Goal: Task Accomplishment & Management: Use online tool/utility

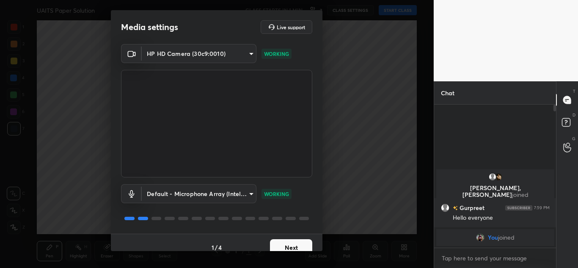
click at [293, 246] on button "Next" at bounding box center [291, 247] width 42 height 17
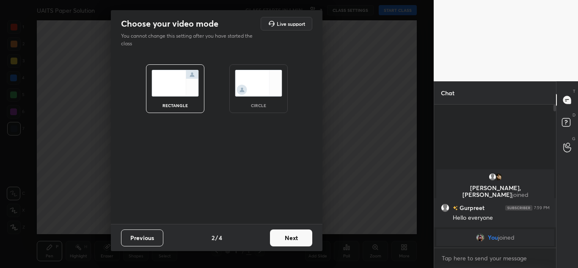
click at [293, 246] on div "Previous 2 / 4 Next" at bounding box center [216, 237] width 211 height 27
click at [293, 238] on button "Next" at bounding box center [291, 237] width 42 height 17
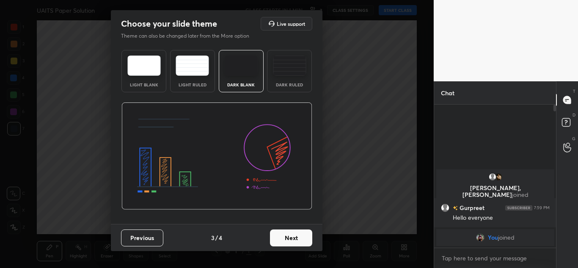
click at [293, 238] on button "Next" at bounding box center [291, 237] width 42 height 17
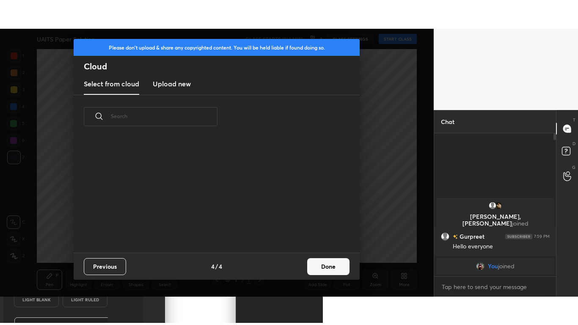
scroll to position [114, 272]
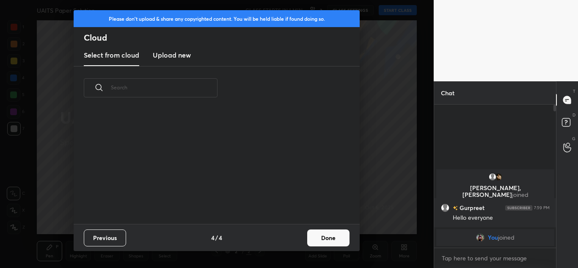
click at [175, 61] on new "Upload new" at bounding box center [172, 55] width 38 height 21
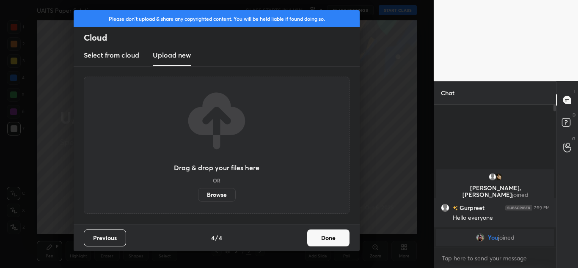
click at [219, 195] on label "Browse" at bounding box center [217, 195] width 38 height 14
click at [198, 195] on input "Browse" at bounding box center [198, 195] width 0 height 14
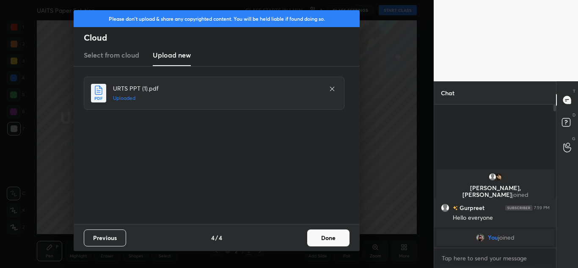
click at [313, 238] on button "Done" at bounding box center [328, 237] width 42 height 17
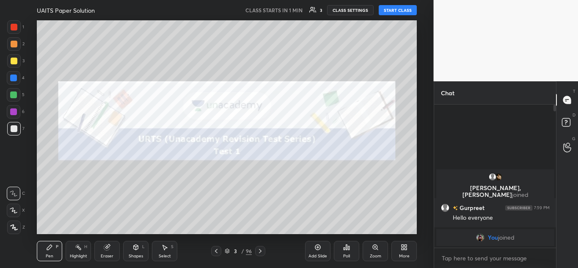
click at [214, 250] on icon at bounding box center [216, 250] width 7 height 7
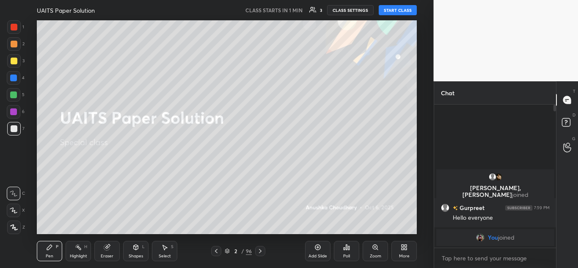
click at [403, 246] on icon at bounding box center [402, 245] width 2 height 2
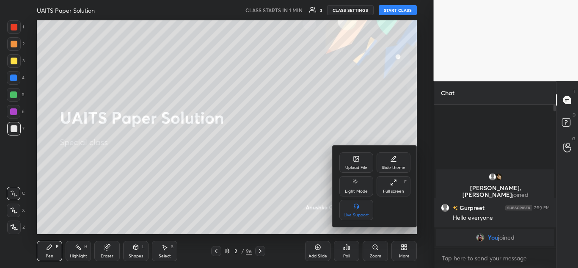
click at [399, 183] on div "Full screen F" at bounding box center [393, 186] width 34 height 20
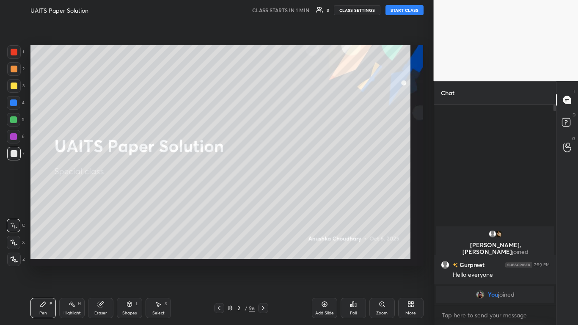
scroll to position [127, 119]
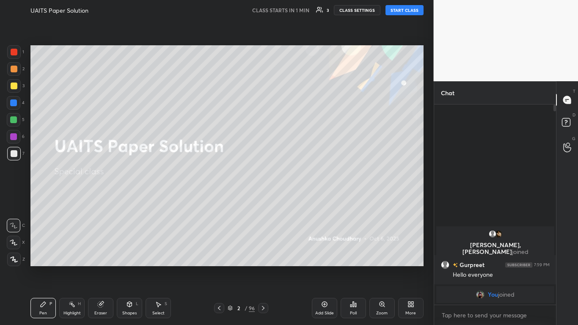
click at [14, 255] on div at bounding box center [14, 260] width 14 height 14
click at [18, 86] on div at bounding box center [14, 86] width 14 height 14
click at [98, 267] on icon at bounding box center [100, 304] width 5 height 5
click at [16, 195] on circle at bounding box center [13, 198] width 7 height 7
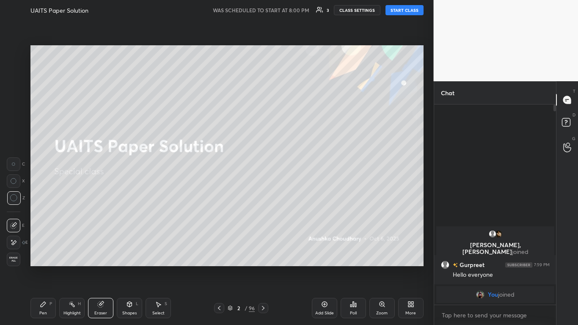
click at [411, 10] on button "START CLASS" at bounding box center [404, 10] width 38 height 10
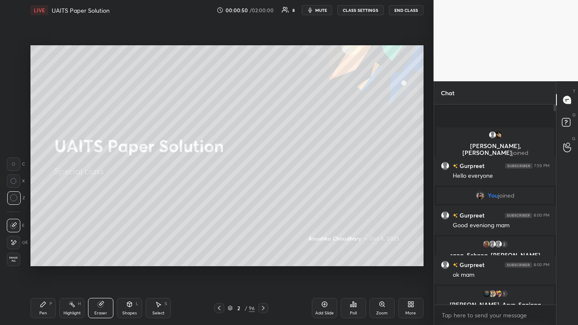
click at [45, 267] on icon at bounding box center [43, 304] width 7 height 7
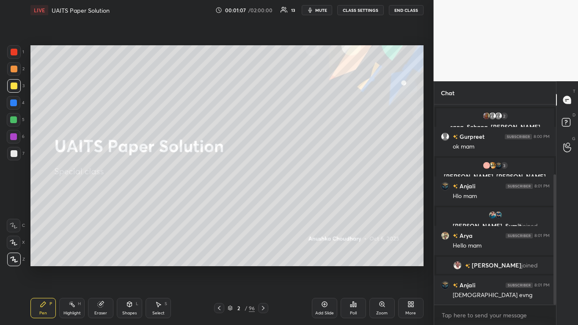
drag, startPoint x: 555, startPoint y: 209, endPoint x: 553, endPoint y: 235, distance: 26.3
click at [553, 235] on div at bounding box center [553, 204] width 5 height 200
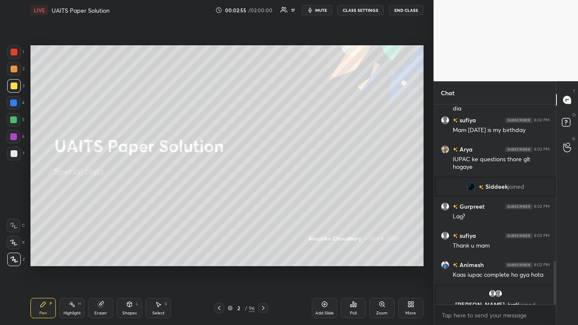
scroll to position [708, 0]
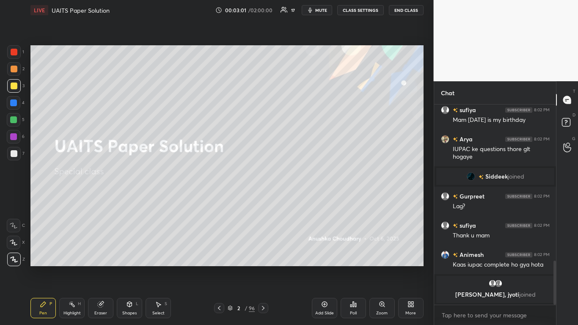
click at [321, 10] on span "mute" at bounding box center [321, 10] width 12 height 6
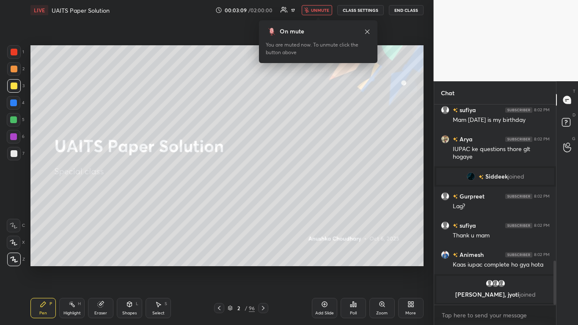
click at [322, 9] on span "unmute" at bounding box center [320, 10] width 18 height 6
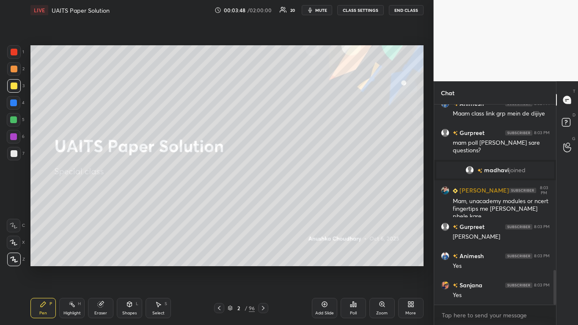
scroll to position [947, 0]
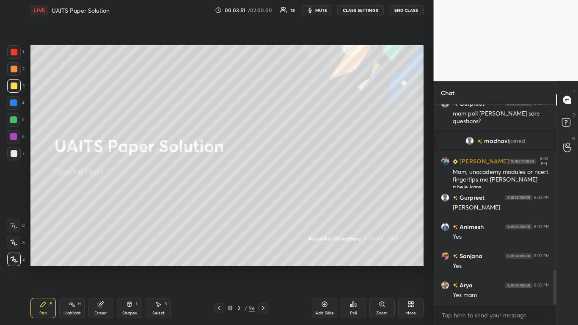
click at [366, 11] on button "CLASS SETTINGS" at bounding box center [360, 10] width 47 height 10
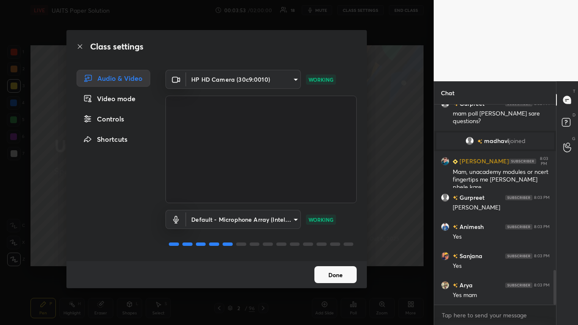
click at [125, 119] on div "Controls" at bounding box center [114, 118] width 74 height 17
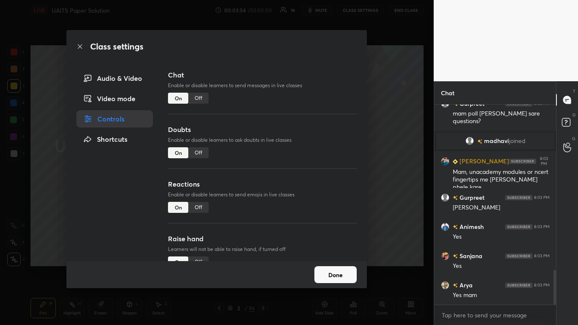
click at [197, 153] on div "Off" at bounding box center [198, 152] width 20 height 11
type textarea "x"
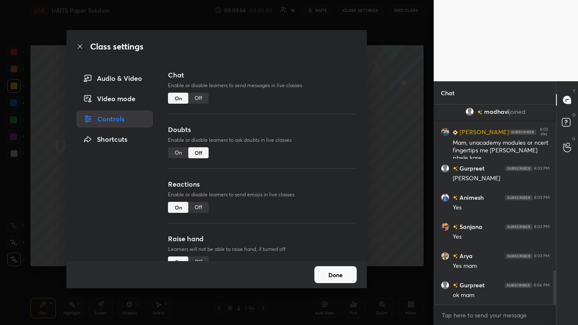
click at [201, 95] on div "Off" at bounding box center [198, 98] width 20 height 11
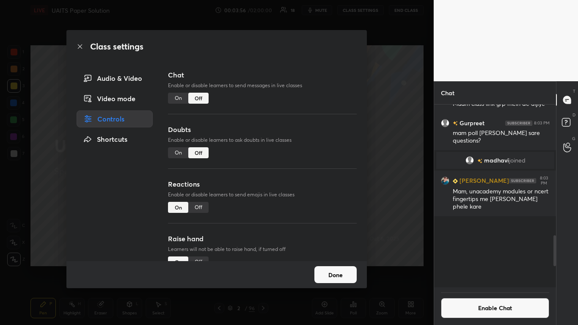
scroll to position [180, 119]
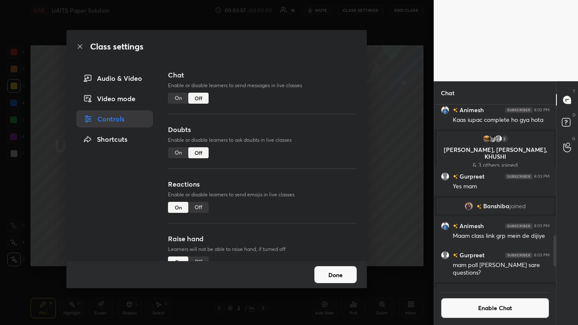
click at [338, 267] on button "Done" at bounding box center [335, 274] width 42 height 17
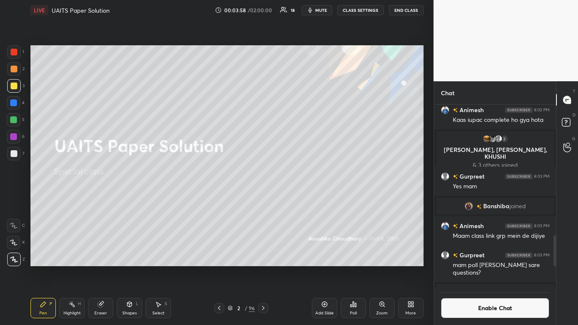
click at [263, 267] on icon at bounding box center [263, 308] width 7 height 7
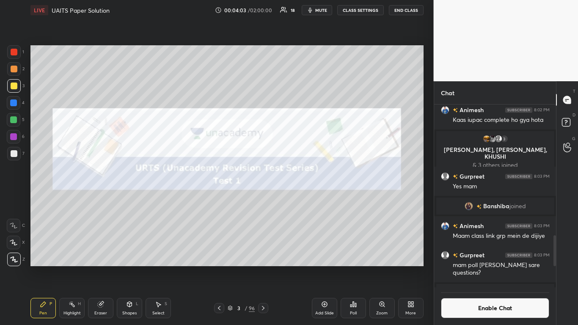
click at [261, 267] on icon at bounding box center [263, 308] width 7 height 7
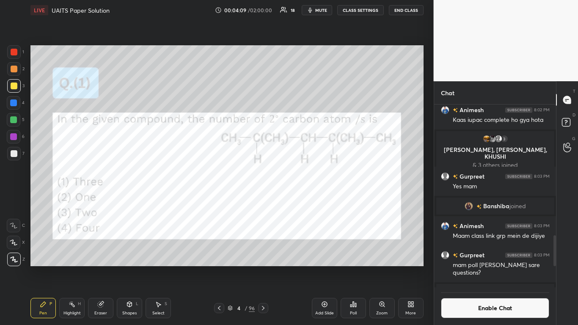
click at [354, 267] on icon at bounding box center [353, 304] width 7 height 7
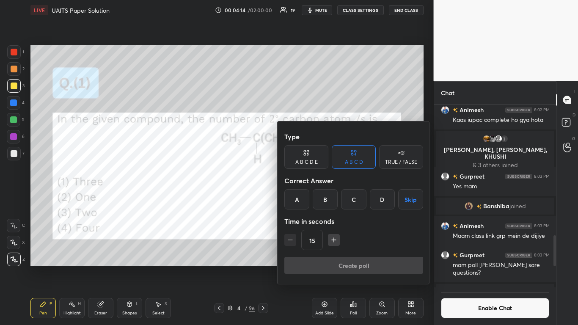
click at [322, 200] on div "B" at bounding box center [325, 199] width 25 height 20
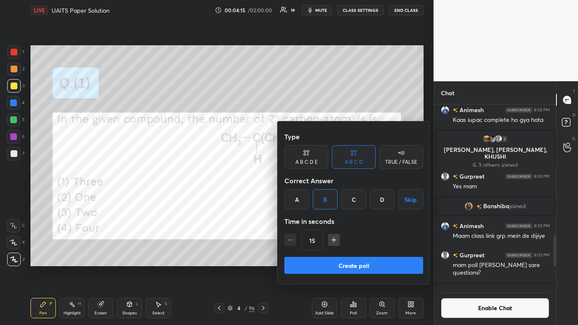
click at [332, 238] on icon "button" at bounding box center [333, 240] width 8 height 8
type input "30"
click at [339, 266] on button "Create poll" at bounding box center [353, 265] width 139 height 17
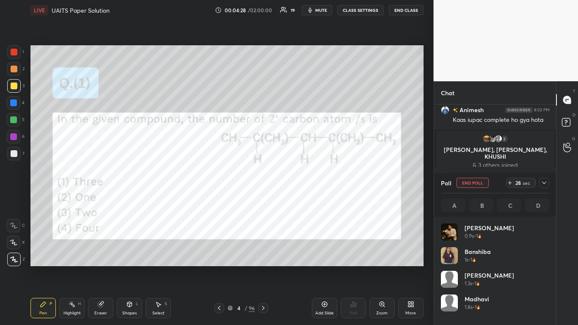
scroll to position [99, 106]
click at [14, 55] on div at bounding box center [14, 52] width 7 height 7
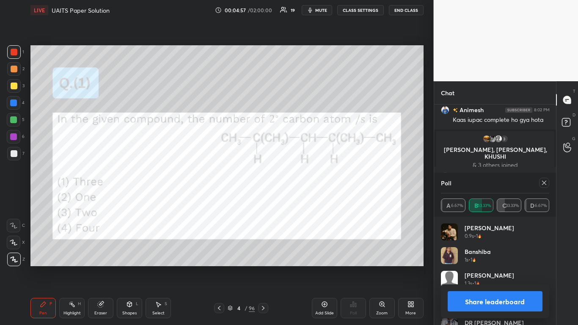
click at [491, 267] on button "Share leaderboard" at bounding box center [494, 301] width 95 height 20
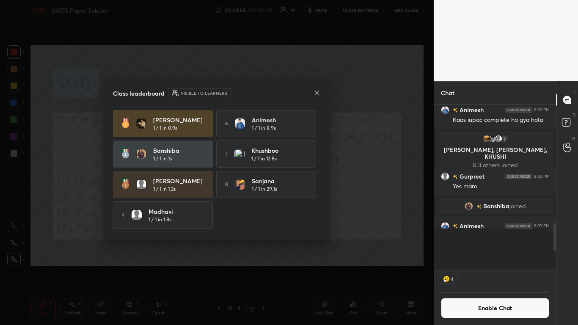
scroll to position [120, 119]
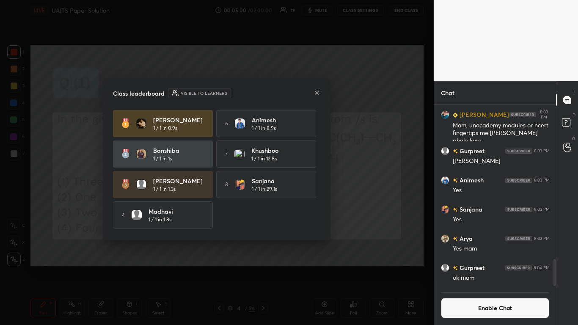
click at [318, 93] on icon at bounding box center [316, 92] width 7 height 7
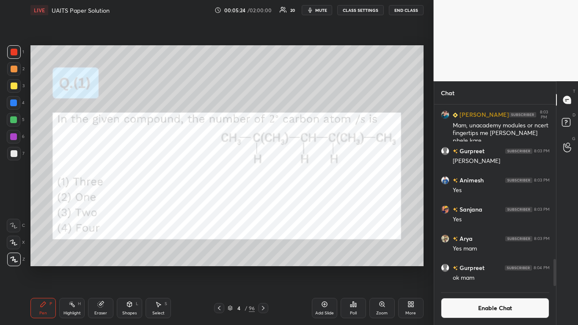
click at [482, 267] on button "Enable Chat" at bounding box center [495, 308] width 109 height 20
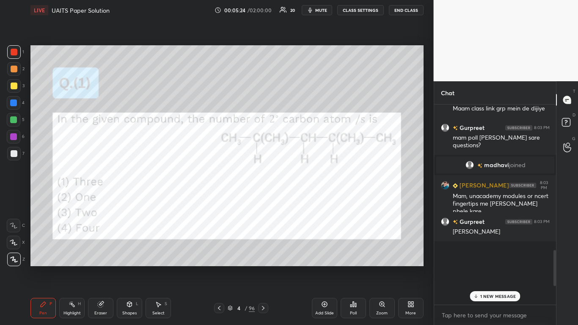
scroll to position [198, 119]
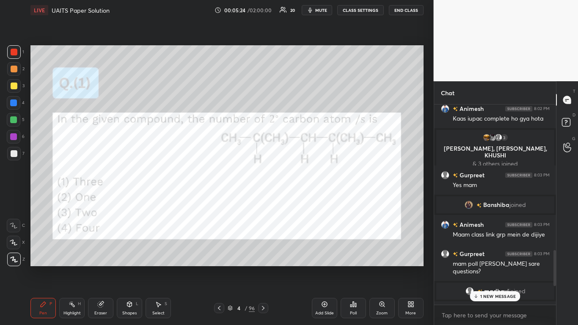
click at [489, 267] on p "1 NEW MESSAGE" at bounding box center [498, 296] width 36 height 5
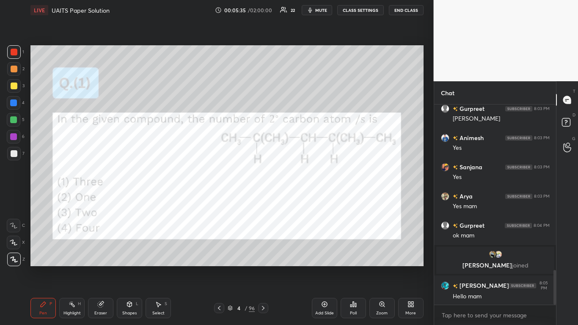
scroll to position [987, 0]
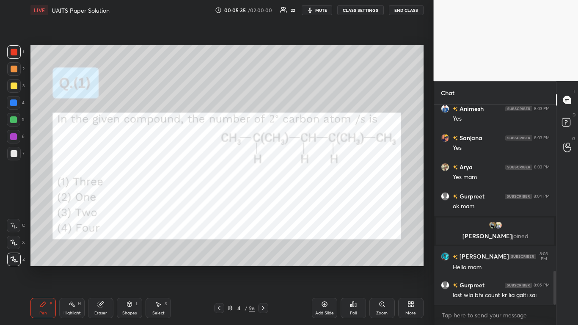
click at [263, 267] on icon at bounding box center [263, 308] width 7 height 7
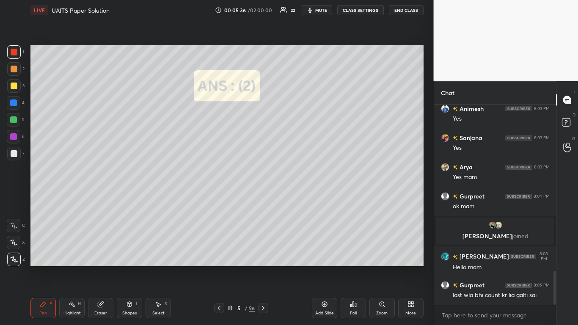
click at [263, 267] on icon at bounding box center [263, 308] width 7 height 7
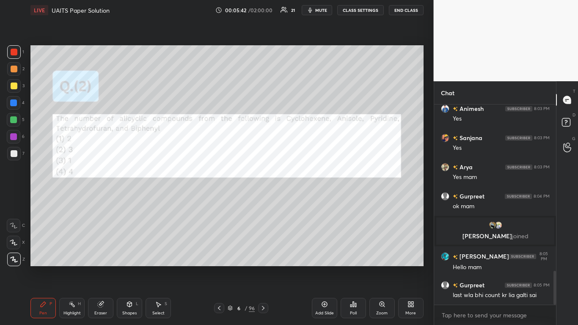
click at [355, 267] on icon at bounding box center [353, 304] width 7 height 7
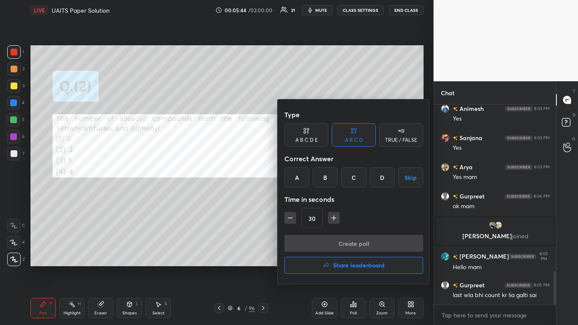
click at [366, 85] on div at bounding box center [289, 162] width 578 height 325
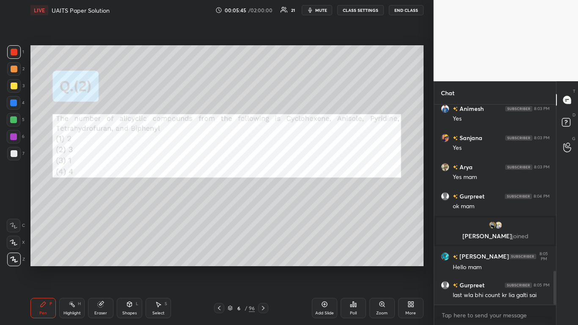
click at [362, 9] on button "CLASS SETTINGS" at bounding box center [360, 10] width 47 height 10
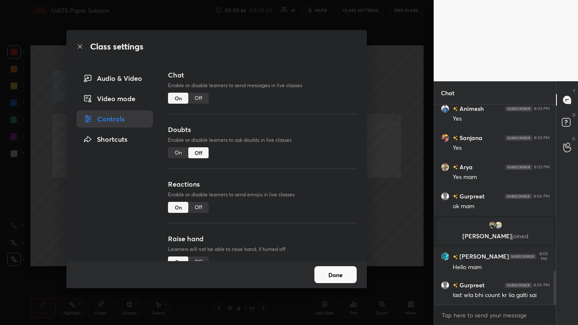
click at [200, 98] on div "Off" at bounding box center [198, 98] width 20 height 11
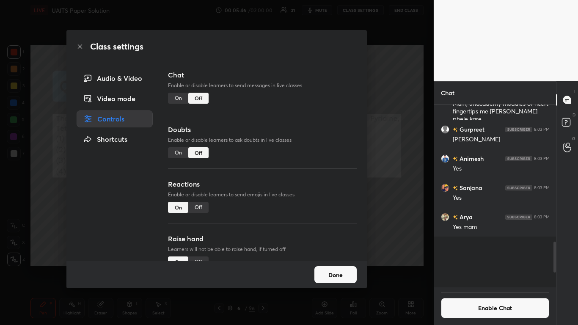
scroll to position [180, 119]
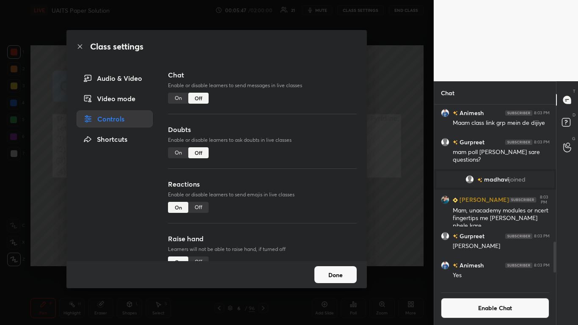
click at [328, 267] on button "Done" at bounding box center [335, 274] width 42 height 17
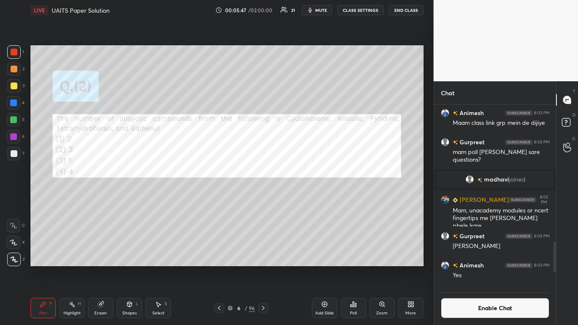
click at [351, 267] on icon at bounding box center [350, 306] width 1 height 2
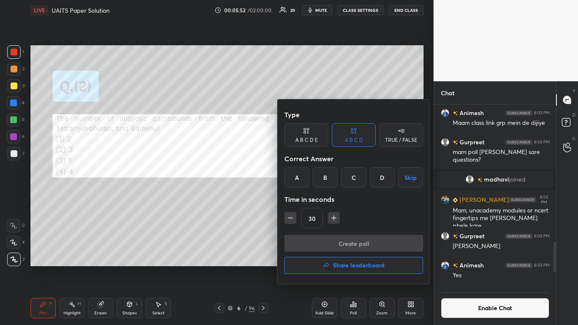
click at [371, 267] on div at bounding box center [289, 162] width 578 height 325
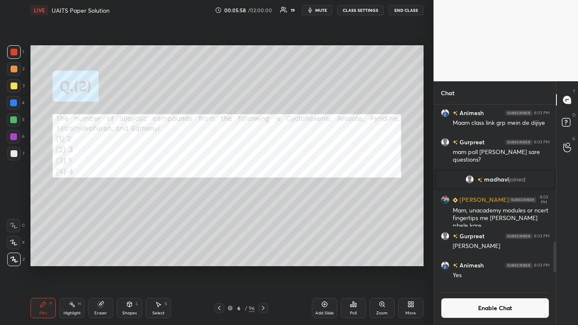
click at [351, 267] on div "Poll" at bounding box center [352, 308] width 25 height 20
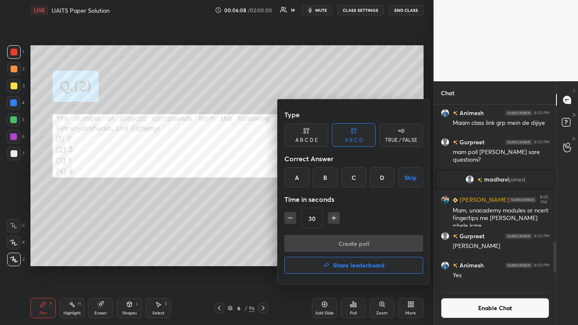
click at [296, 178] on div "A" at bounding box center [296, 177] width 25 height 20
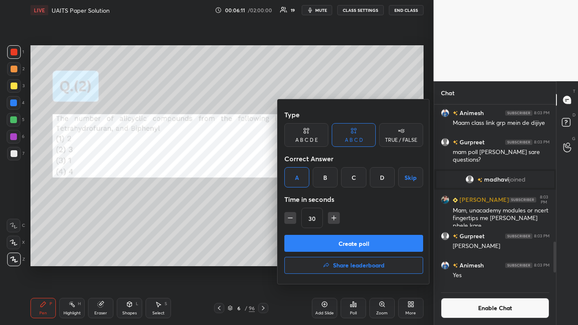
click at [347, 244] on button "Create poll" at bounding box center [353, 243] width 139 height 17
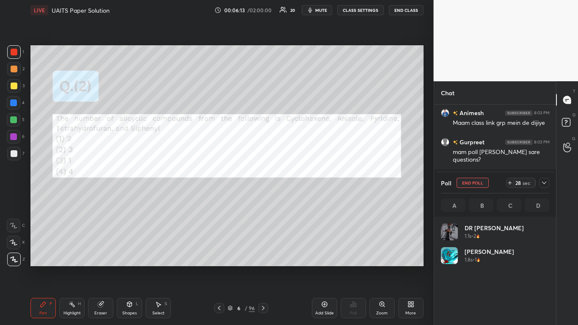
scroll to position [99, 106]
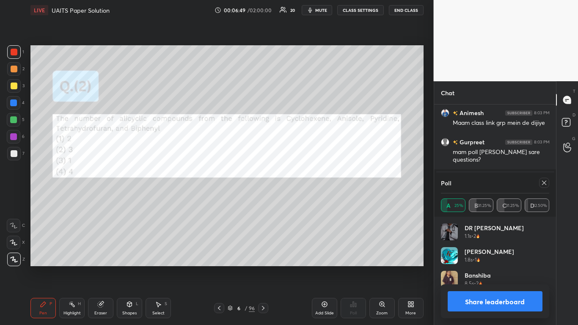
click at [480, 267] on button "Share leaderboard" at bounding box center [494, 301] width 95 height 20
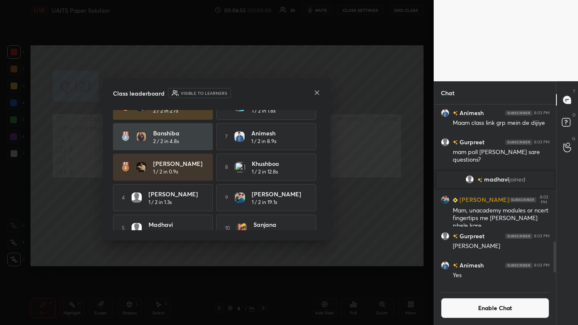
scroll to position [26, 0]
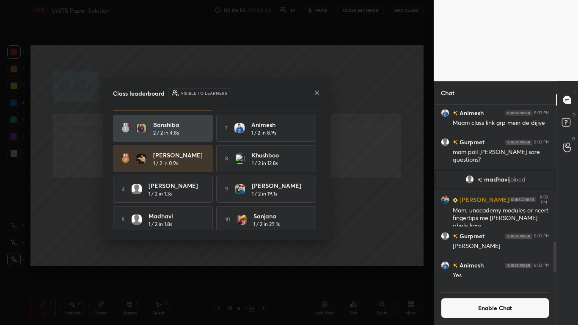
click at [316, 93] on icon at bounding box center [316, 92] width 7 height 7
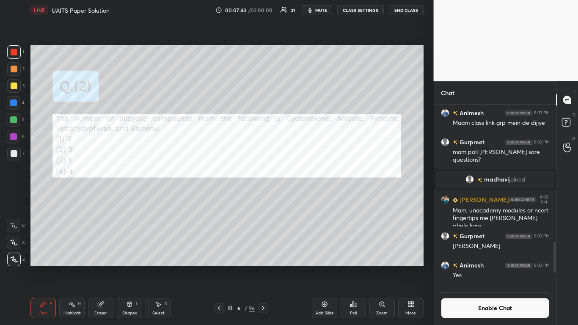
click at [14, 103] on div at bounding box center [13, 102] width 7 height 7
click at [15, 53] on div at bounding box center [14, 52] width 7 height 7
click at [495, 267] on button "Enable Chat" at bounding box center [495, 308] width 109 height 20
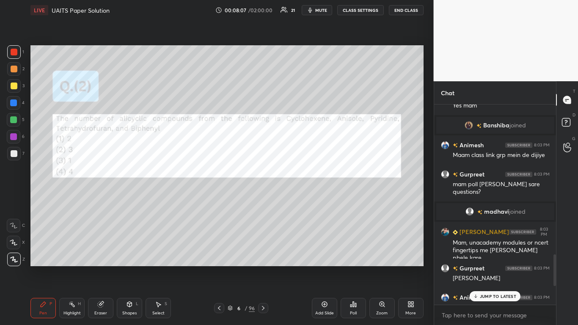
click at [500, 267] on p "JUMP TO LATEST" at bounding box center [498, 296] width 36 height 5
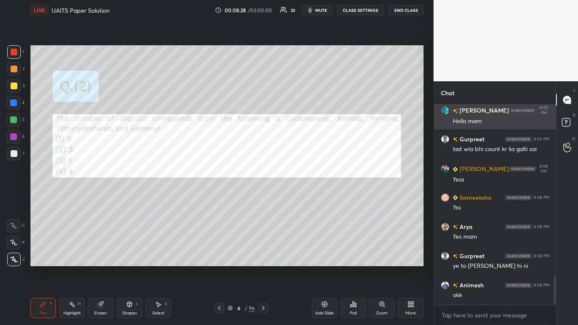
scroll to position [1208, 0]
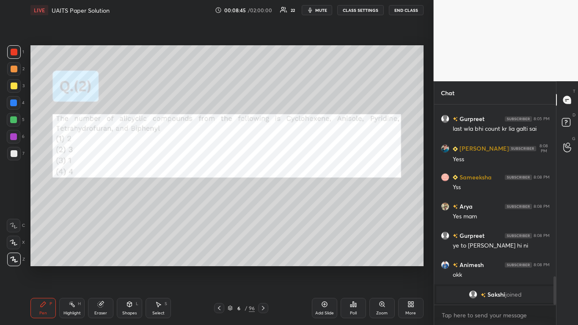
click at [17, 53] on div at bounding box center [14, 52] width 7 height 7
click at [262, 267] on icon at bounding box center [263, 308] width 7 height 7
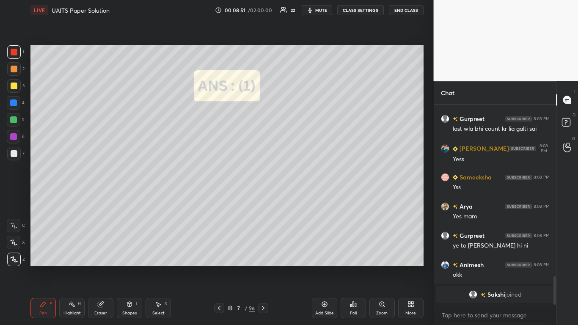
click at [262, 267] on icon at bounding box center [263, 308] width 7 height 7
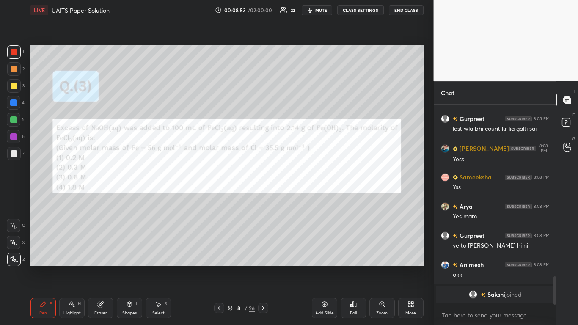
click at [363, 12] on button "CLASS SETTINGS" at bounding box center [360, 10] width 47 height 10
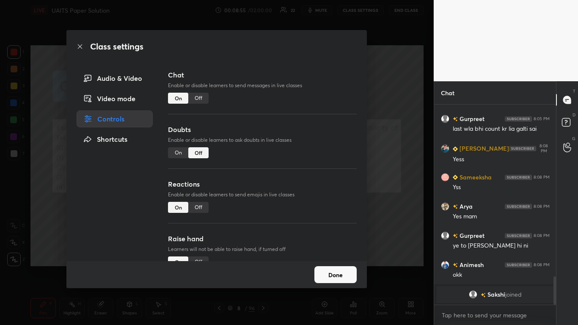
click at [341, 267] on button "Done" at bounding box center [335, 274] width 42 height 17
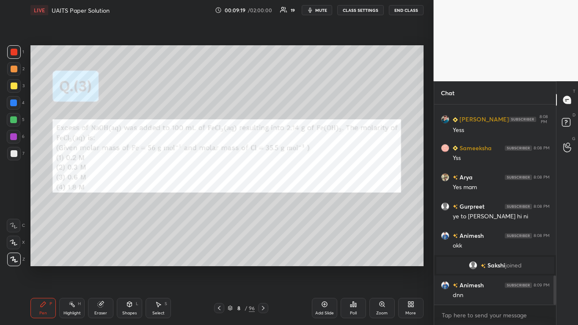
scroll to position [1164, 0]
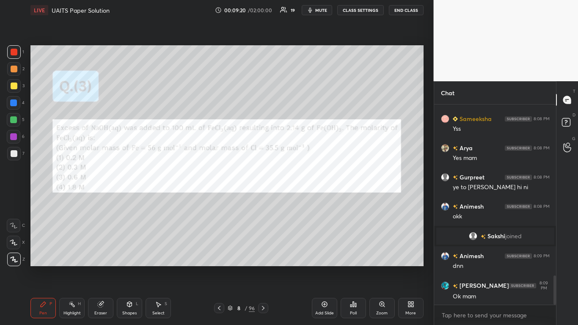
click at [14, 53] on div at bounding box center [14, 52] width 7 height 7
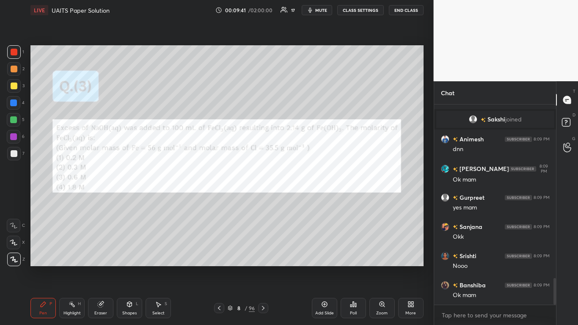
scroll to position [1301, 0]
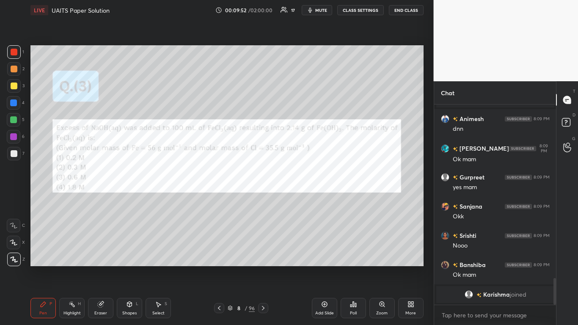
click at [13, 121] on div at bounding box center [13, 119] width 7 height 7
click at [13, 53] on div at bounding box center [14, 52] width 7 height 7
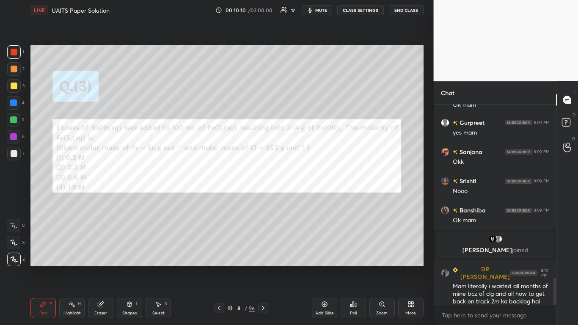
scroll to position [1302, 0]
click at [13, 68] on div at bounding box center [14, 69] width 7 height 7
click at [16, 88] on div at bounding box center [14, 85] width 7 height 7
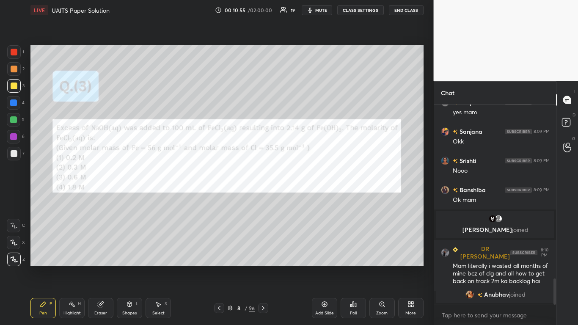
click at [13, 55] on div at bounding box center [14, 52] width 7 height 7
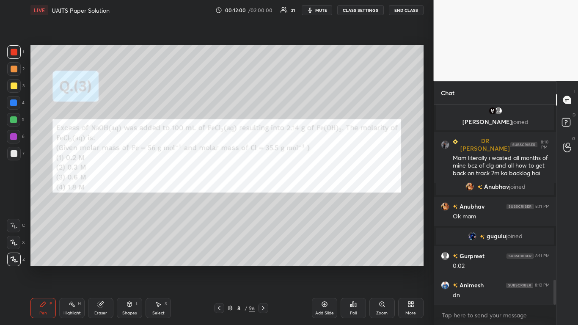
scroll to position [1426, 0]
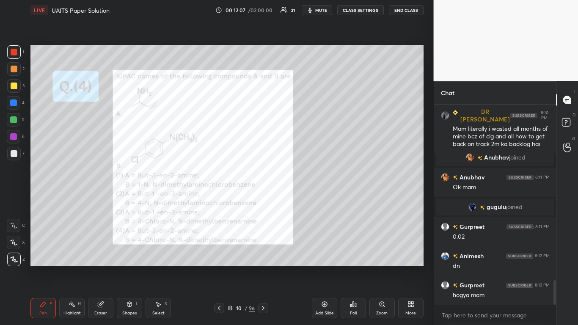
click at [16, 85] on div at bounding box center [14, 85] width 7 height 7
click at [14, 49] on div at bounding box center [14, 52] width 7 height 7
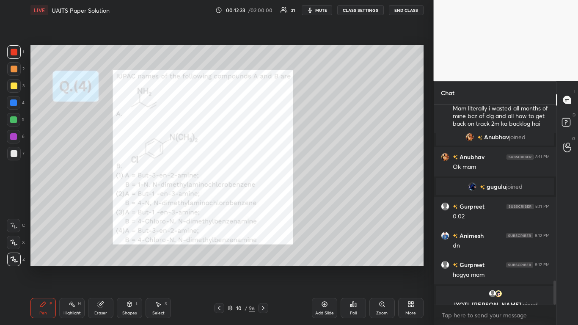
scroll to position [1456, 0]
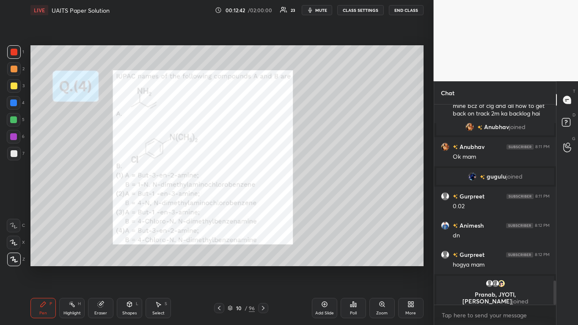
click at [77, 267] on div "Highlight H" at bounding box center [71, 308] width 25 height 20
click at [101, 267] on div "Eraser" at bounding box center [100, 308] width 25 height 20
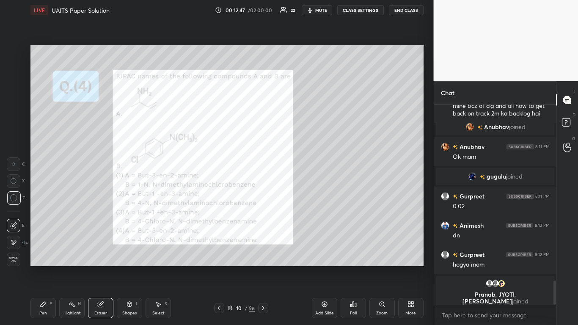
click at [42, 267] on icon at bounding box center [43, 304] width 7 height 7
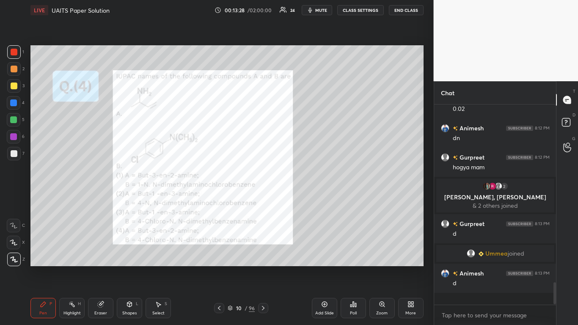
scroll to position [1493, 0]
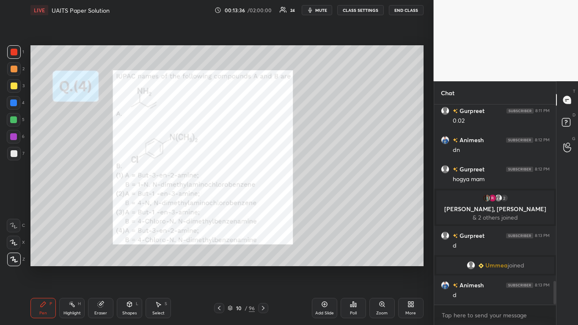
click at [15, 85] on div at bounding box center [14, 85] width 7 height 7
click at [263, 267] on icon at bounding box center [263, 308] width 7 height 7
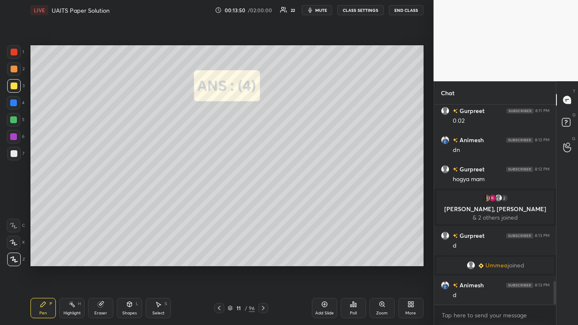
click at [261, 267] on icon at bounding box center [263, 308] width 7 height 7
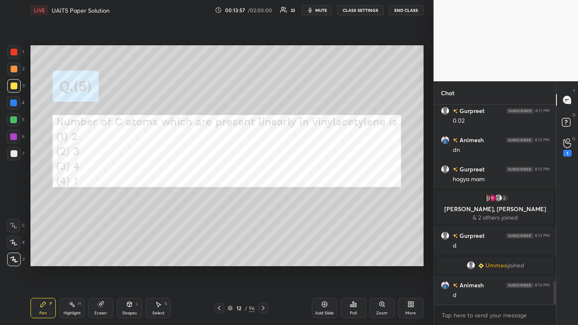
click at [13, 54] on div at bounding box center [14, 52] width 7 height 7
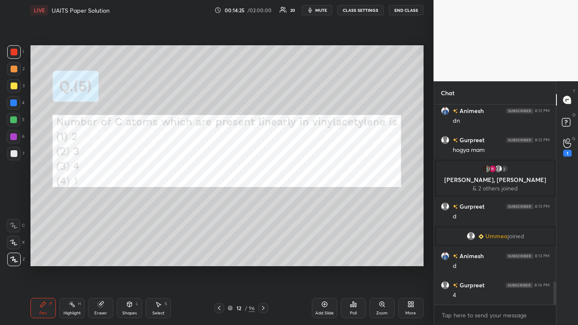
click at [99, 267] on icon at bounding box center [100, 304] width 5 height 5
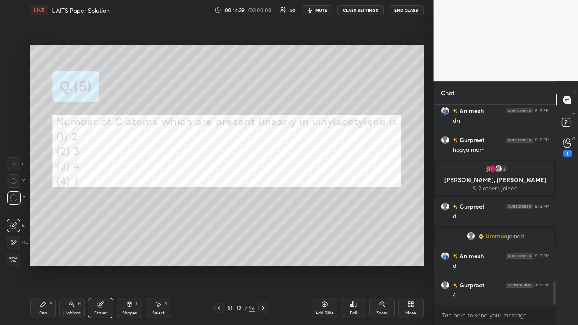
click at [49, 267] on div "Pen P" at bounding box center [42, 308] width 25 height 20
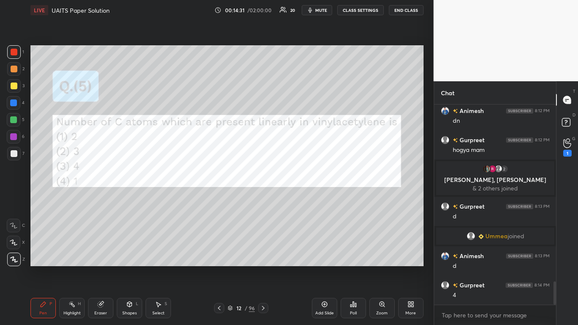
click at [100, 267] on div "Eraser" at bounding box center [100, 308] width 25 height 20
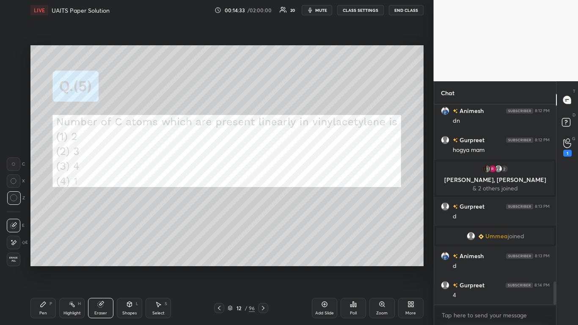
click at [44, 267] on icon at bounding box center [43, 304] width 5 height 5
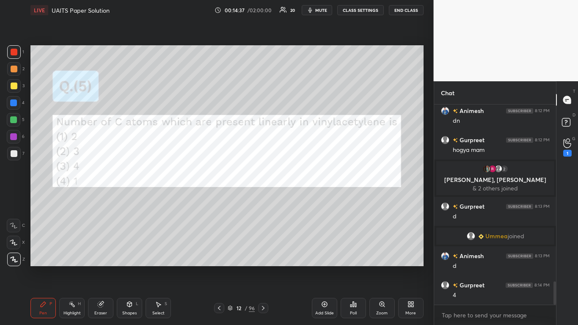
click at [104, 267] on icon at bounding box center [100, 304] width 7 height 7
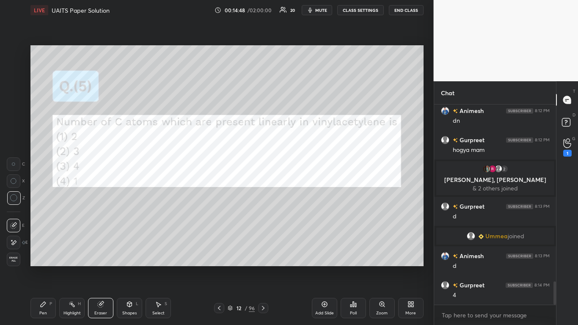
click at [39, 267] on div "Pen P" at bounding box center [42, 308] width 25 height 20
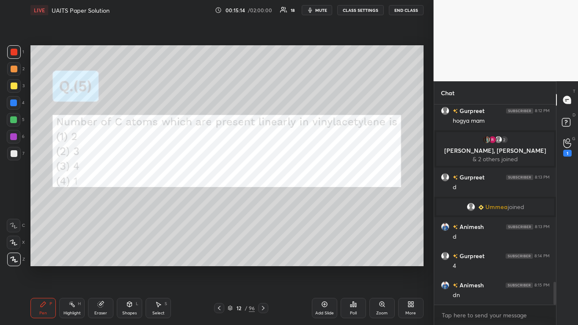
scroll to position [1581, 0]
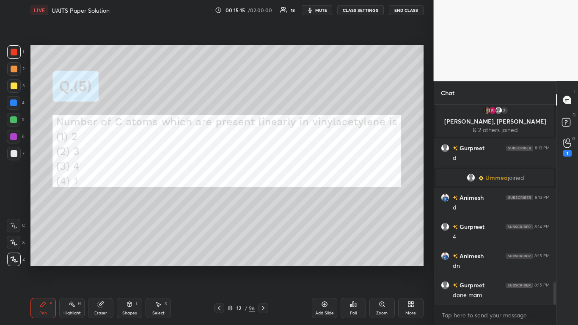
click at [265, 267] on icon at bounding box center [263, 308] width 7 height 7
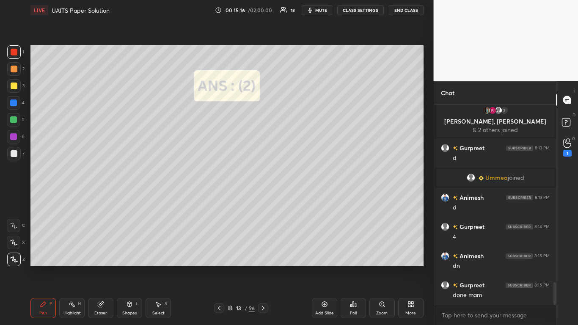
click at [264, 267] on icon at bounding box center [263, 308] width 7 height 7
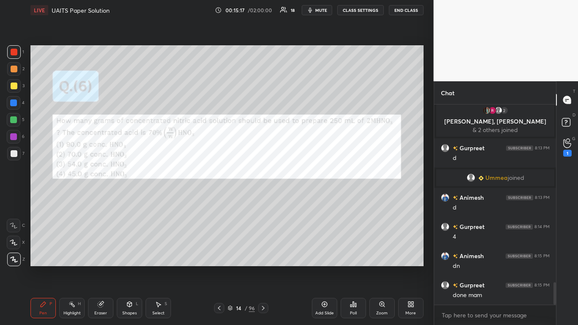
click at [220, 267] on icon at bounding box center [219, 308] width 7 height 7
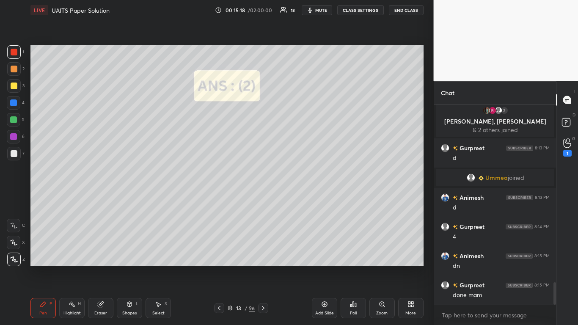
scroll to position [1601, 0]
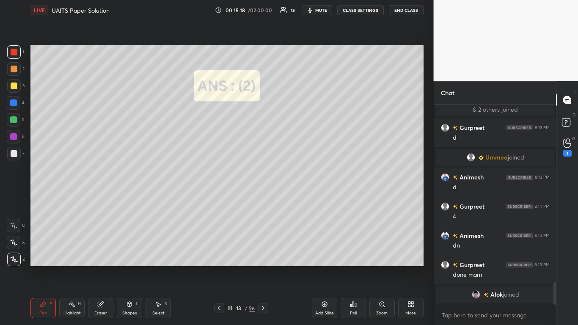
click at [220, 267] on icon at bounding box center [219, 308] width 7 height 7
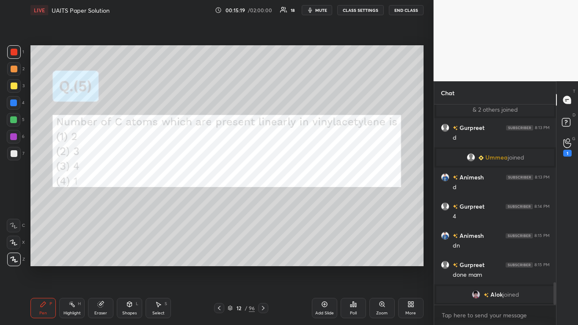
click at [262, 267] on icon at bounding box center [263, 308] width 7 height 7
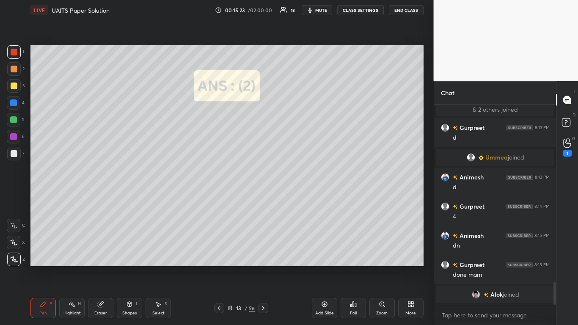
click at [268, 267] on div at bounding box center [263, 308] width 10 height 10
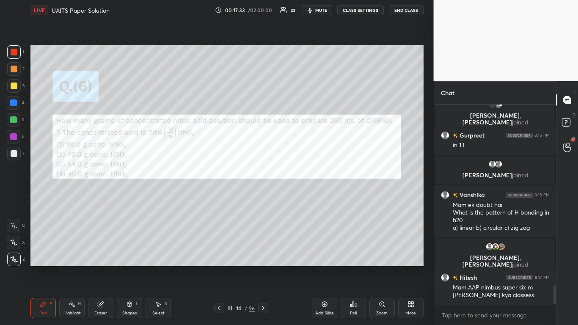
scroll to position [1835, 0]
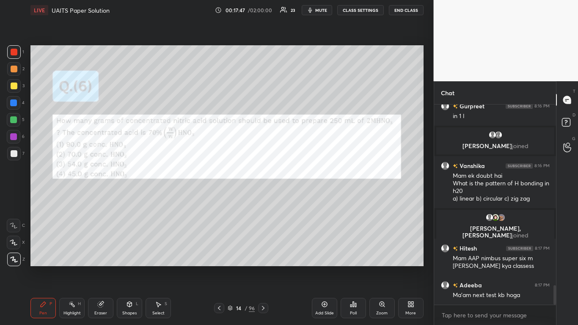
click at [324, 267] on icon at bounding box center [324, 304] width 3 height 3
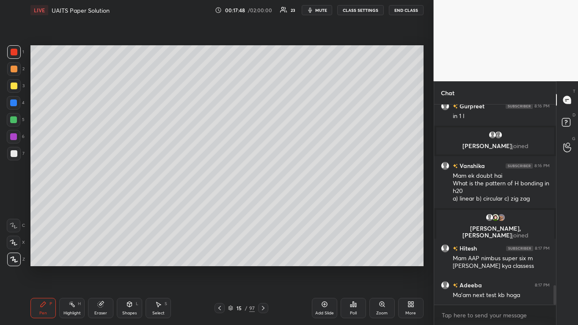
click at [12, 85] on div at bounding box center [14, 85] width 7 height 7
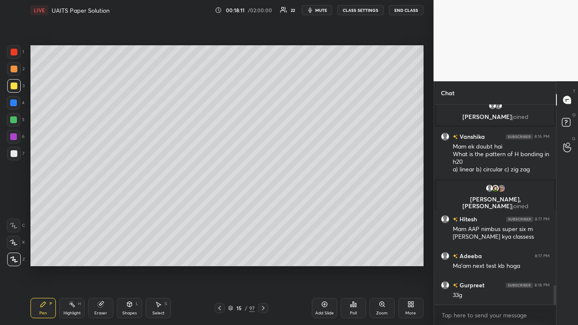
scroll to position [1885, 0]
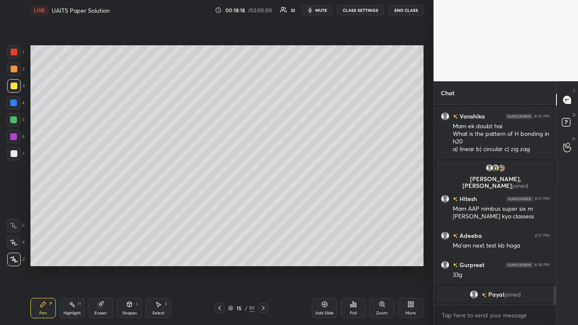
click at [216, 267] on div at bounding box center [219, 308] width 10 height 10
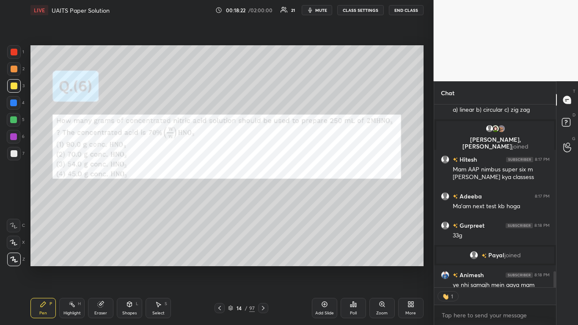
scroll to position [1899, 0]
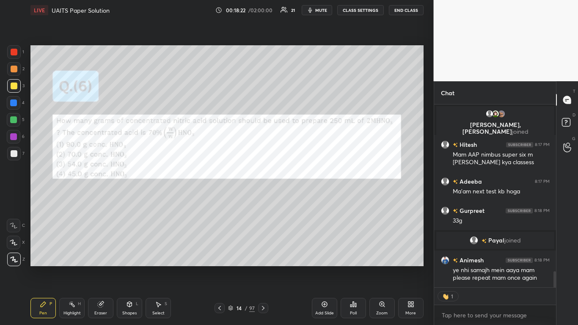
click at [263, 267] on icon at bounding box center [263, 308] width 3 height 4
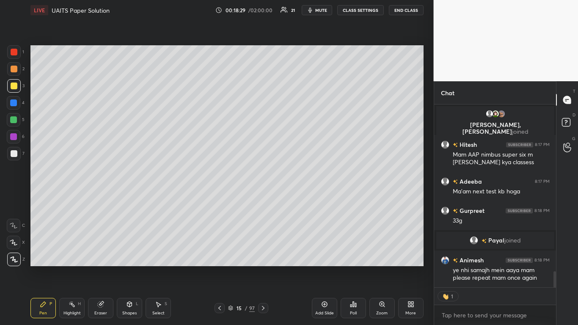
click at [232, 267] on icon at bounding box center [230, 308] width 4 height 1
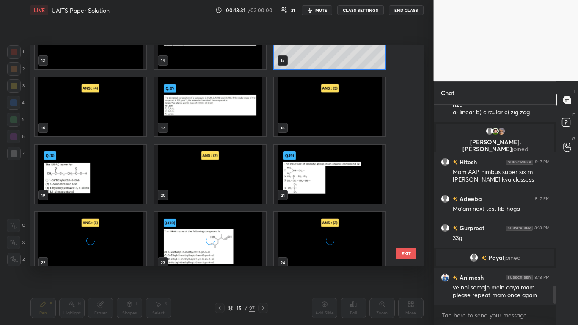
scroll to position [309, 0]
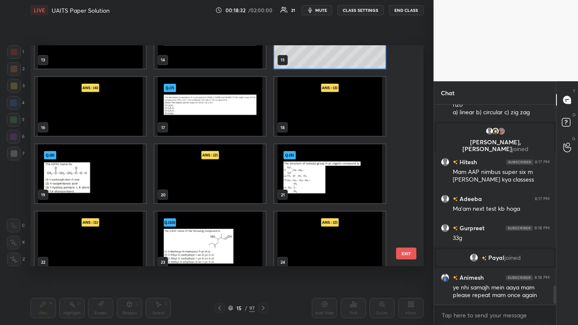
click at [221, 122] on img "grid" at bounding box center [209, 106] width 111 height 59
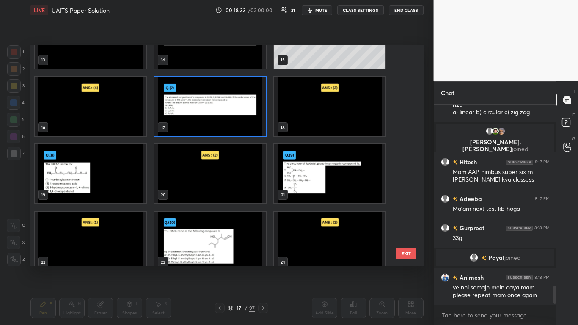
click at [221, 123] on img "grid" at bounding box center [209, 106] width 111 height 59
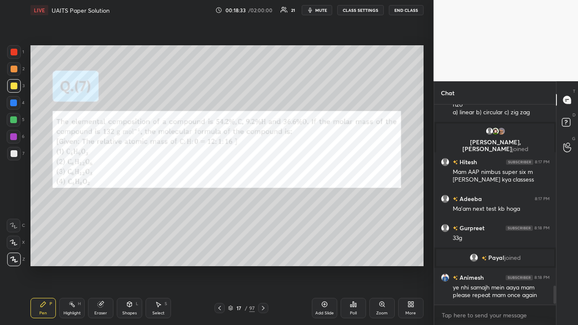
click at [222, 125] on img "grid" at bounding box center [209, 106] width 111 height 59
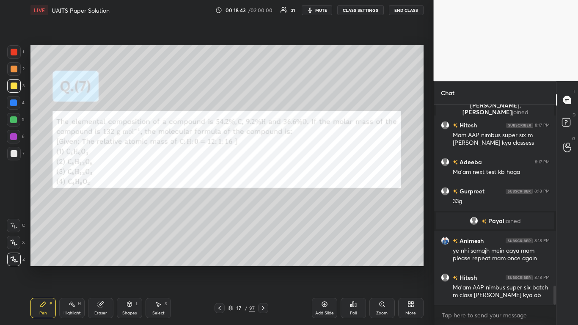
click at [14, 87] on div at bounding box center [14, 85] width 7 height 7
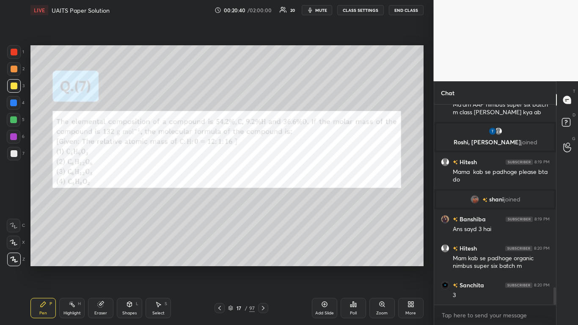
scroll to position [2115, 0]
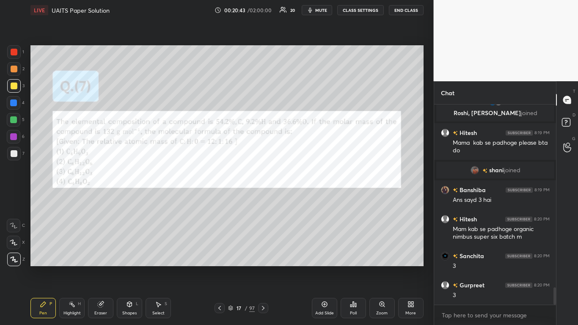
click at [322, 267] on icon at bounding box center [323, 304] width 5 height 5
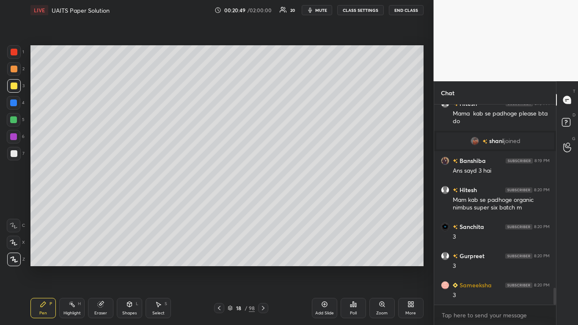
scroll to position [2164, 0]
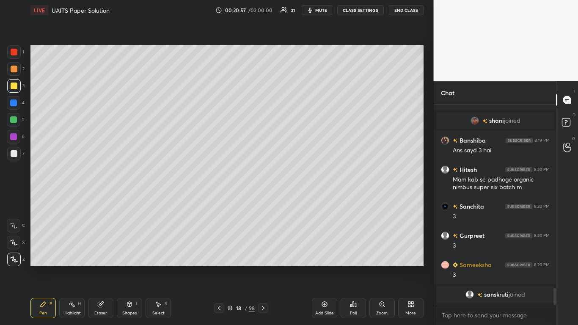
click at [218, 267] on icon at bounding box center [219, 308] width 7 height 7
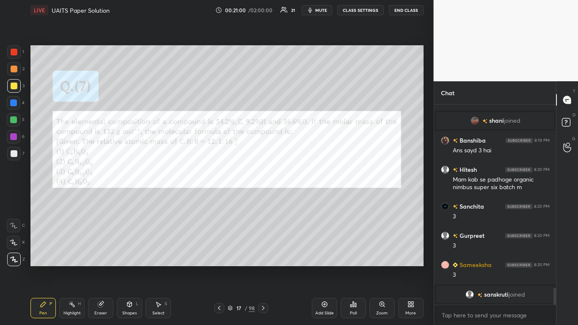
click at [14, 52] on div at bounding box center [14, 52] width 7 height 7
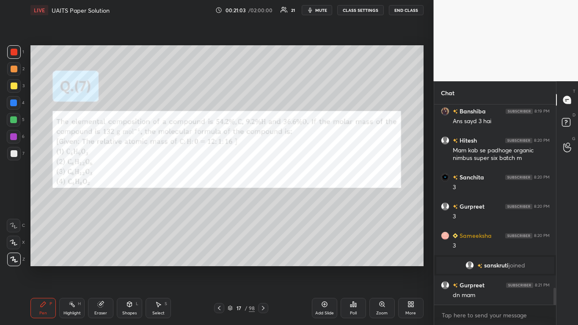
click at [264, 267] on div at bounding box center [263, 308] width 10 height 10
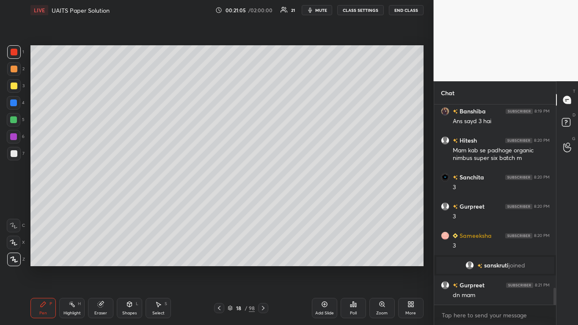
click at [232, 267] on icon at bounding box center [230, 307] width 5 height 5
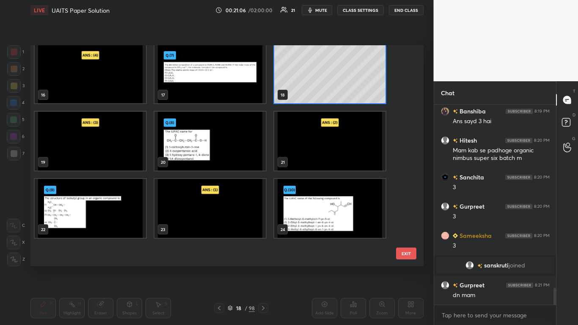
scroll to position [376, 0]
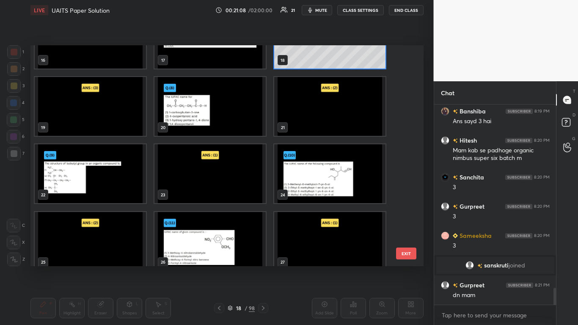
click at [211, 117] on img "grid" at bounding box center [209, 106] width 111 height 59
click at [210, 118] on img "grid" at bounding box center [209, 106] width 111 height 59
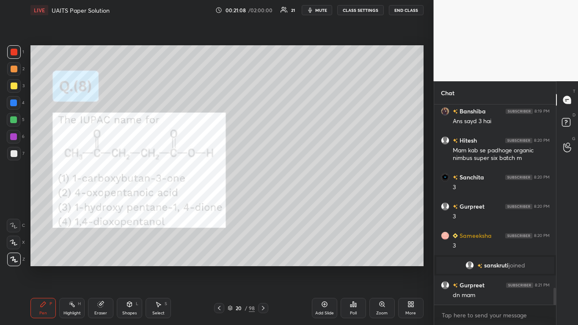
click at [210, 117] on img "grid" at bounding box center [209, 106] width 111 height 59
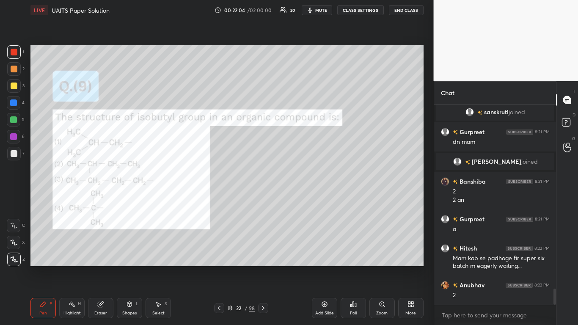
scroll to position [2317, 0]
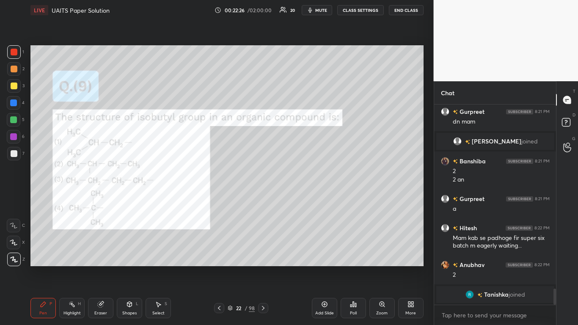
click at [99, 267] on icon at bounding box center [100, 304] width 5 height 5
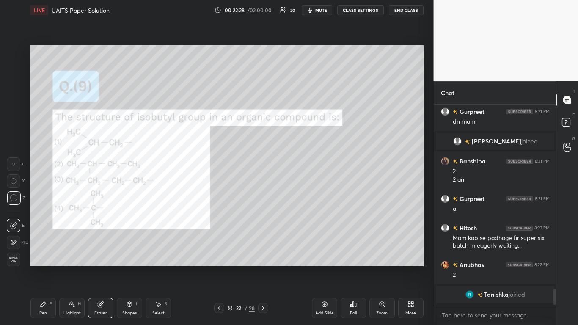
click at [45, 267] on icon at bounding box center [43, 304] width 7 height 7
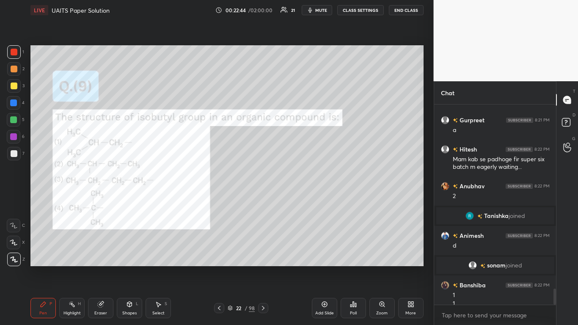
scroll to position [2306, 0]
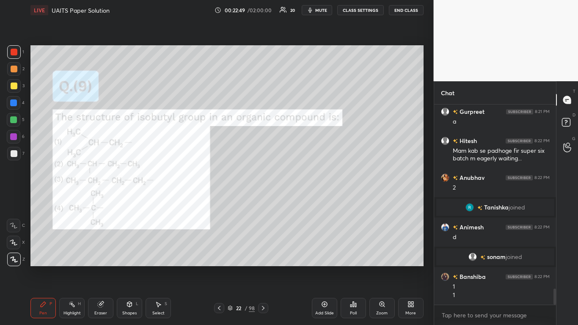
click at [229, 267] on icon at bounding box center [230, 307] width 5 height 5
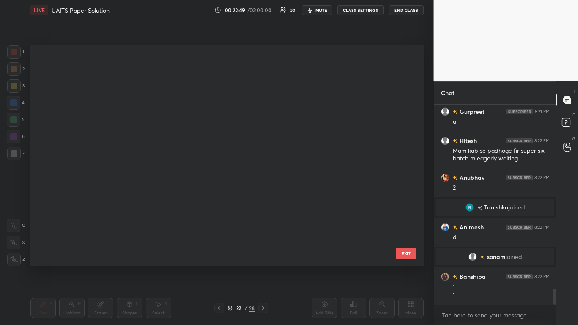
scroll to position [219, 388]
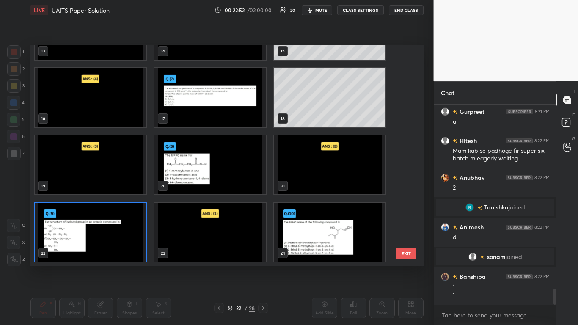
click at [327, 239] on img "grid" at bounding box center [329, 232] width 111 height 59
click at [326, 238] on img "grid" at bounding box center [329, 232] width 111 height 59
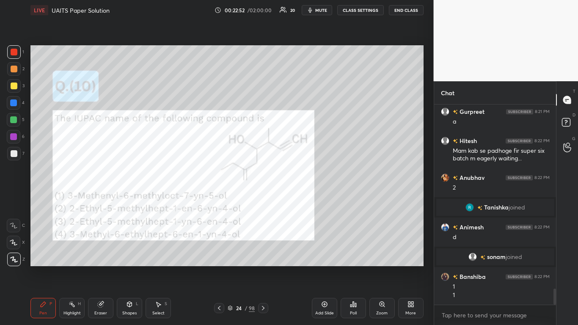
click at [326, 238] on img "grid" at bounding box center [329, 232] width 111 height 59
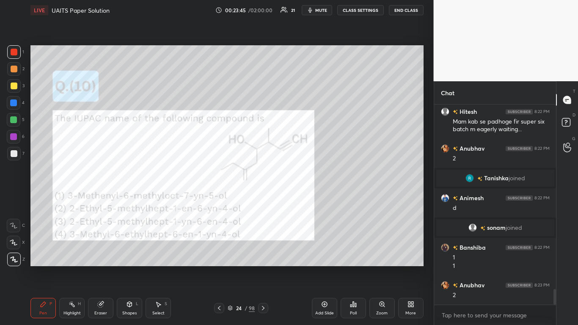
scroll to position [2380, 0]
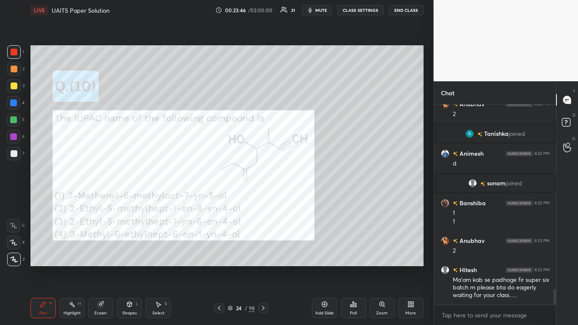
click at [13, 83] on div at bounding box center [14, 85] width 7 height 7
click at [16, 82] on div at bounding box center [14, 86] width 14 height 14
click at [228, 267] on icon at bounding box center [230, 307] width 4 height 2
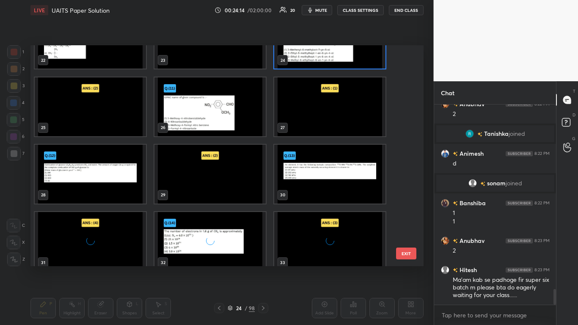
scroll to position [511, 0]
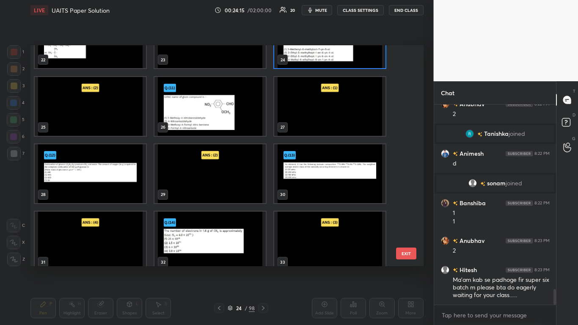
click at [203, 118] on img "grid" at bounding box center [209, 106] width 111 height 59
click at [204, 120] on img "grid" at bounding box center [209, 106] width 111 height 59
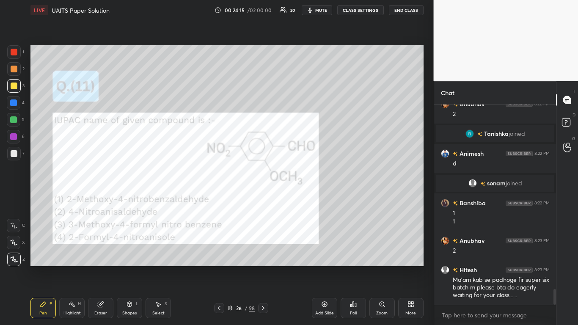
click at [203, 120] on img "grid" at bounding box center [209, 106] width 111 height 59
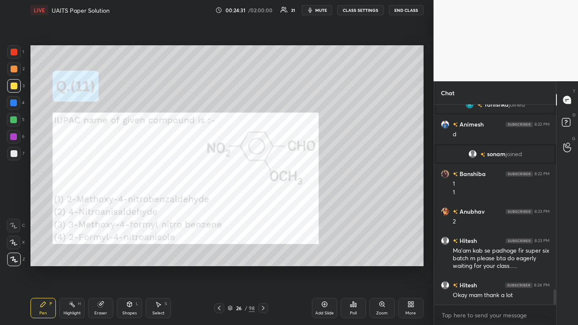
scroll to position [2438, 0]
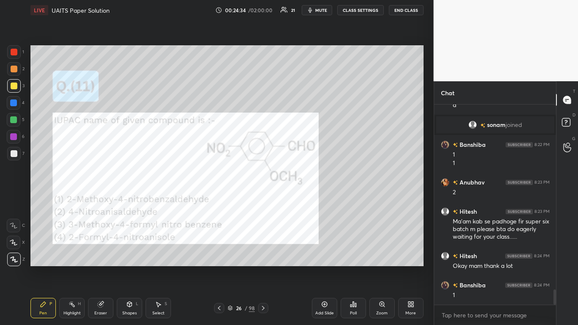
click at [15, 54] on div at bounding box center [14, 52] width 7 height 7
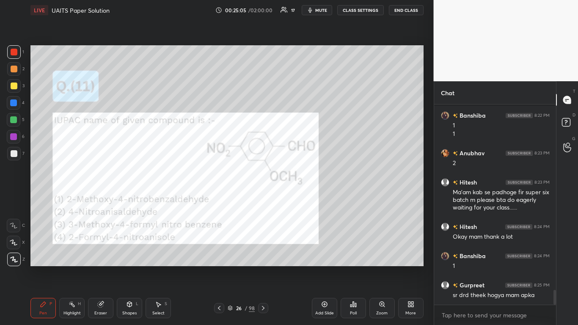
scroll to position [2496, 0]
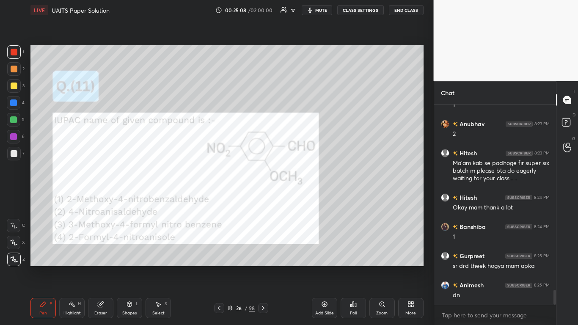
click at [232, 267] on icon at bounding box center [230, 308] width 4 height 1
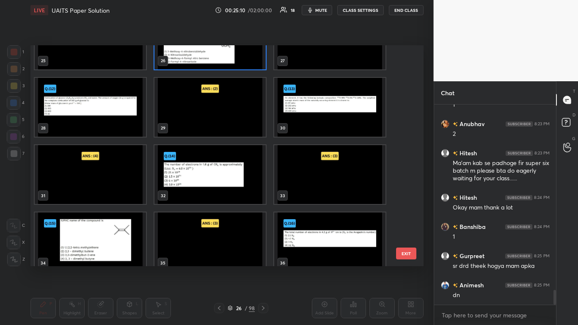
scroll to position [579, 0]
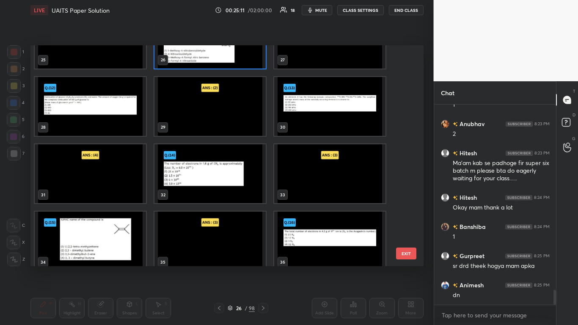
click at [97, 118] on img "grid" at bounding box center [90, 106] width 111 height 59
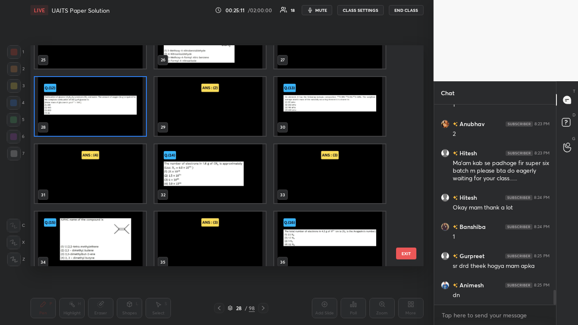
click at [97, 117] on img "grid" at bounding box center [90, 106] width 111 height 59
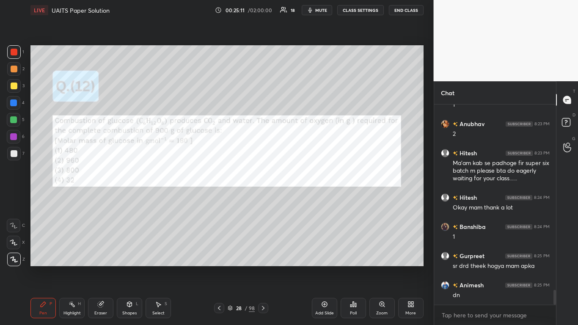
click at [96, 118] on img "grid" at bounding box center [90, 106] width 111 height 59
click at [17, 90] on div at bounding box center [14, 86] width 14 height 14
click at [319, 267] on div "Add Slide" at bounding box center [324, 308] width 25 height 20
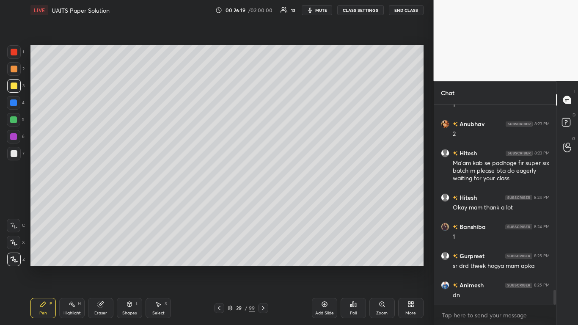
click at [220, 267] on icon at bounding box center [219, 308] width 7 height 7
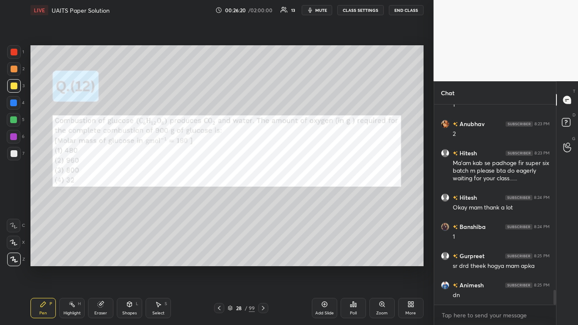
click at [261, 267] on icon at bounding box center [263, 308] width 7 height 7
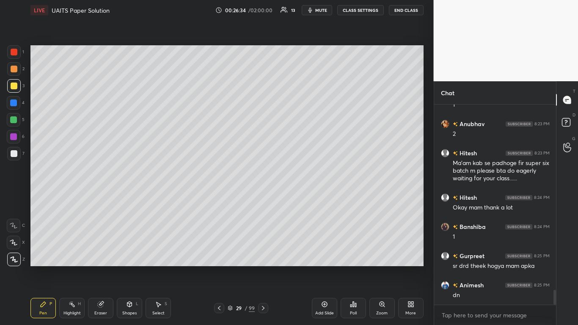
scroll to position [2517, 0]
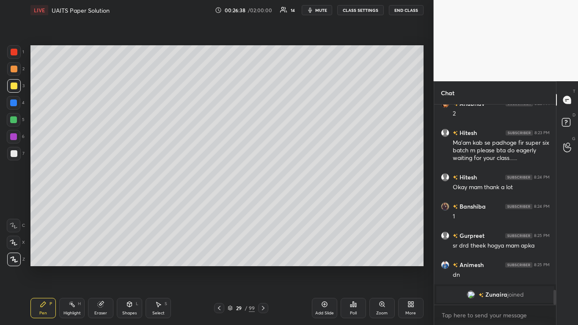
click at [15, 85] on div at bounding box center [14, 85] width 7 height 7
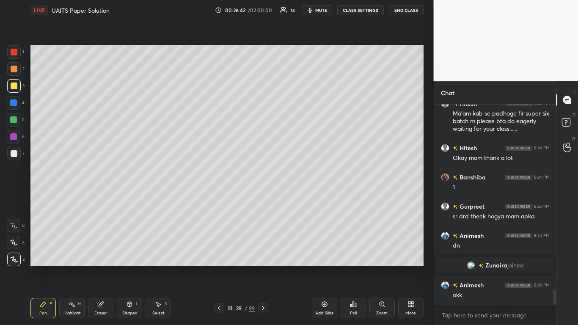
scroll to position [2502, 0]
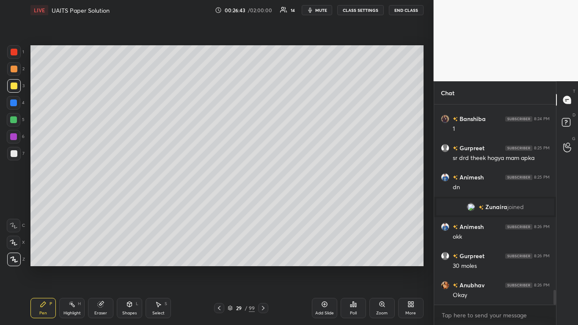
click at [232, 267] on icon at bounding box center [230, 307] width 4 height 2
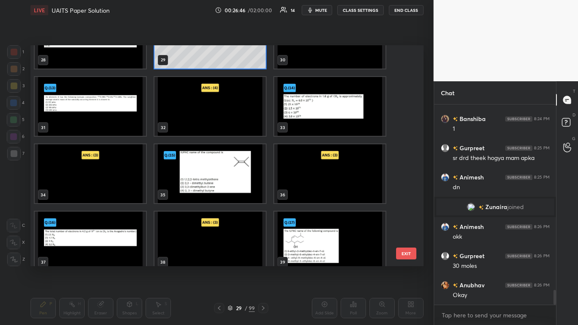
scroll to position [2531, 0]
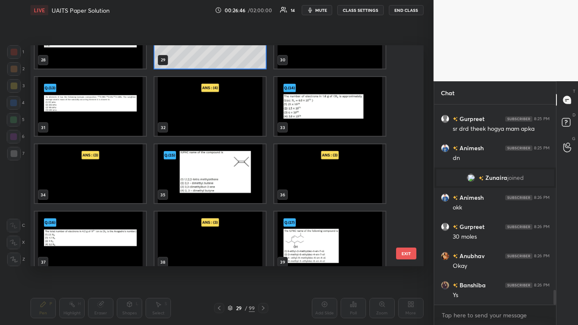
click at [324, 60] on img "grid" at bounding box center [329, 39] width 111 height 59
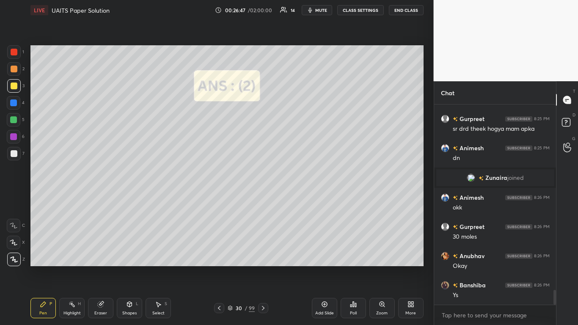
click at [321, 65] on img "grid" at bounding box center [329, 39] width 111 height 59
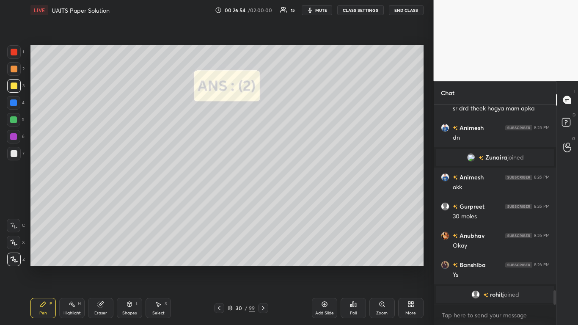
click at [230, 267] on icon at bounding box center [230, 307] width 5 height 5
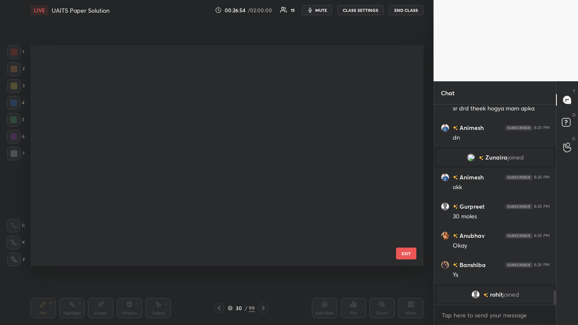
scroll to position [219, 388]
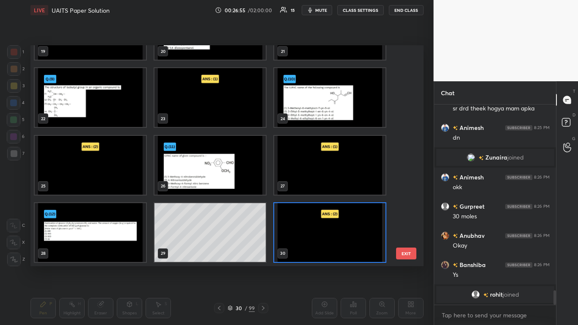
click at [193, 173] on img "grid" at bounding box center [209, 164] width 111 height 59
click at [193, 171] on img "grid" at bounding box center [209, 164] width 111 height 59
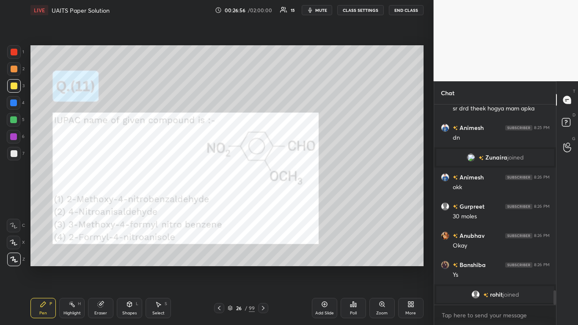
click at [194, 172] on img "grid" at bounding box center [209, 164] width 111 height 59
click at [229, 267] on icon at bounding box center [230, 307] width 5 height 5
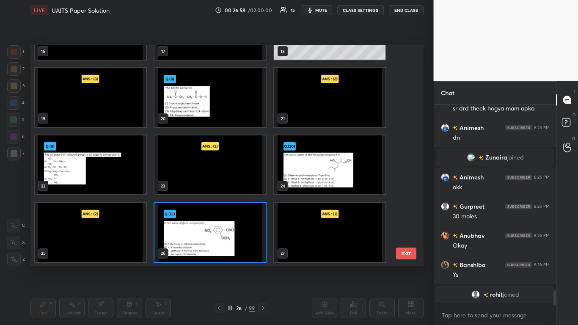
scroll to position [579, 0]
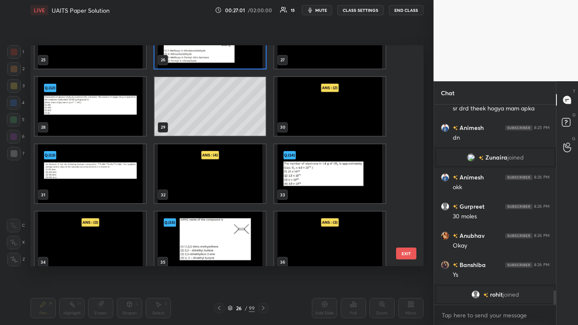
click at [102, 174] on img "grid" at bounding box center [90, 173] width 111 height 59
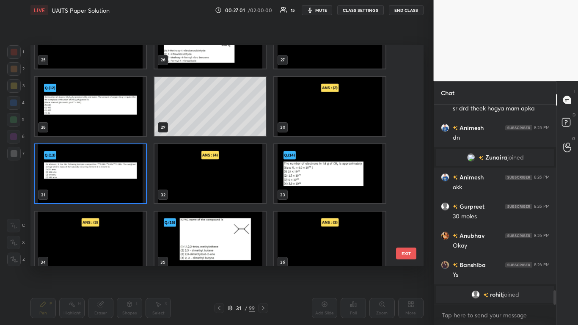
click at [104, 175] on img "grid" at bounding box center [90, 173] width 111 height 59
click at [104, 176] on img "grid" at bounding box center [90, 173] width 111 height 59
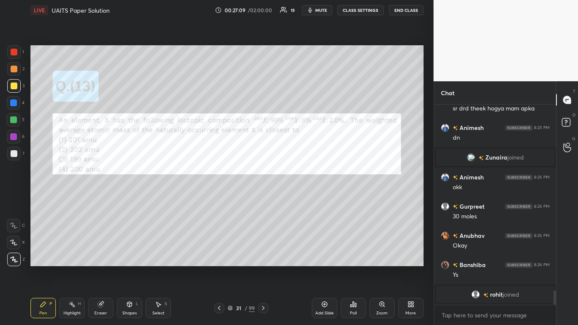
scroll to position [2574, 0]
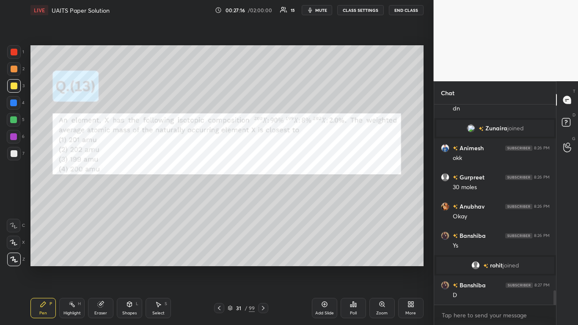
click at [17, 54] on div at bounding box center [14, 52] width 7 height 7
click at [15, 85] on div at bounding box center [14, 85] width 7 height 7
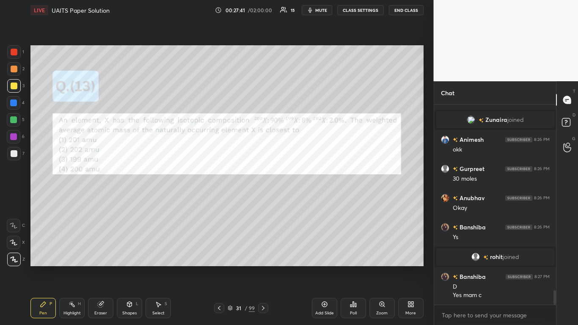
click at [233, 267] on div "31 / 99" at bounding box center [241, 308] width 54 height 10
click at [230, 267] on icon at bounding box center [230, 307] width 4 height 2
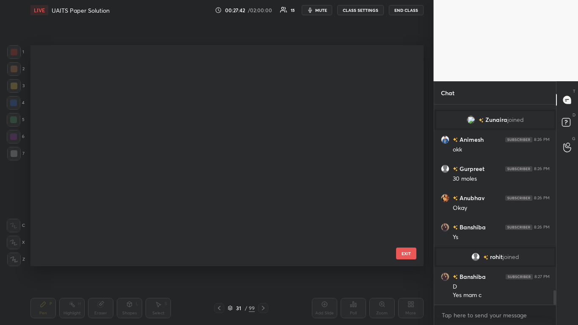
scroll to position [219, 388]
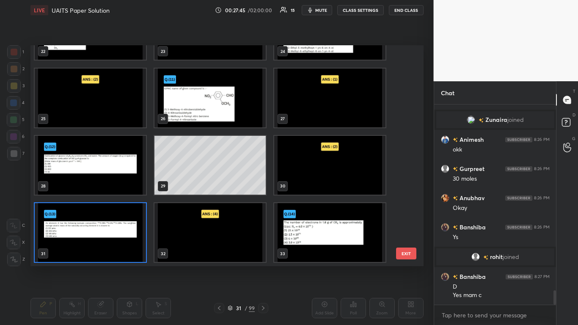
click at [328, 236] on img "grid" at bounding box center [329, 232] width 111 height 59
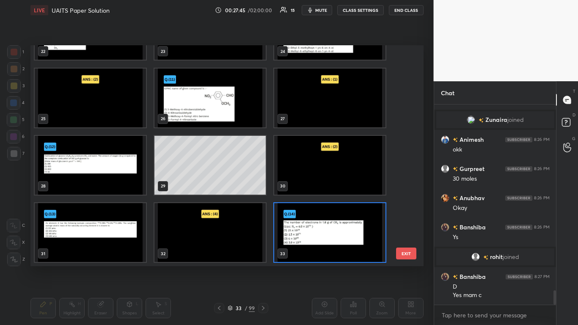
click at [329, 234] on img "grid" at bounding box center [329, 232] width 111 height 59
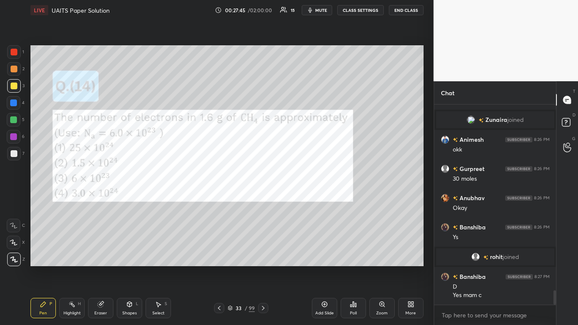
click at [328, 235] on img "grid" at bounding box center [329, 232] width 111 height 59
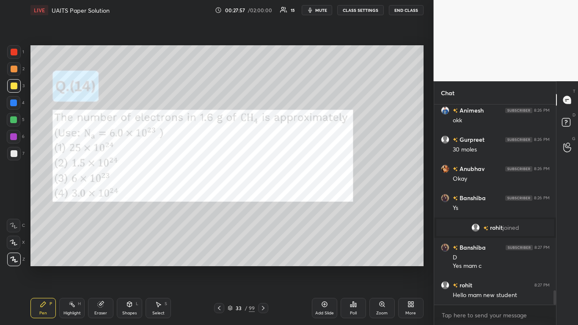
click at [14, 88] on div at bounding box center [14, 85] width 7 height 7
click at [103, 267] on icon at bounding box center [100, 304] width 5 height 5
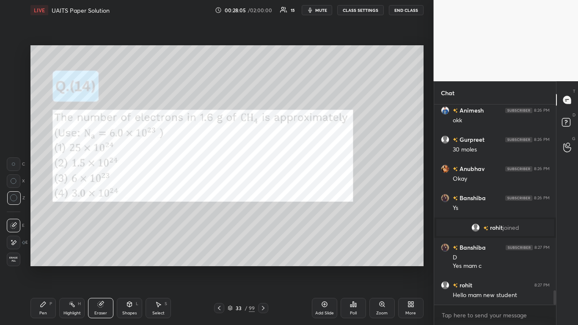
click at [37, 267] on div "Pen P" at bounding box center [42, 308] width 25 height 20
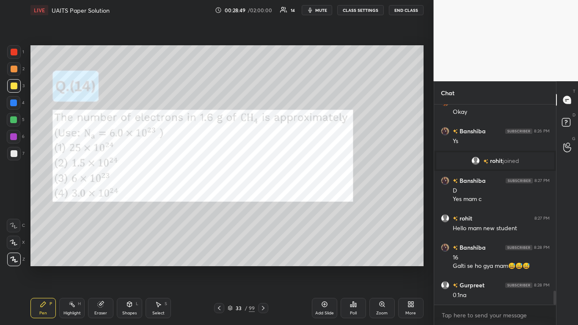
scroll to position [2708, 0]
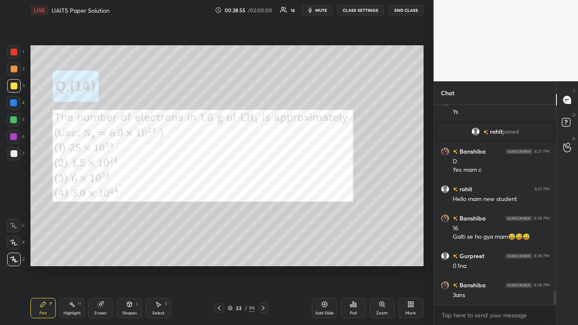
click at [15, 84] on div at bounding box center [14, 85] width 7 height 7
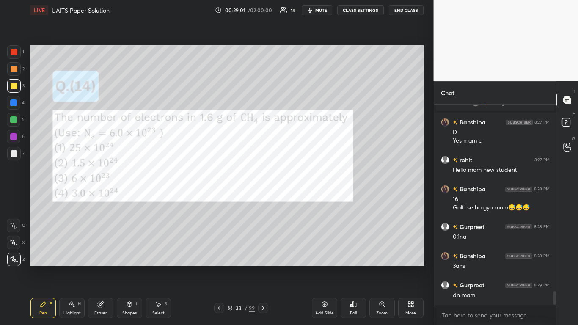
click at [232, 267] on icon at bounding box center [230, 307] width 4 height 2
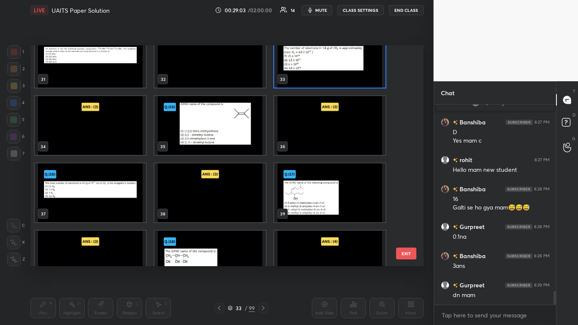
scroll to position [713, 0]
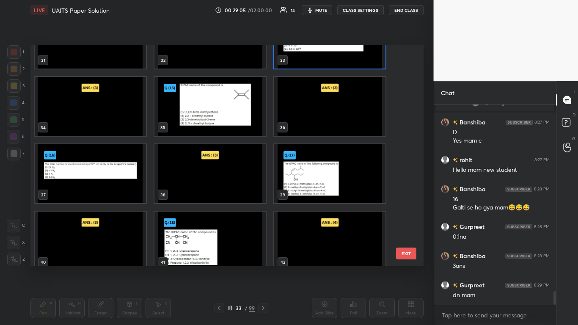
click at [197, 118] on img "grid" at bounding box center [209, 106] width 111 height 59
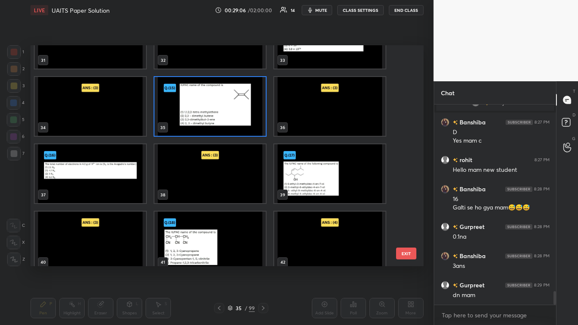
click at [196, 119] on img "grid" at bounding box center [209, 106] width 111 height 59
click at [196, 118] on img "grid" at bounding box center [209, 106] width 111 height 59
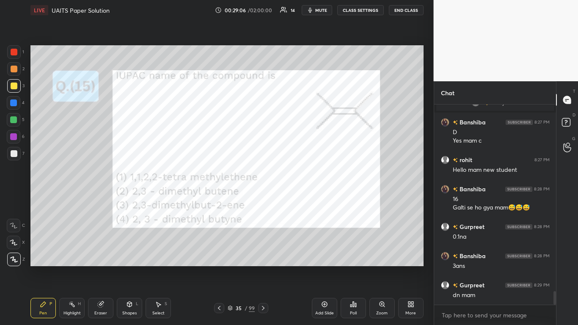
click at [198, 118] on img "grid" at bounding box center [209, 106] width 111 height 59
click at [15, 52] on div at bounding box center [14, 52] width 7 height 7
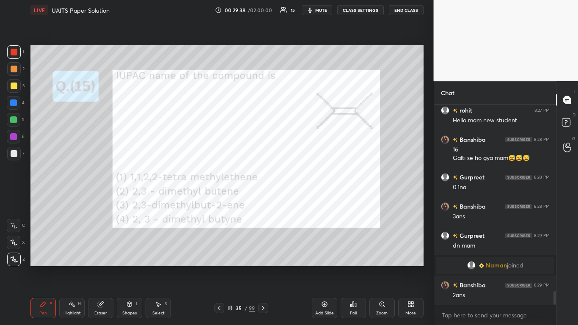
scroll to position [2724, 0]
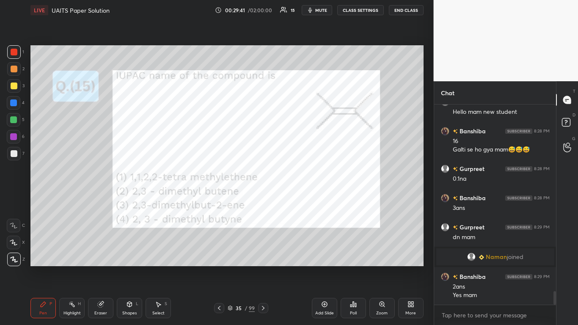
click at [233, 267] on icon at bounding box center [230, 307] width 5 height 5
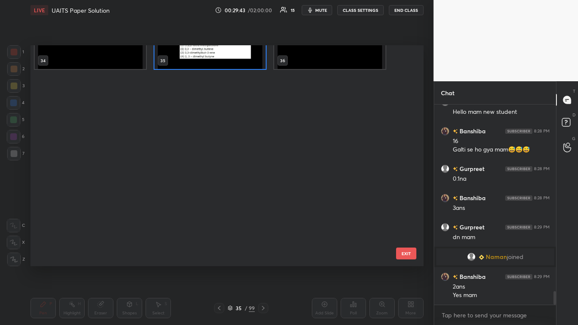
scroll to position [780, 0]
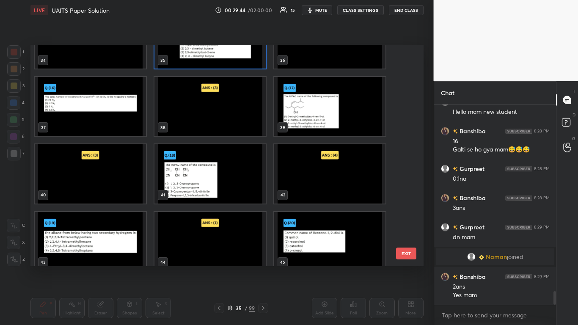
click at [111, 115] on img "grid" at bounding box center [90, 106] width 111 height 59
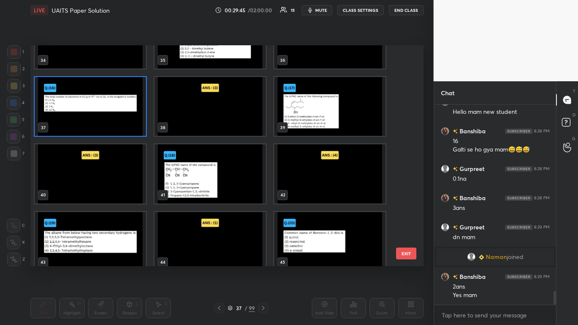
click at [109, 115] on img "grid" at bounding box center [90, 106] width 111 height 59
click at [111, 115] on img "grid" at bounding box center [90, 106] width 111 height 59
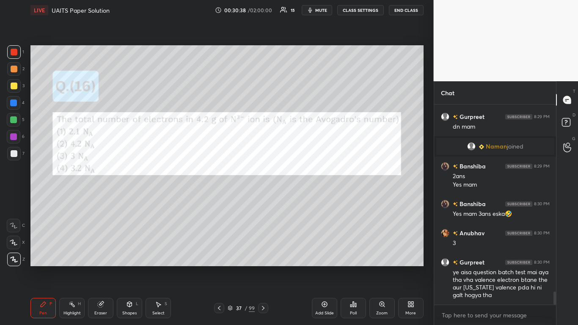
scroll to position [2854, 0]
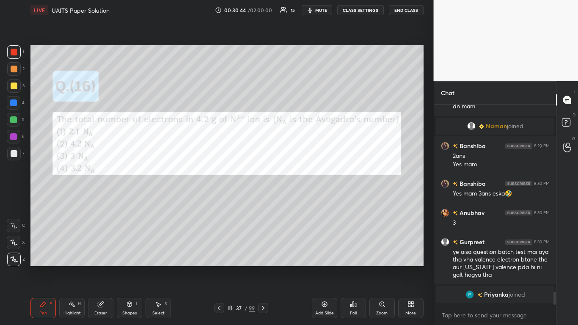
click at [14, 88] on div at bounding box center [14, 85] width 7 height 7
click at [230, 267] on icon at bounding box center [230, 307] width 4 height 2
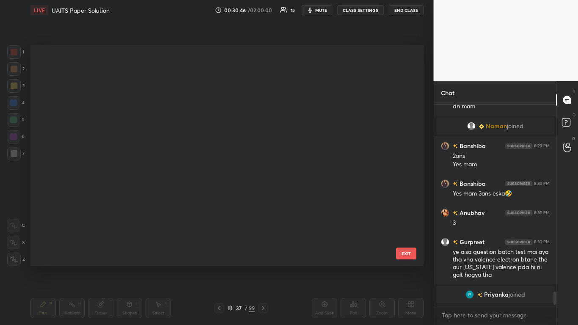
scroll to position [219, 388]
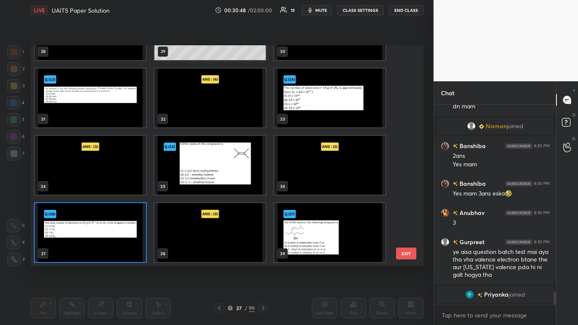
click at [327, 239] on img "grid" at bounding box center [329, 232] width 111 height 59
click at [327, 241] on img "grid" at bounding box center [329, 232] width 111 height 59
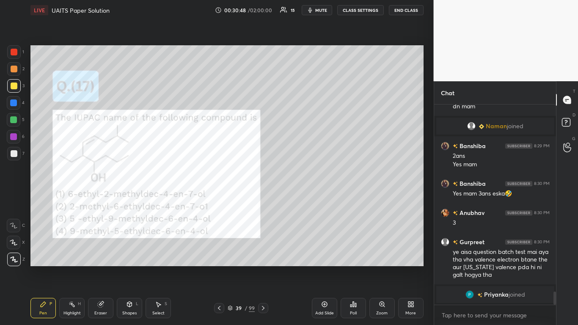
click at [326, 240] on img "grid" at bounding box center [329, 232] width 111 height 59
click at [15, 54] on div at bounding box center [14, 52] width 7 height 7
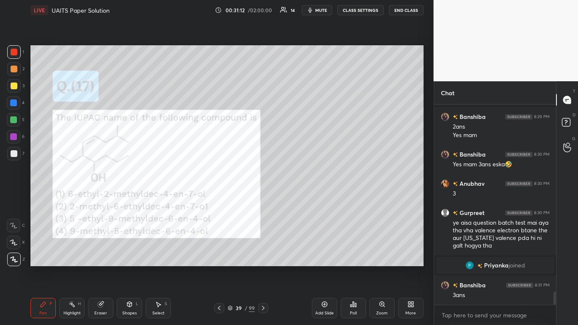
scroll to position [2849, 0]
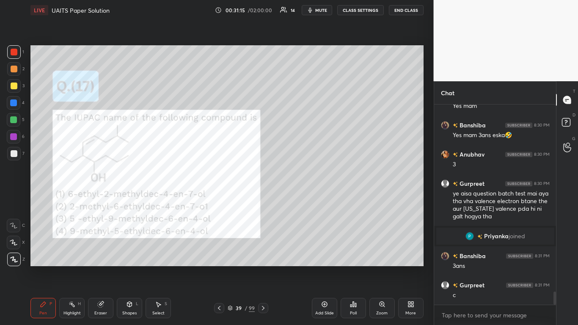
click at [227, 267] on div "39 / 99" at bounding box center [241, 308] width 54 height 10
click at [232, 267] on icon at bounding box center [230, 307] width 4 height 2
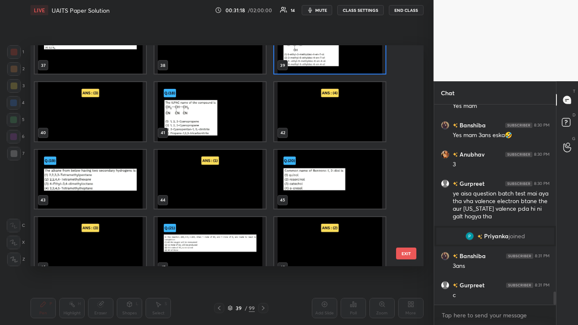
scroll to position [848, 0]
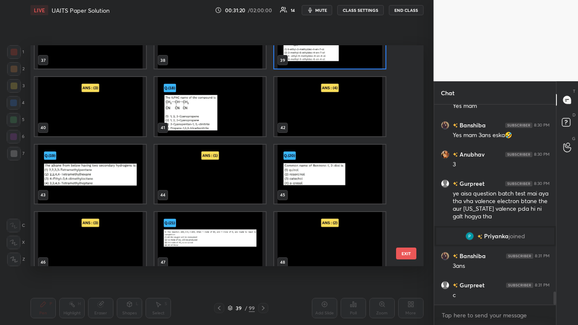
click at [197, 120] on img "grid" at bounding box center [209, 106] width 111 height 59
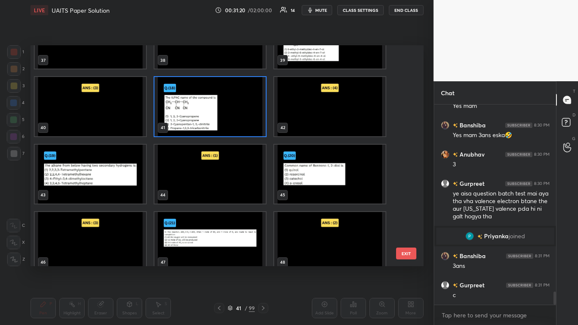
click at [198, 119] on img "grid" at bounding box center [209, 106] width 111 height 59
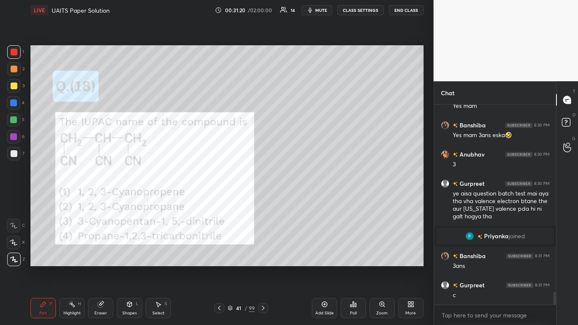
click at [199, 120] on img "grid" at bounding box center [209, 106] width 111 height 59
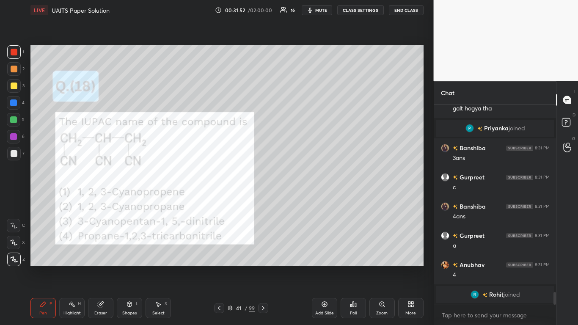
scroll to position [2967, 0]
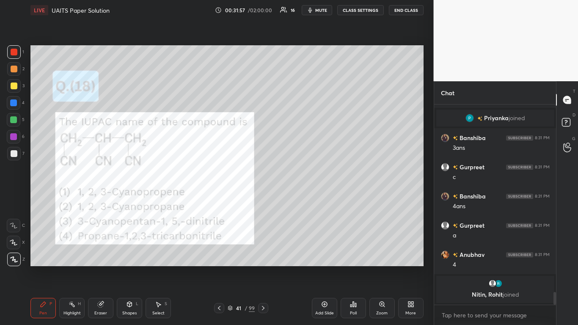
click at [229, 267] on icon at bounding box center [230, 307] width 4 height 2
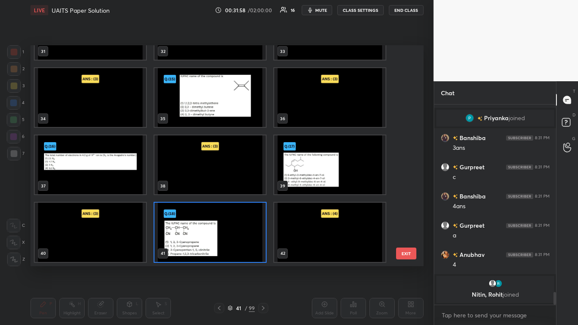
scroll to position [915, 0]
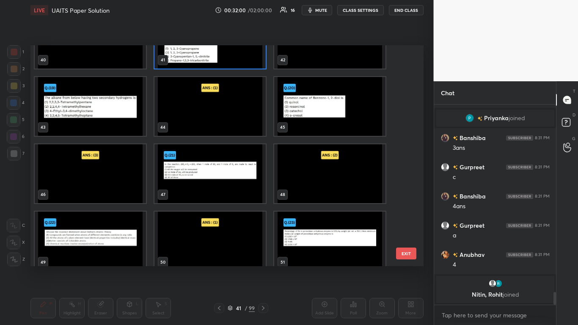
click at [100, 119] on img "grid" at bounding box center [90, 106] width 111 height 59
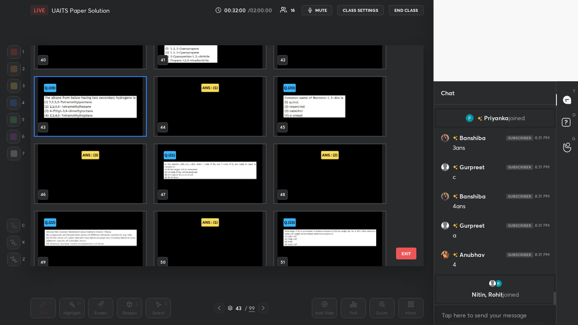
click at [100, 121] on img "grid" at bounding box center [90, 106] width 111 height 59
click at [102, 121] on img "grid" at bounding box center [90, 106] width 111 height 59
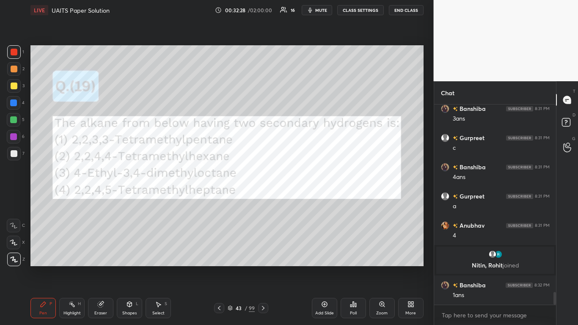
scroll to position [2986, 0]
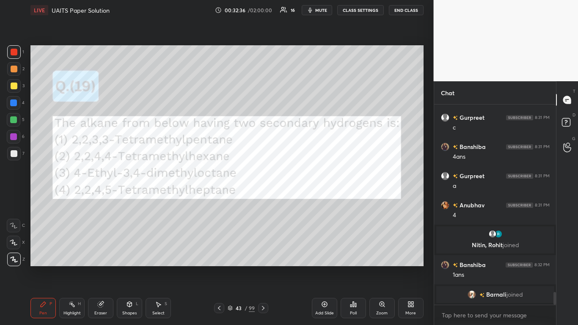
click at [14, 102] on div at bounding box center [13, 102] width 7 height 7
click at [17, 116] on div at bounding box center [14, 120] width 14 height 14
click at [14, 86] on div at bounding box center [14, 85] width 7 height 7
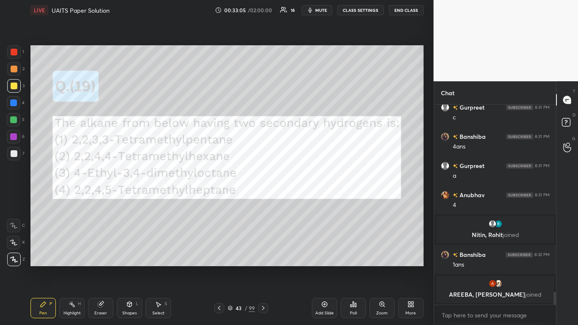
click at [231, 267] on icon at bounding box center [230, 307] width 5 height 5
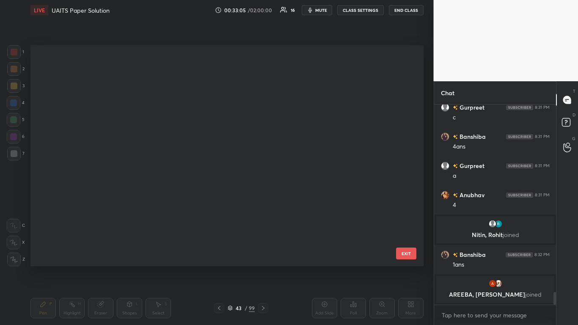
scroll to position [219, 388]
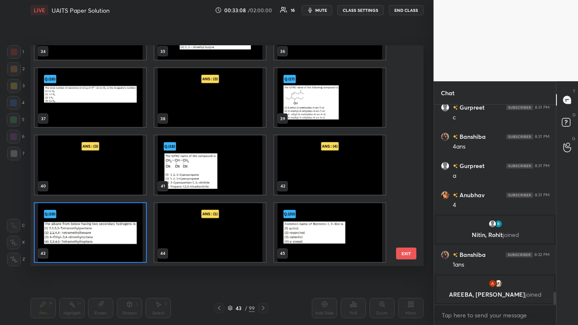
click at [326, 238] on img "grid" at bounding box center [329, 232] width 111 height 59
click at [325, 238] on img "grid" at bounding box center [329, 232] width 111 height 59
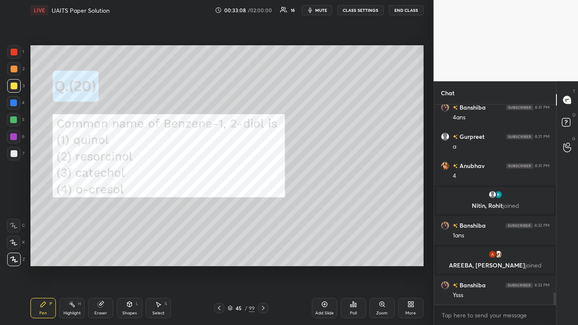
click at [325, 240] on img "grid" at bounding box center [329, 232] width 111 height 59
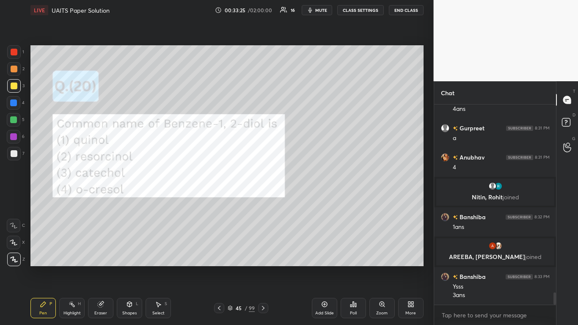
click at [16, 53] on div at bounding box center [14, 52] width 7 height 7
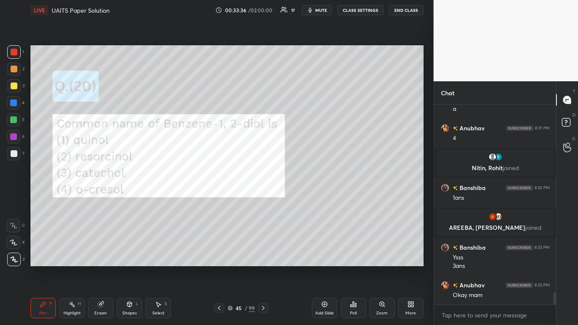
click at [232, 267] on icon at bounding box center [230, 307] width 5 height 5
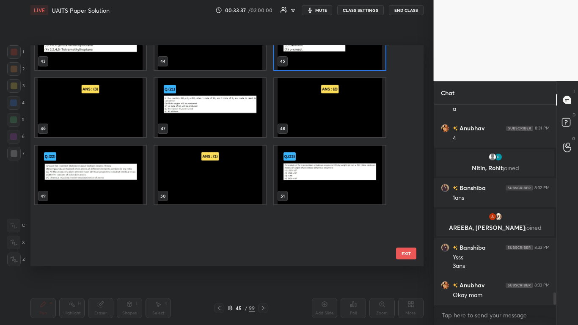
scroll to position [983, 0]
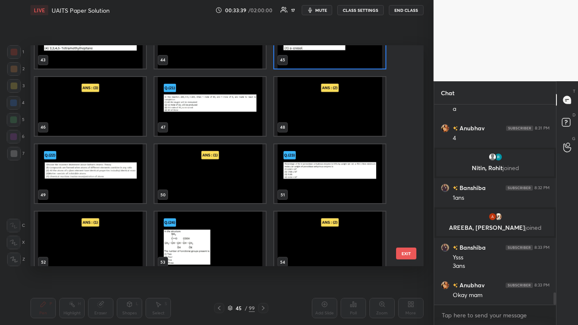
click at [200, 123] on img "grid" at bounding box center [209, 106] width 111 height 59
click at [199, 124] on img "grid" at bounding box center [209, 106] width 111 height 59
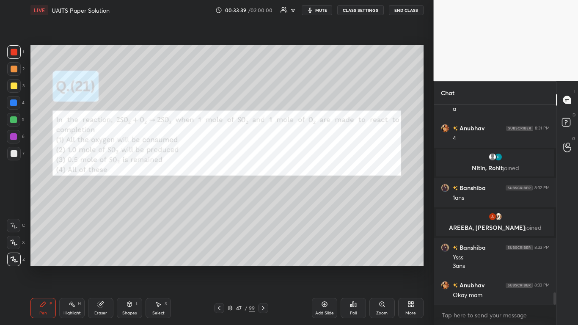
click at [200, 123] on img "grid" at bounding box center [209, 106] width 111 height 59
click at [13, 55] on div at bounding box center [14, 52] width 7 height 7
click at [14, 85] on div at bounding box center [14, 85] width 7 height 7
click at [13, 72] on div at bounding box center [14, 69] width 7 height 7
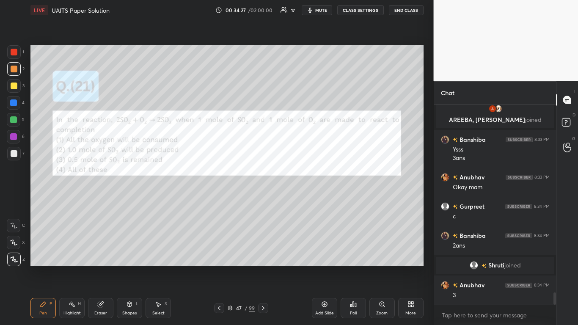
scroll to position [3106, 0]
click at [13, 51] on div at bounding box center [14, 52] width 7 height 7
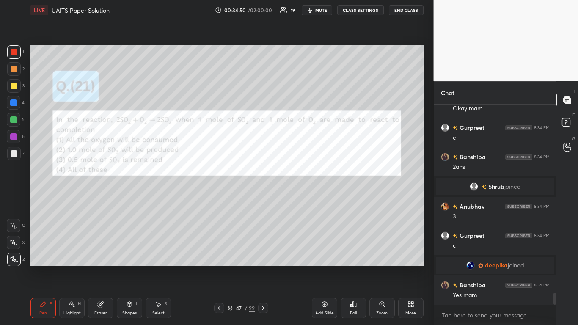
scroll to position [3198, 0]
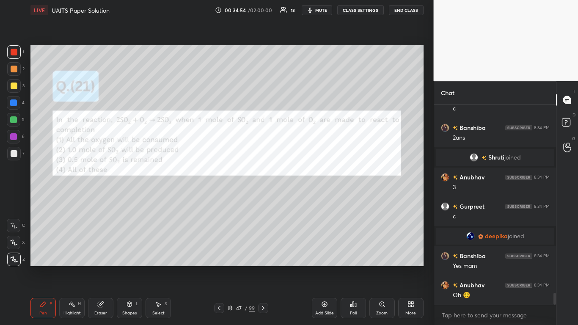
click at [13, 85] on div at bounding box center [14, 85] width 7 height 7
click at [229, 267] on icon at bounding box center [230, 307] width 5 height 5
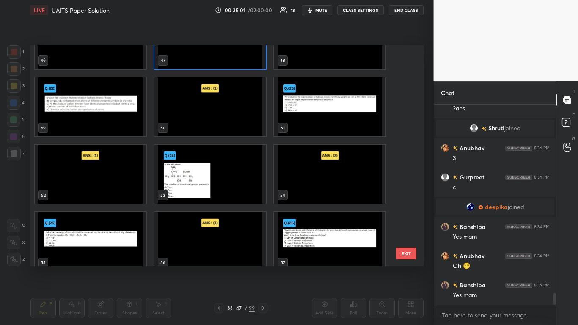
scroll to position [1050, 0]
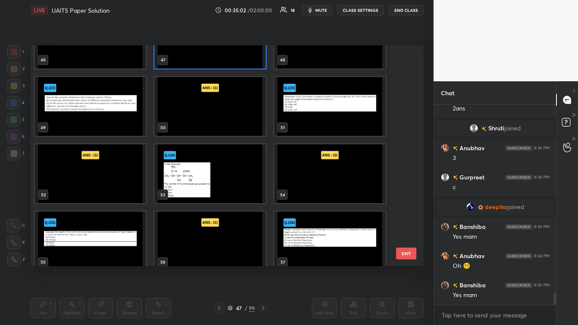
click at [103, 115] on img "grid" at bounding box center [90, 106] width 111 height 59
click at [102, 115] on img "grid" at bounding box center [90, 106] width 111 height 59
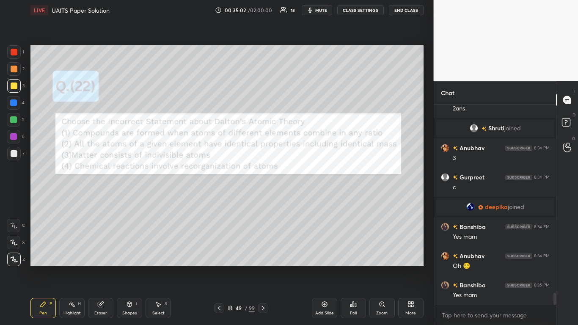
click at [103, 115] on img "grid" at bounding box center [90, 106] width 111 height 59
click at [16, 51] on div at bounding box center [14, 52] width 7 height 7
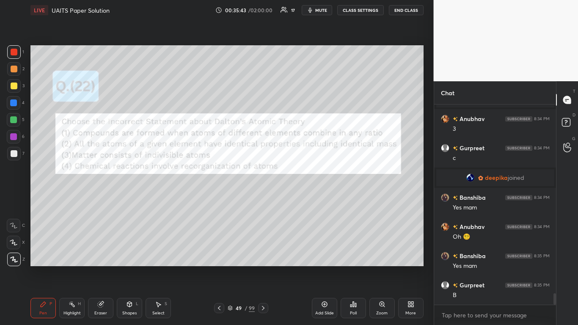
click at [106, 267] on div "Eraser" at bounding box center [100, 308] width 25 height 20
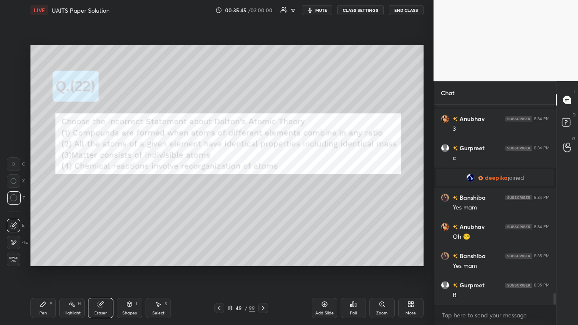
click at [41, 267] on div "Pen P" at bounding box center [42, 308] width 25 height 20
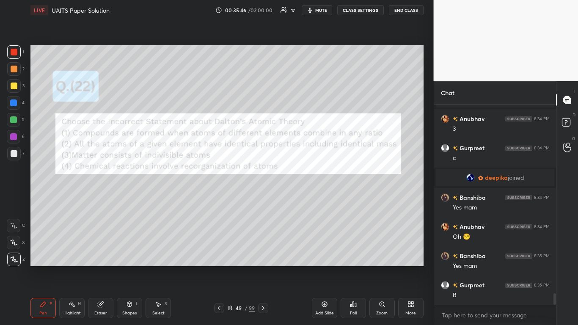
click at [95, 267] on div "Eraser" at bounding box center [100, 308] width 25 height 20
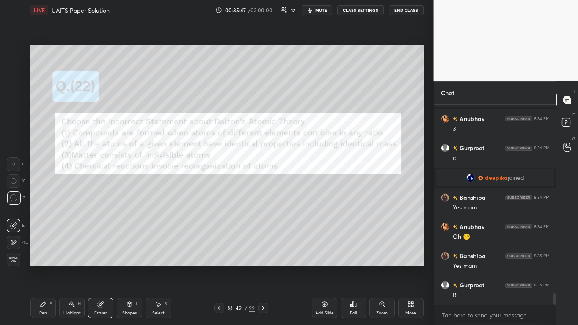
click at [41, 267] on icon at bounding box center [43, 304] width 7 height 7
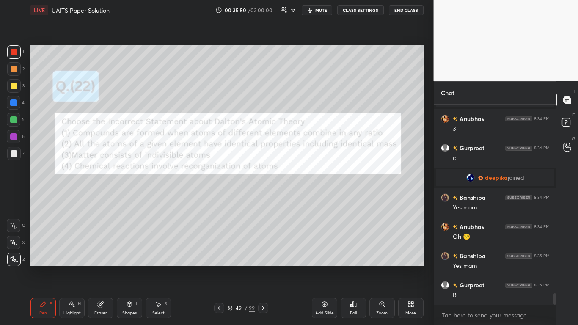
scroll to position [3286, 0]
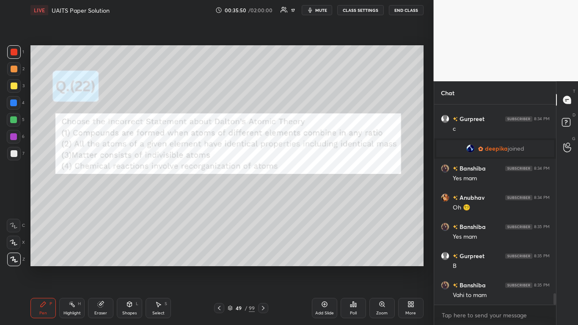
click at [14, 55] on div at bounding box center [14, 52] width 14 height 14
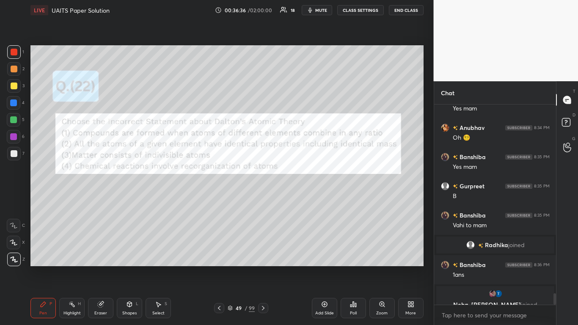
scroll to position [3304, 0]
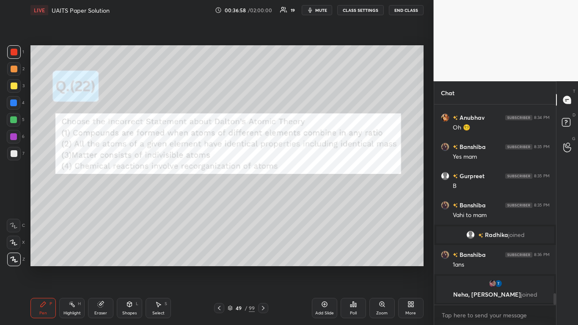
click at [12, 87] on div at bounding box center [14, 85] width 7 height 7
click at [228, 267] on icon at bounding box center [230, 307] width 5 height 5
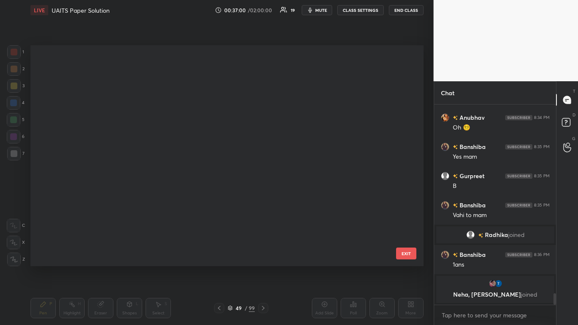
scroll to position [219, 388]
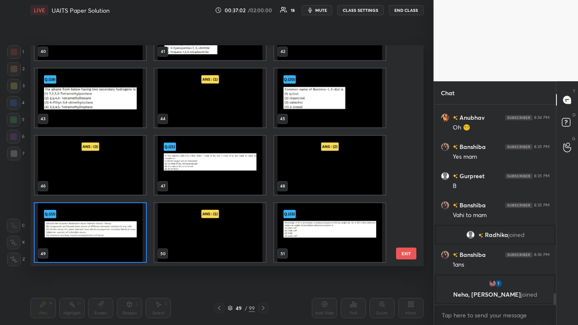
click at [327, 243] on img "grid" at bounding box center [329, 232] width 111 height 59
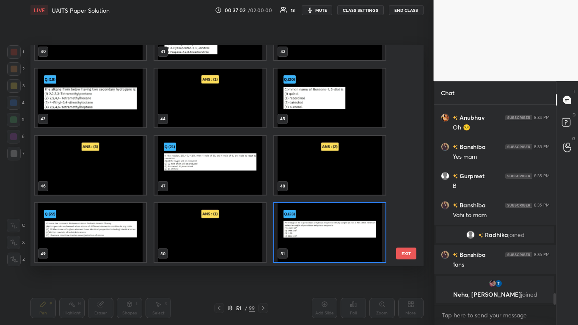
click at [328, 244] on img "grid" at bounding box center [329, 232] width 111 height 59
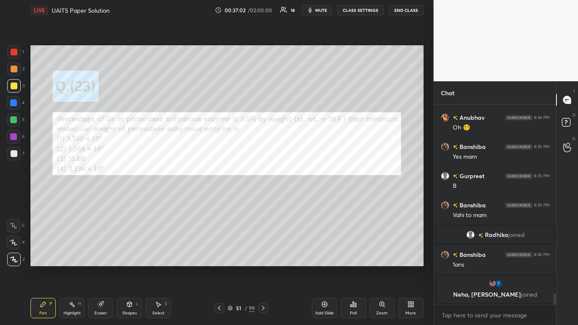
click at [327, 242] on img "grid" at bounding box center [329, 232] width 111 height 59
click at [328, 244] on img "grid" at bounding box center [329, 232] width 111 height 59
click at [17, 48] on div at bounding box center [14, 52] width 14 height 14
click at [13, 87] on div at bounding box center [14, 85] width 7 height 7
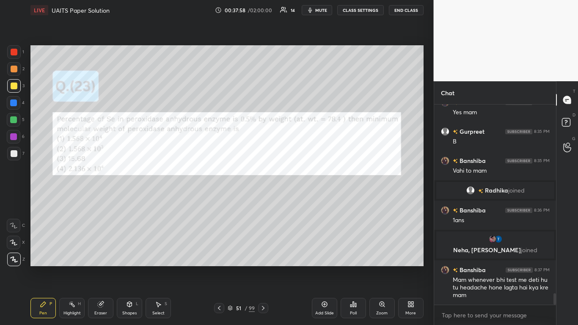
click at [15, 54] on div at bounding box center [14, 52] width 7 height 7
click at [232, 267] on icon at bounding box center [230, 307] width 5 height 5
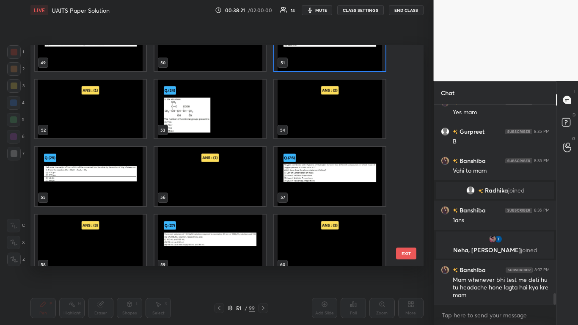
scroll to position [1117, 0]
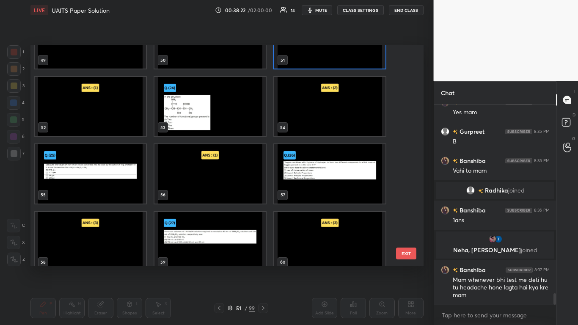
click at [196, 116] on img "grid" at bounding box center [209, 106] width 111 height 59
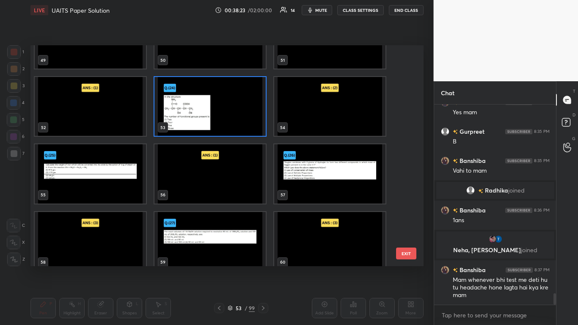
click at [196, 116] on img "grid" at bounding box center [209, 106] width 111 height 59
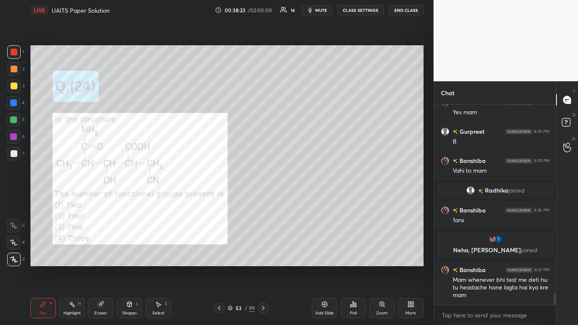
click at [195, 116] on img "grid" at bounding box center [209, 106] width 111 height 59
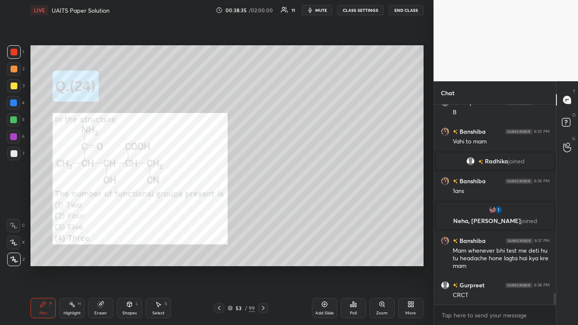
scroll to position [3382, 0]
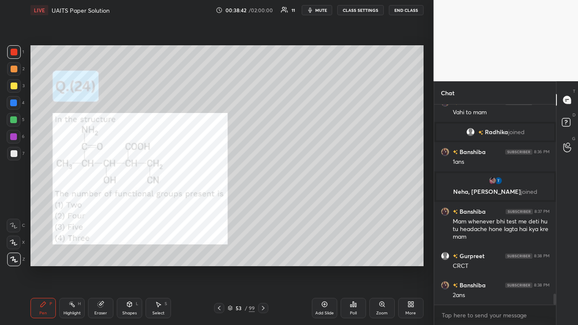
click at [230, 267] on icon at bounding box center [230, 307] width 5 height 5
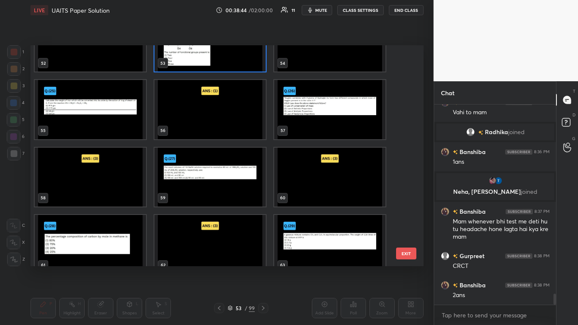
scroll to position [1184, 0]
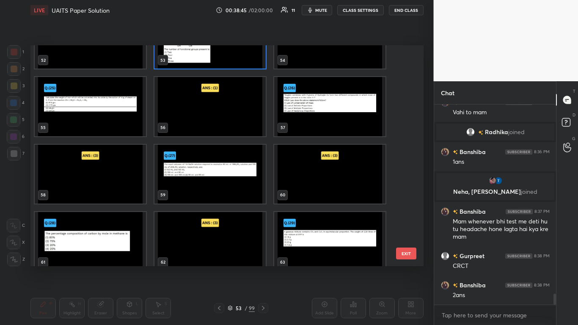
click at [102, 116] on img "grid" at bounding box center [90, 106] width 111 height 59
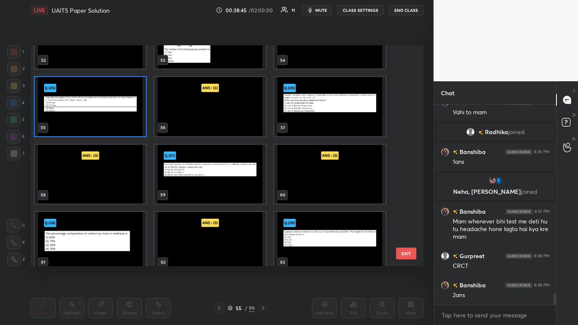
click at [101, 117] on img "grid" at bounding box center [90, 106] width 111 height 59
click at [100, 117] on img "grid" at bounding box center [90, 106] width 111 height 59
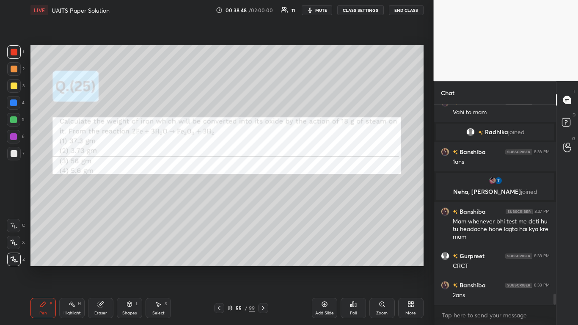
scroll to position [3403, 0]
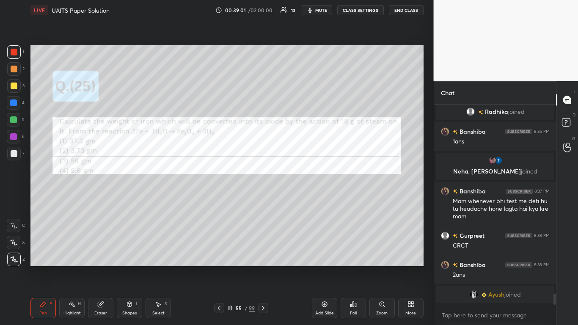
click at [15, 56] on div at bounding box center [14, 52] width 14 height 14
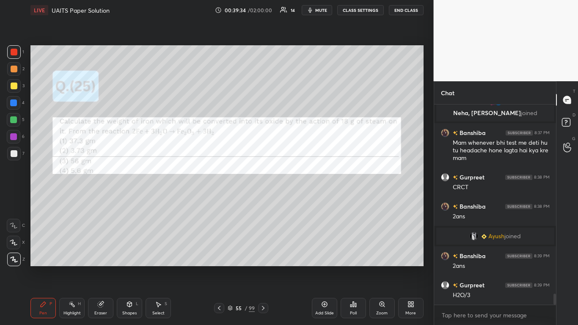
scroll to position [3430, 0]
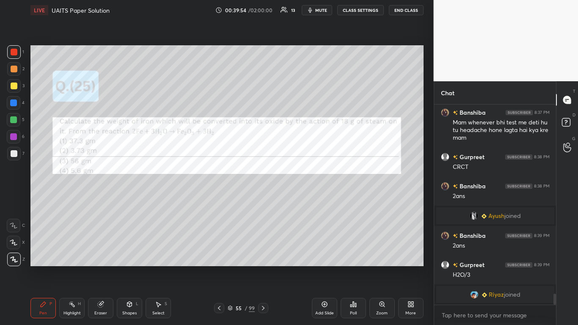
click at [231, 267] on icon at bounding box center [230, 307] width 4 height 2
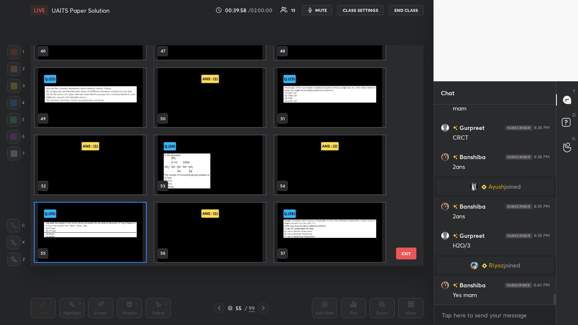
scroll to position [3473, 0]
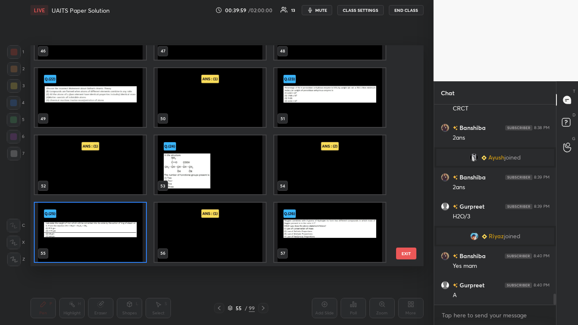
click at [337, 245] on img "grid" at bounding box center [329, 232] width 111 height 59
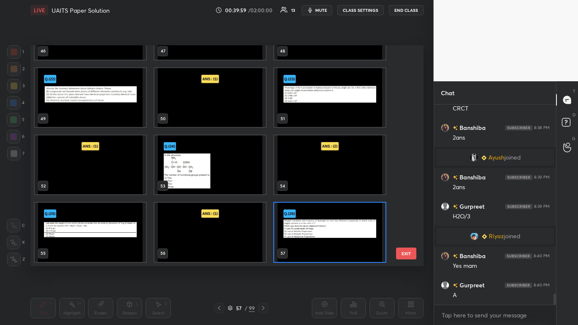
click at [335, 245] on img "grid" at bounding box center [329, 232] width 111 height 59
click at [336, 243] on img "grid" at bounding box center [329, 232] width 111 height 59
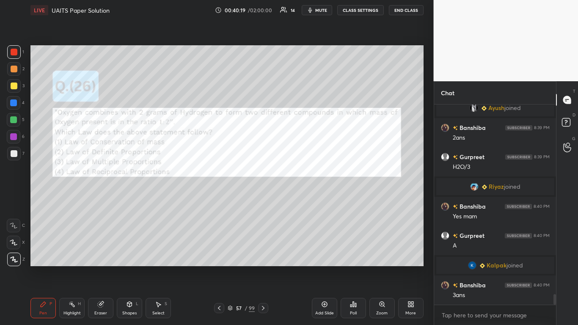
scroll to position [3536, 0]
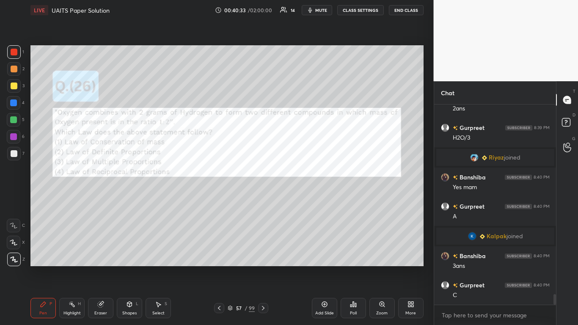
click at [231, 267] on icon at bounding box center [230, 307] width 5 height 5
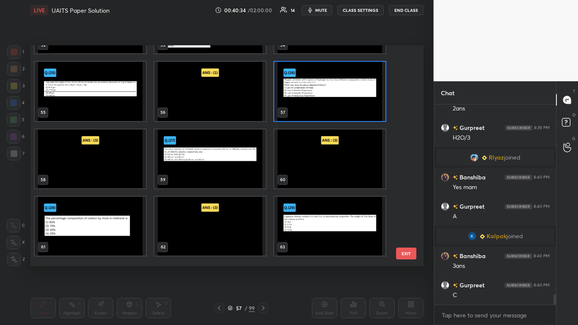
scroll to position [1252, 0]
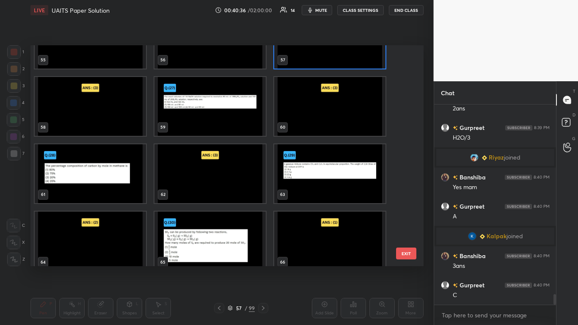
click at [213, 122] on img "grid" at bounding box center [209, 106] width 111 height 59
click at [212, 124] on img "grid" at bounding box center [209, 106] width 111 height 59
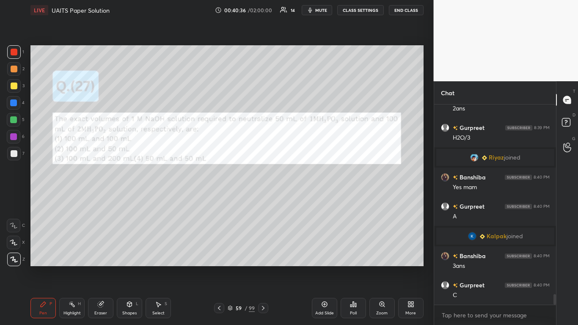
click at [213, 125] on img "grid" at bounding box center [209, 106] width 111 height 59
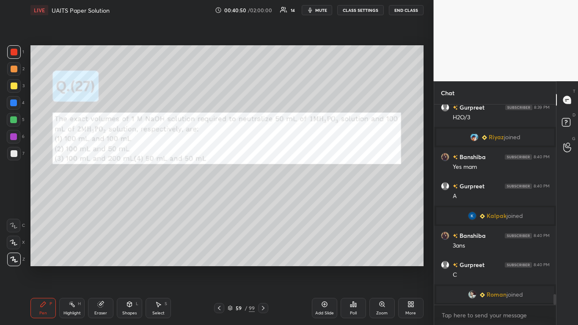
click at [14, 87] on div at bounding box center [14, 85] width 7 height 7
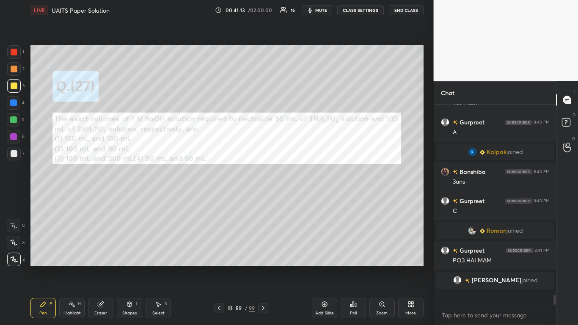
scroll to position [3607, 0]
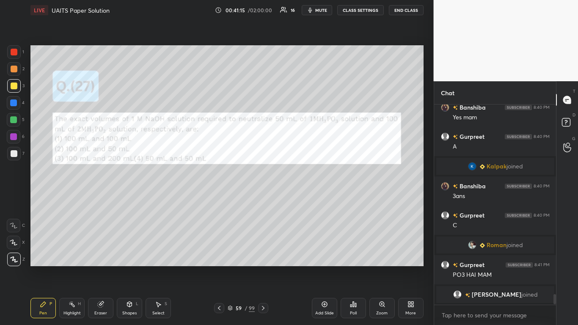
click at [14, 71] on div at bounding box center [14, 69] width 7 height 7
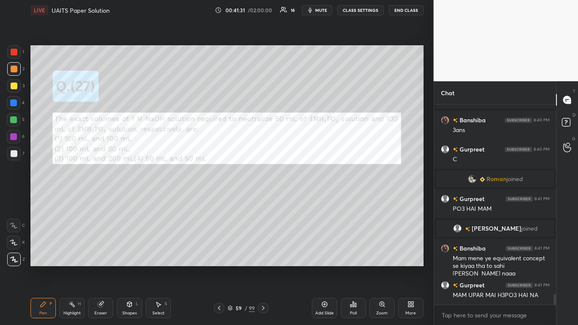
scroll to position [3661, 0]
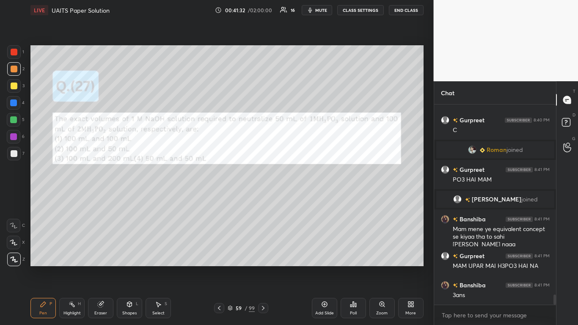
click at [101, 267] on icon at bounding box center [100, 304] width 5 height 5
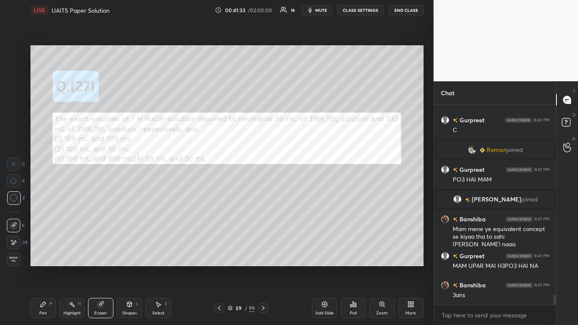
click at [44, 267] on div "Pen P" at bounding box center [42, 308] width 25 height 20
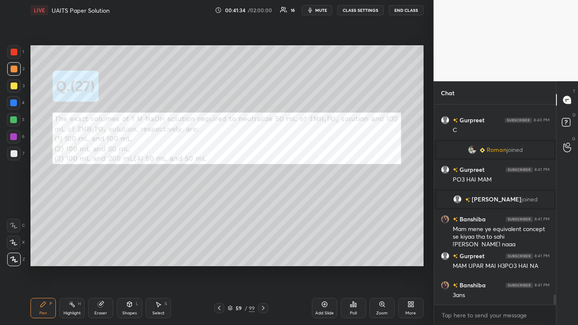
click at [16, 88] on div at bounding box center [14, 85] width 7 height 7
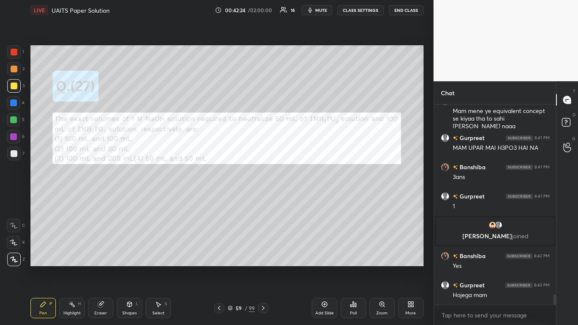
scroll to position [3761, 0]
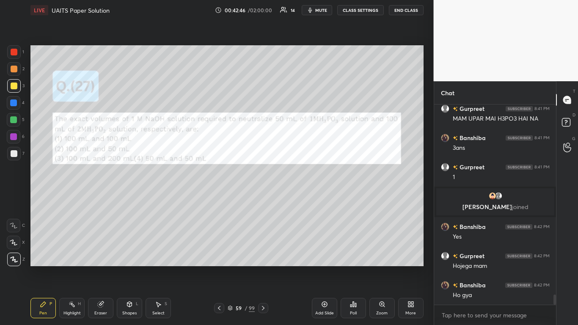
click at [13, 86] on div at bounding box center [14, 85] width 7 height 7
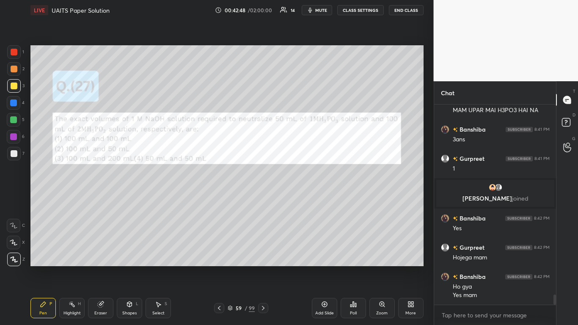
click at [228, 267] on icon at bounding box center [230, 307] width 5 height 5
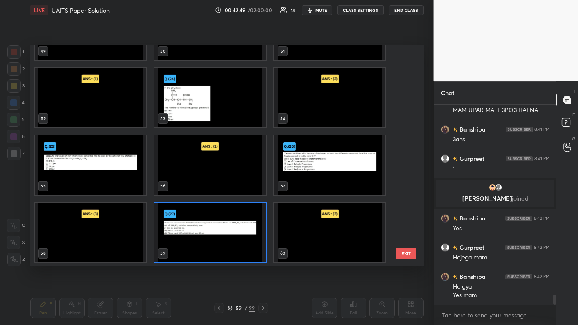
scroll to position [1319, 0]
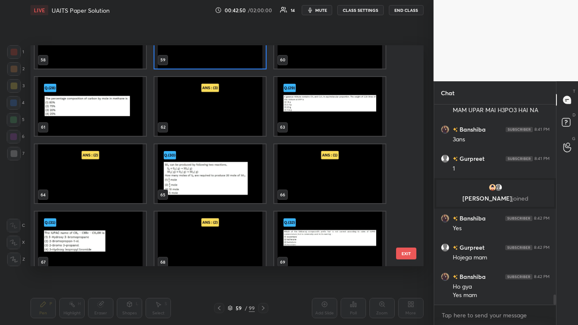
click at [110, 123] on img "grid" at bounding box center [90, 106] width 111 height 59
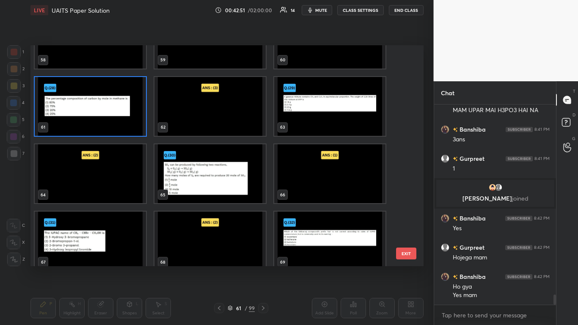
click at [110, 123] on img "grid" at bounding box center [90, 106] width 111 height 59
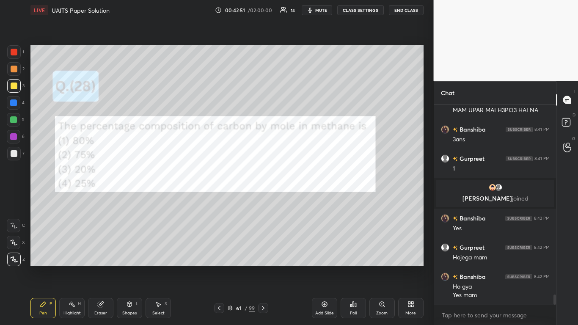
click at [110, 124] on img "grid" at bounding box center [90, 106] width 111 height 59
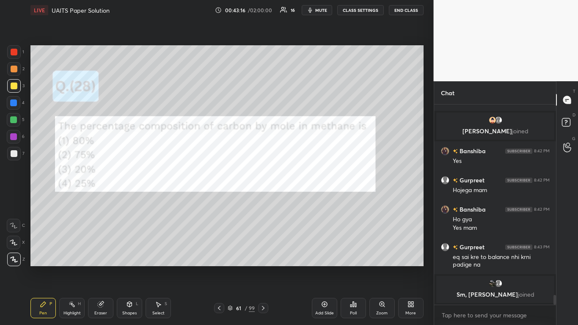
scroll to position [3843, 0]
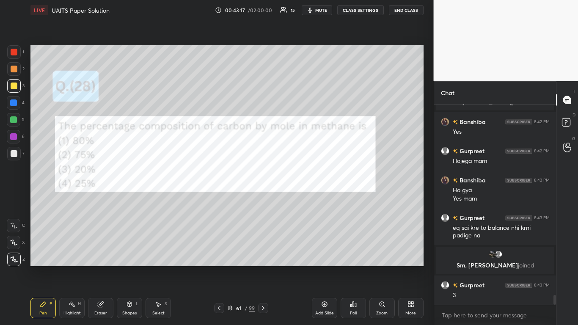
click at [14, 52] on div at bounding box center [14, 52] width 7 height 7
click at [15, 84] on div at bounding box center [14, 85] width 7 height 7
click at [236, 267] on div "61" at bounding box center [238, 307] width 8 height 5
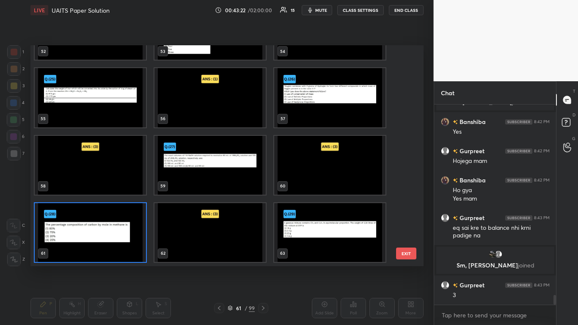
scroll to position [3873, 0]
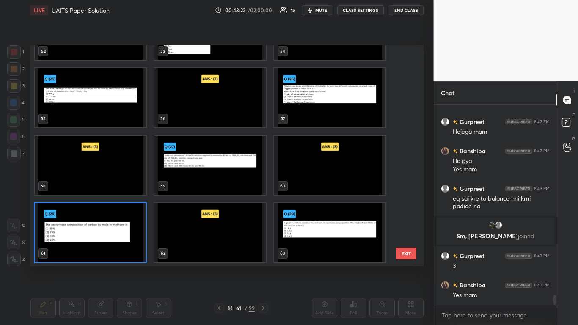
click at [350, 239] on img "grid" at bounding box center [329, 232] width 111 height 59
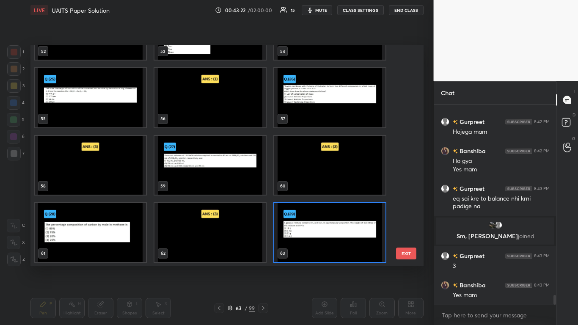
click at [349, 239] on img "grid" at bounding box center [329, 232] width 111 height 59
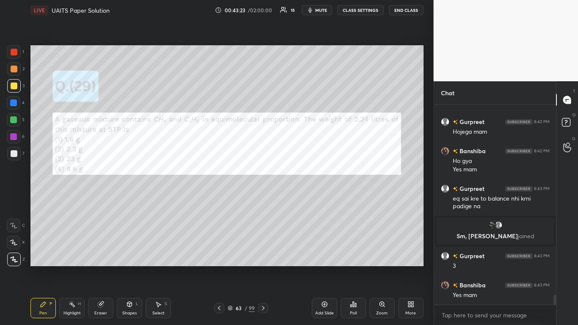
click at [353, 237] on img "grid" at bounding box center [329, 232] width 111 height 59
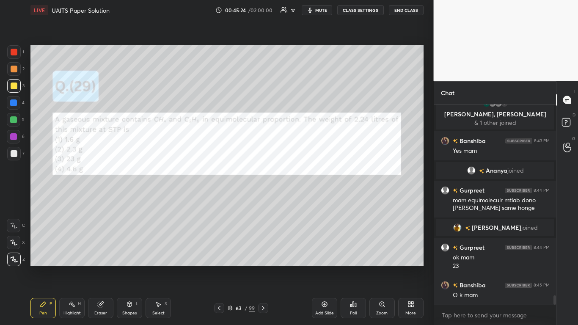
scroll to position [4082, 0]
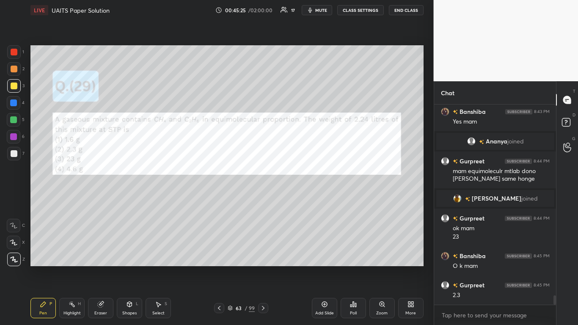
click at [14, 50] on div at bounding box center [14, 52] width 7 height 7
click at [228, 267] on icon at bounding box center [230, 308] width 4 height 1
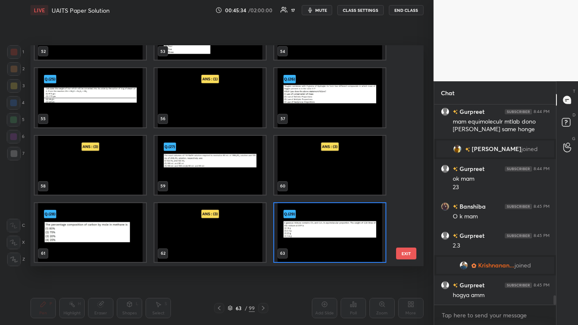
scroll to position [1386, 0]
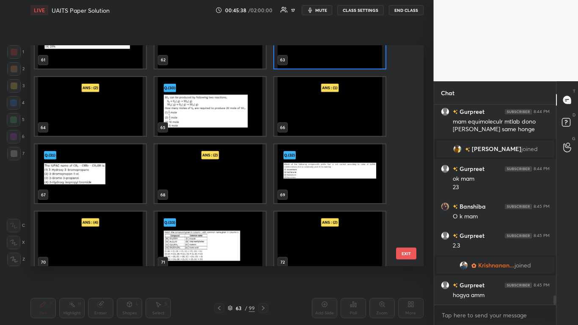
click at [210, 127] on img "grid" at bounding box center [209, 106] width 111 height 59
click at [211, 127] on img "grid" at bounding box center [209, 106] width 111 height 59
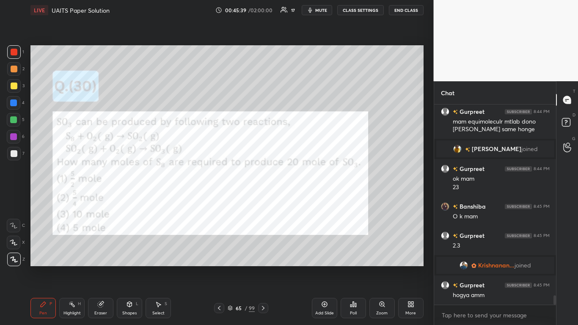
click at [211, 127] on img "grid" at bounding box center [209, 106] width 111 height 59
click at [14, 88] on div at bounding box center [14, 85] width 7 height 7
click at [14, 55] on div at bounding box center [14, 52] width 7 height 7
click at [103, 267] on icon at bounding box center [101, 303] width 5 height 4
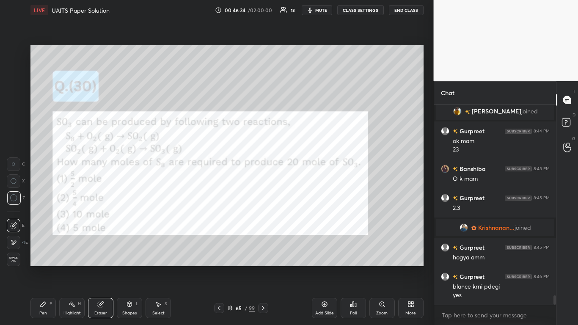
scroll to position [4175, 0]
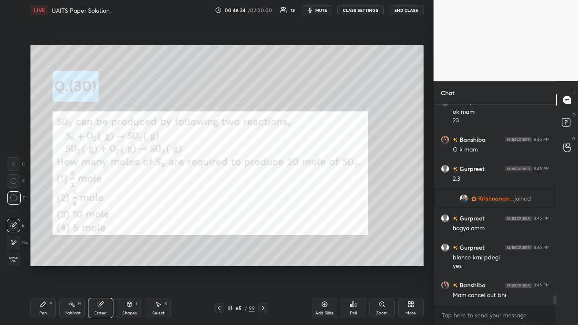
click at [40, 267] on div "Pen" at bounding box center [43, 313] width 8 height 4
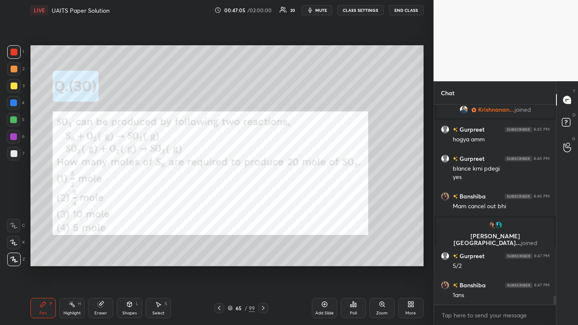
scroll to position [4260, 0]
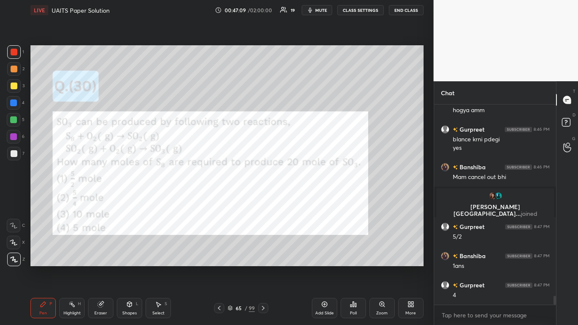
click at [229, 267] on div "65 / 99" at bounding box center [241, 308] width 27 height 8
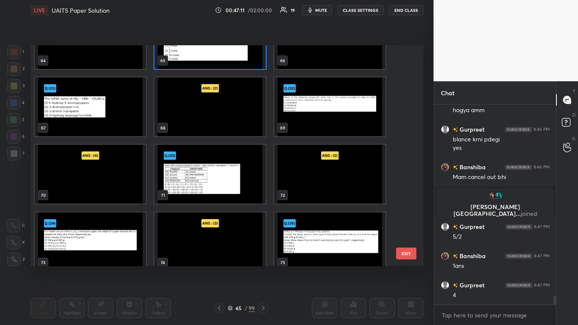
scroll to position [1454, 0]
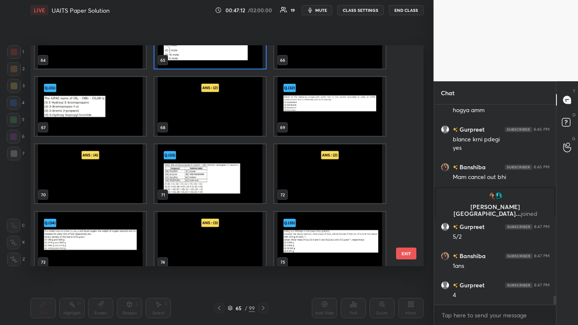
click at [106, 117] on img "grid" at bounding box center [90, 106] width 111 height 59
click at [104, 119] on img "grid" at bounding box center [90, 106] width 111 height 59
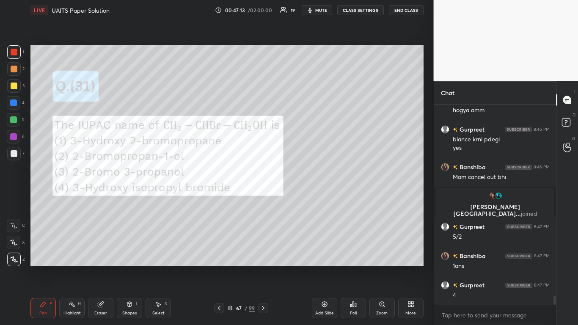
click at [102, 119] on img "grid" at bounding box center [90, 106] width 111 height 59
click at [16, 85] on div at bounding box center [14, 85] width 7 height 7
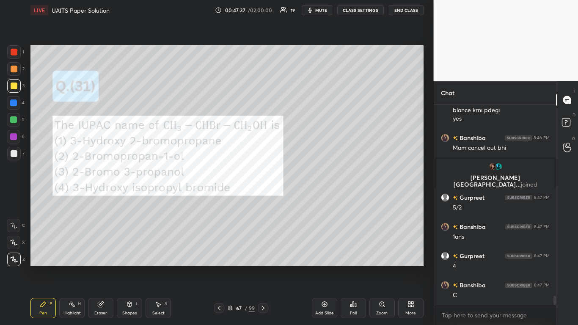
click at [15, 86] on div at bounding box center [14, 85] width 7 height 7
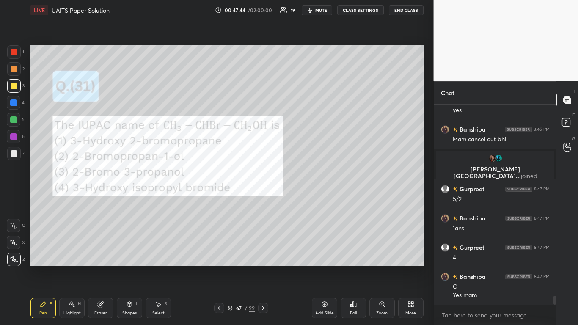
click at [230, 267] on icon at bounding box center [230, 307] width 5 height 5
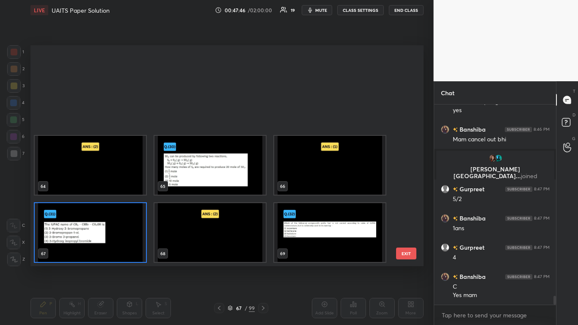
scroll to position [1521, 0]
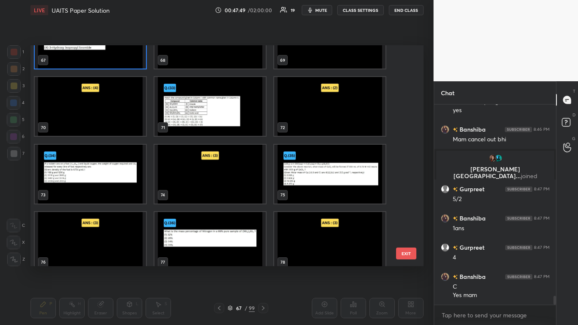
click at [316, 60] on img "grid" at bounding box center [329, 39] width 111 height 59
click at [315, 60] on img "grid" at bounding box center [329, 39] width 111 height 59
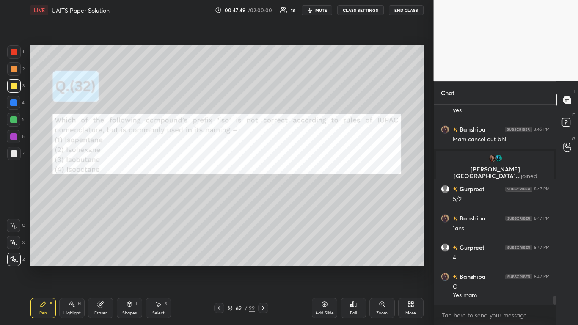
click at [314, 62] on img "grid" at bounding box center [329, 39] width 111 height 59
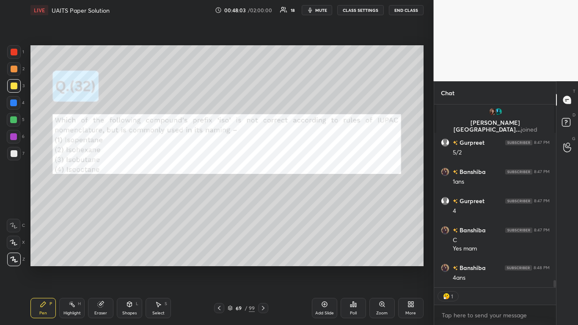
click at [14, 55] on div at bounding box center [14, 52] width 7 height 7
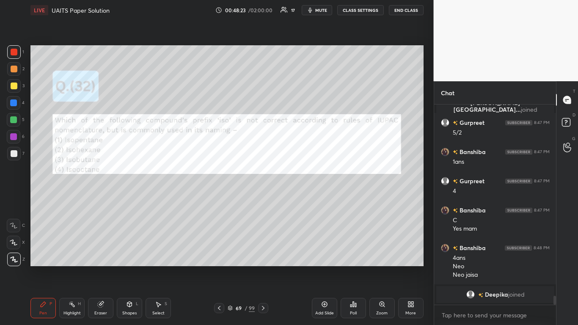
click at [15, 87] on div at bounding box center [14, 85] width 7 height 7
click at [232, 267] on icon at bounding box center [230, 308] width 4 height 1
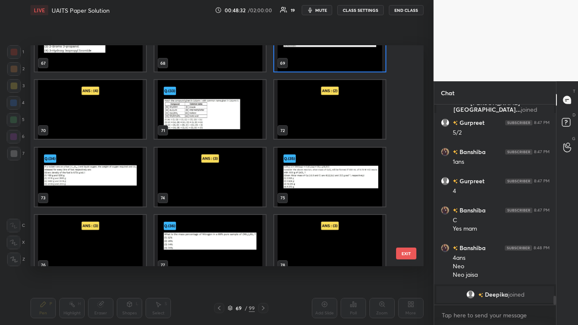
scroll to position [1521, 0]
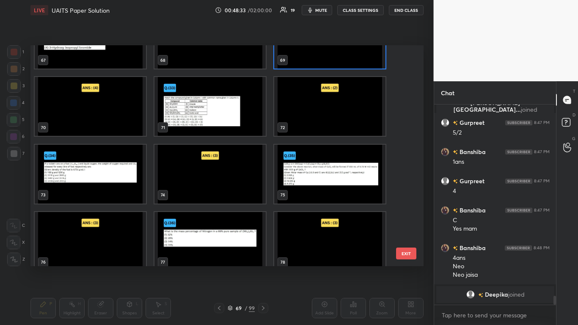
click at [206, 120] on img "grid" at bounding box center [209, 106] width 111 height 59
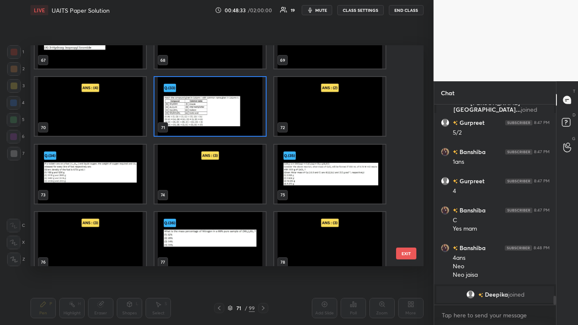
click at [204, 123] on img "grid" at bounding box center [209, 106] width 111 height 59
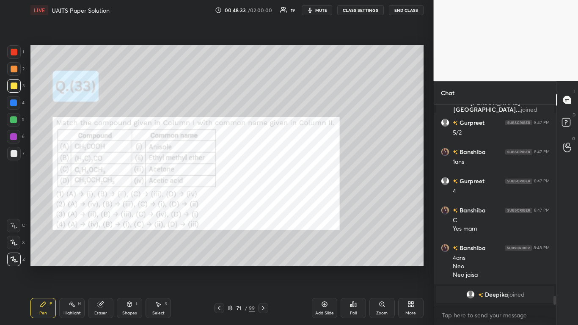
click at [205, 123] on img "grid" at bounding box center [209, 106] width 111 height 59
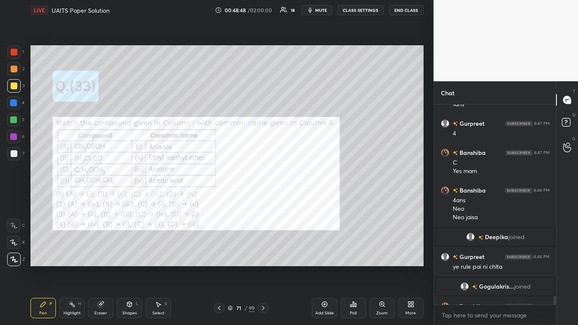
scroll to position [4345, 0]
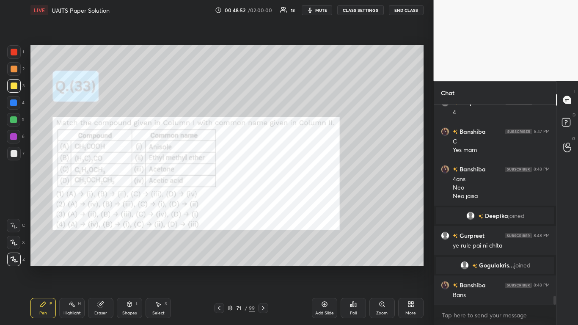
click at [14, 86] on div at bounding box center [14, 85] width 7 height 7
click at [16, 53] on div at bounding box center [14, 52] width 7 height 7
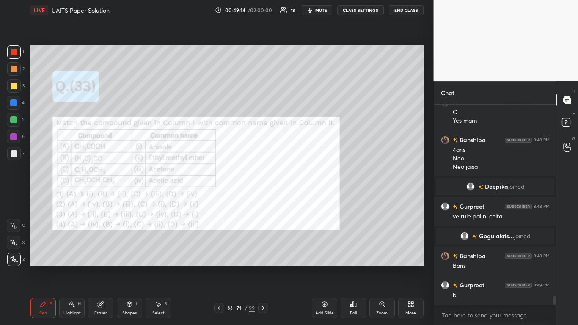
click at [229, 267] on icon at bounding box center [230, 307] width 5 height 5
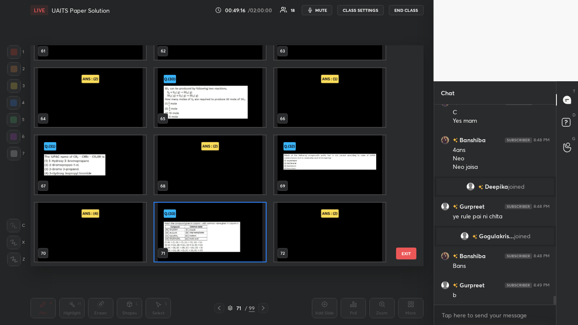
scroll to position [1589, 0]
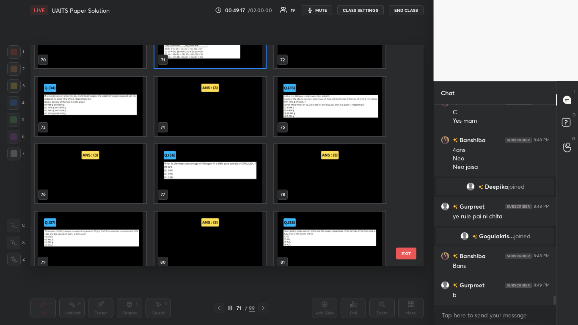
click at [106, 115] on img "grid" at bounding box center [90, 106] width 111 height 59
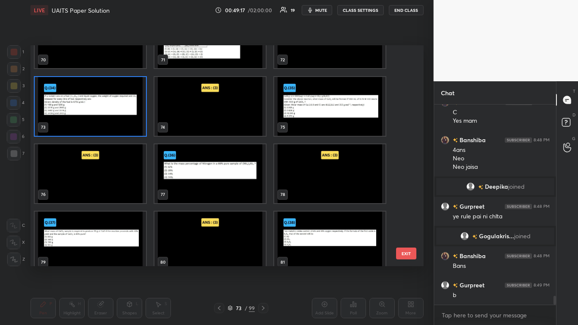
click at [103, 115] on img "grid" at bounding box center [90, 106] width 111 height 59
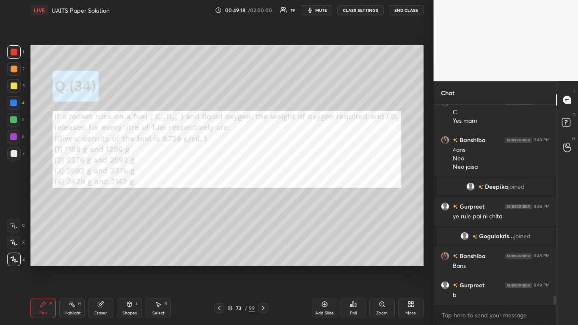
click at [104, 114] on img "grid" at bounding box center [90, 106] width 111 height 59
click at [16, 84] on div at bounding box center [14, 85] width 7 height 7
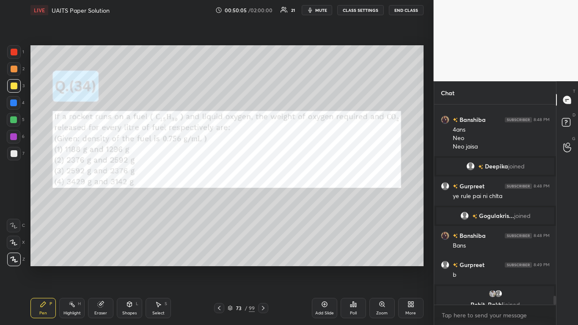
scroll to position [4405, 0]
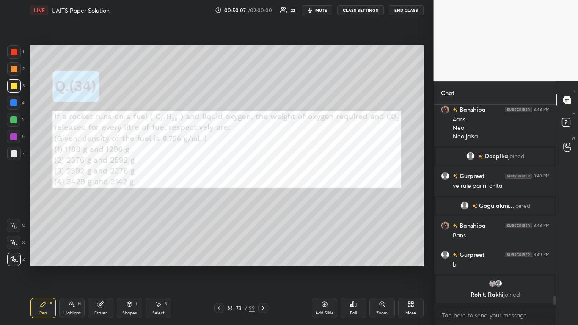
click at [234, 267] on div "73 / 99" at bounding box center [241, 308] width 27 height 8
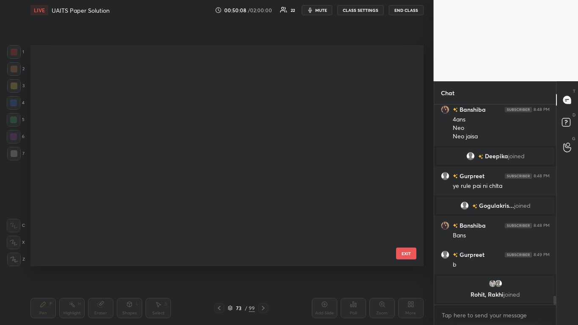
scroll to position [219, 388]
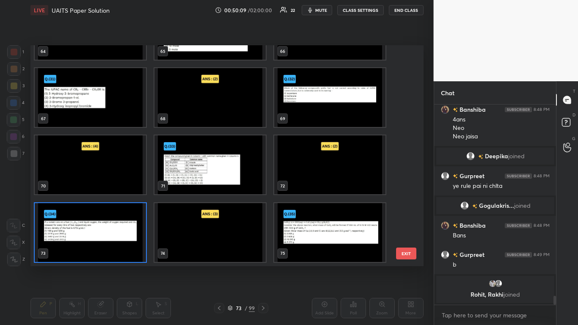
click at [345, 239] on img "grid" at bounding box center [329, 232] width 111 height 59
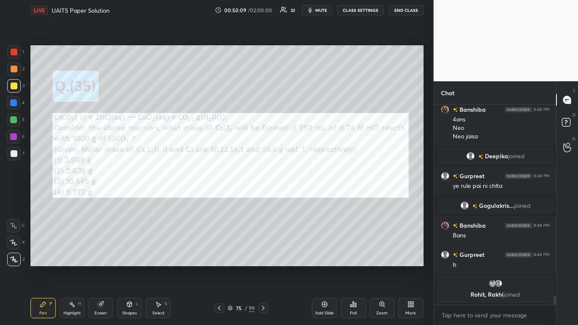
click at [345, 239] on img "grid" at bounding box center [329, 232] width 111 height 59
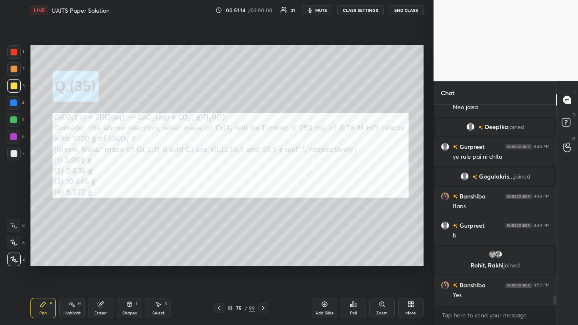
click at [156, 267] on icon at bounding box center [158, 304] width 7 height 7
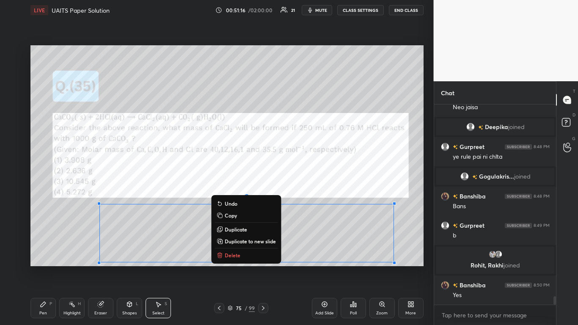
scroll to position [4449, 0]
click at [239, 215] on button "Copy" at bounding box center [245, 215] width 63 height 10
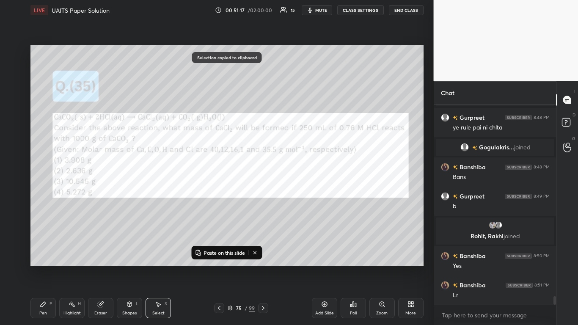
click at [327, 267] on icon at bounding box center [324, 304] width 7 height 7
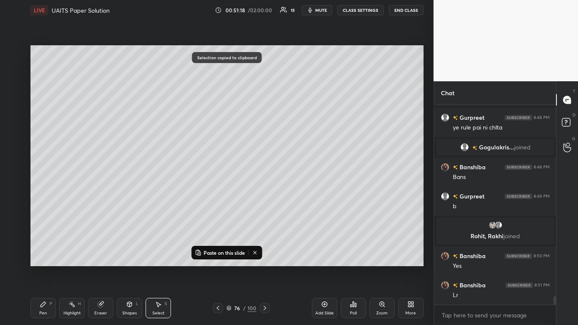
click at [226, 254] on p "Paste on this slide" at bounding box center [223, 252] width 41 height 7
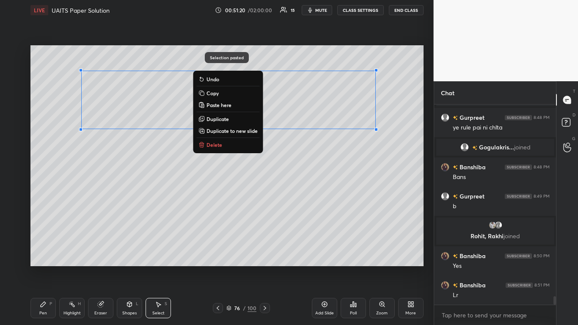
click at [40, 267] on div "Pen P" at bounding box center [42, 308] width 25 height 20
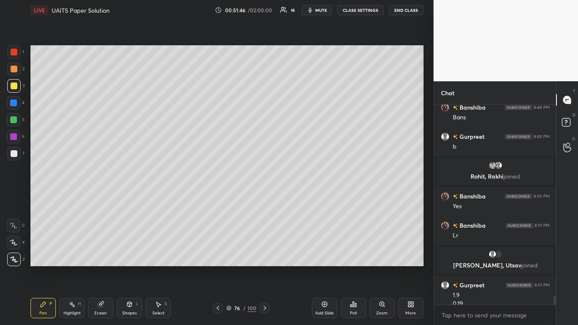
scroll to position [4493, 0]
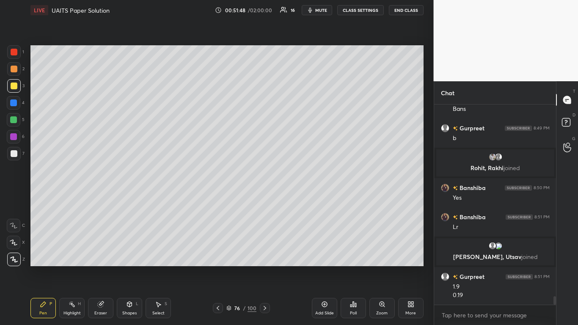
click at [100, 267] on icon at bounding box center [100, 304] width 5 height 5
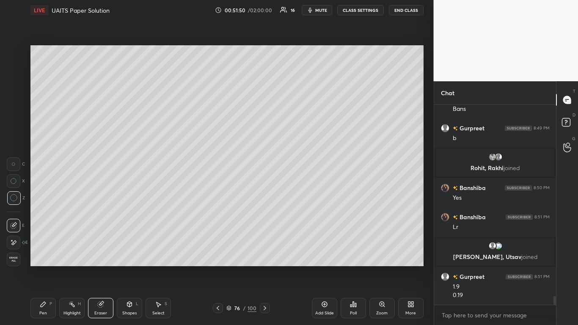
click at [41, 267] on icon at bounding box center [43, 304] width 7 height 7
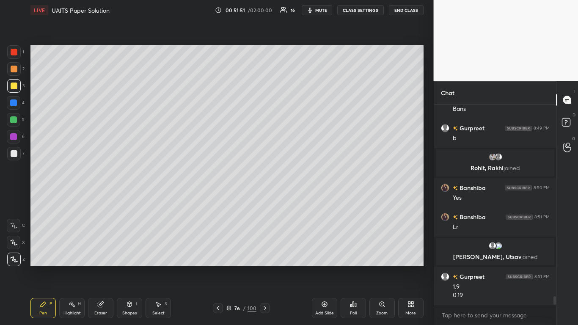
scroll to position [4522, 0]
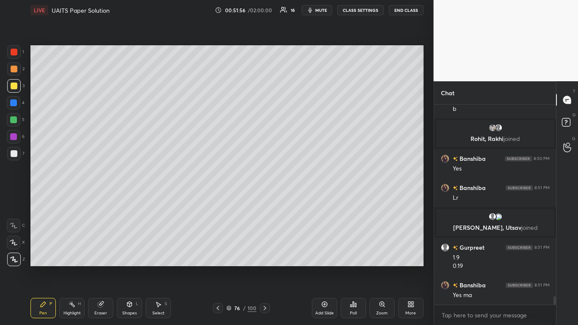
click at [105, 267] on div "Eraser" at bounding box center [100, 308] width 25 height 20
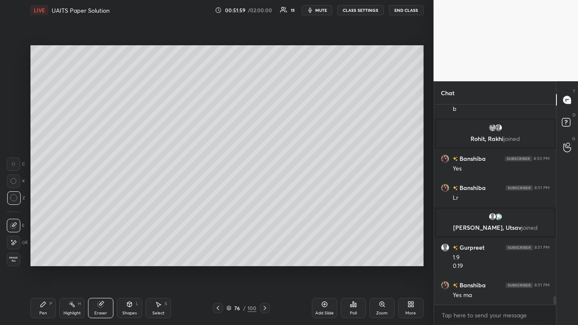
click at [38, 267] on div "Pen P" at bounding box center [42, 308] width 25 height 20
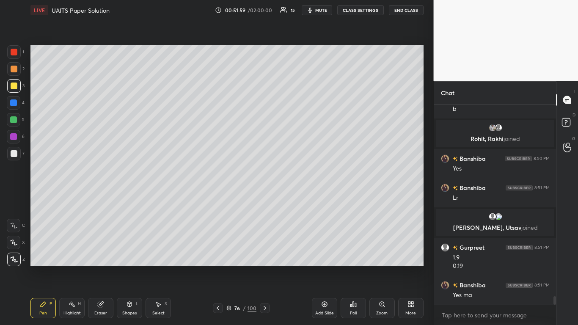
scroll to position [4551, 0]
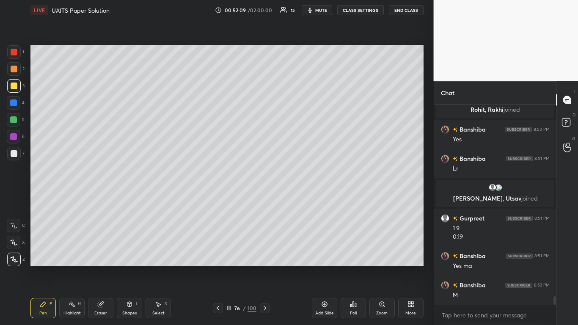
click at [217, 267] on div at bounding box center [218, 308] width 10 height 10
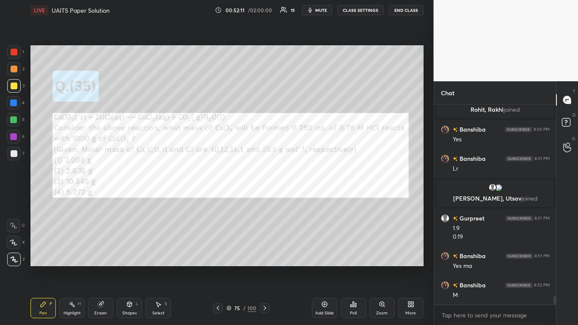
click at [262, 267] on div at bounding box center [265, 308] width 10 height 10
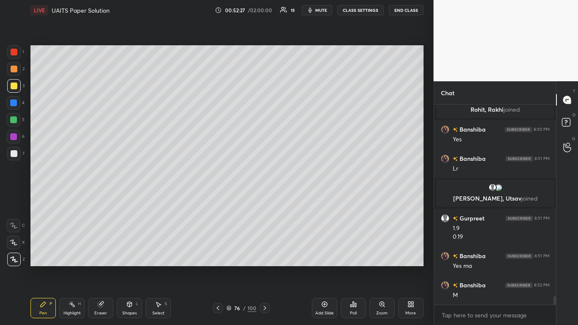
click at [16, 84] on div at bounding box center [14, 85] width 7 height 7
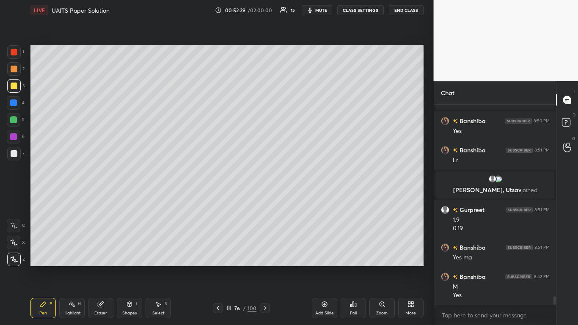
click at [232, 267] on div "76 / 100" at bounding box center [241, 308] width 30 height 8
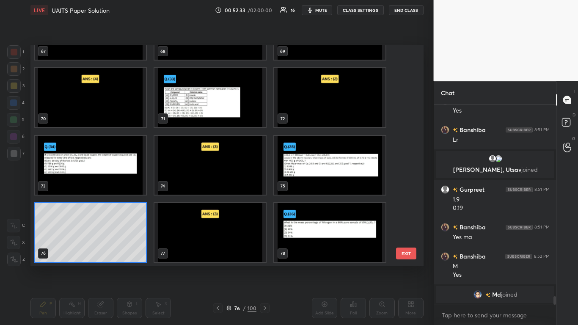
scroll to position [4569, 0]
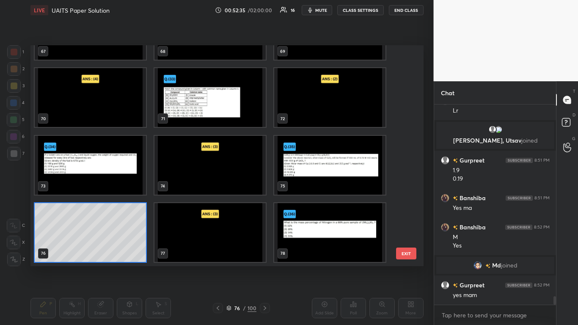
click at [339, 235] on img "grid" at bounding box center [329, 232] width 111 height 59
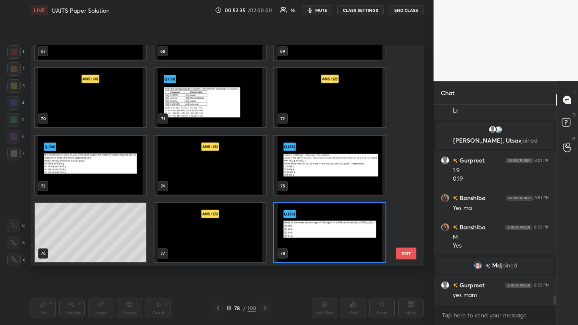
click at [338, 236] on img "grid" at bounding box center [329, 232] width 111 height 59
click at [340, 236] on img "grid" at bounding box center [329, 232] width 111 height 59
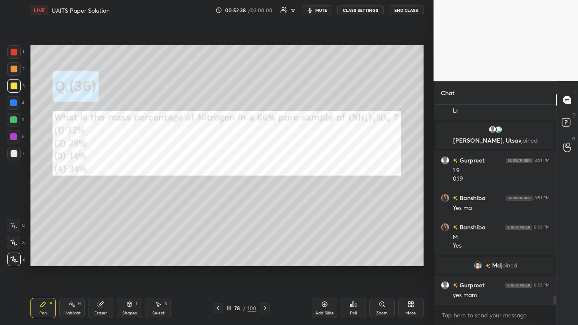
scroll to position [4589, 0]
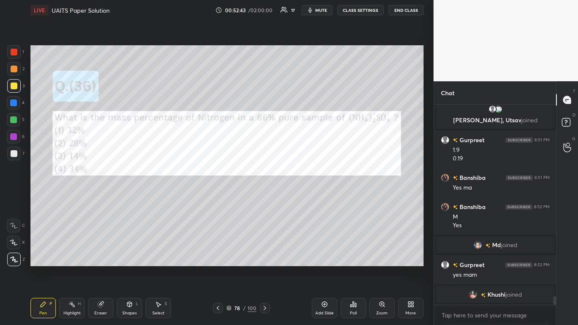
click at [44, 267] on icon at bounding box center [43, 304] width 7 height 7
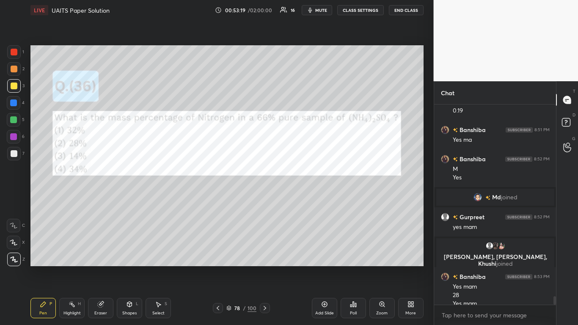
scroll to position [4628, 0]
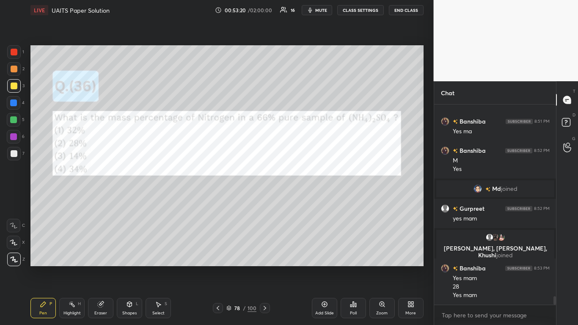
click at [227, 267] on icon at bounding box center [228, 307] width 5 height 5
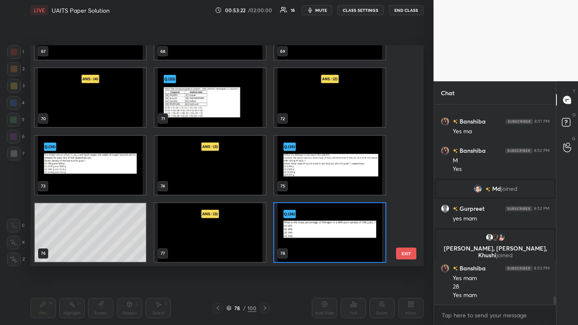
scroll to position [1723, 0]
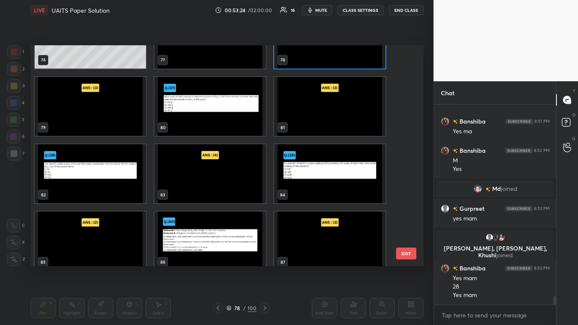
click at [193, 120] on img "grid" at bounding box center [209, 106] width 111 height 59
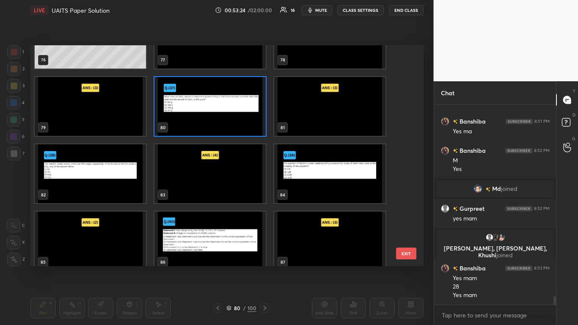
click at [195, 119] on img "grid" at bounding box center [209, 106] width 111 height 59
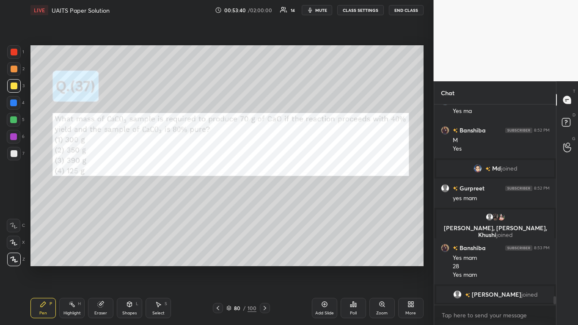
scroll to position [4620, 0]
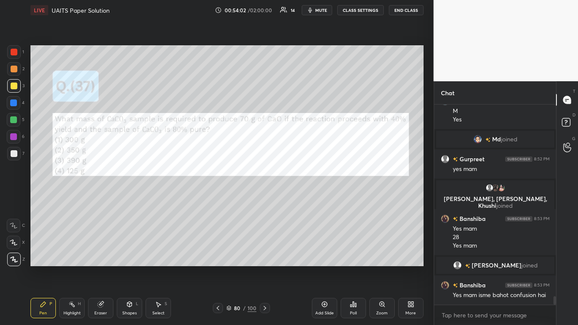
click at [106, 267] on div "Eraser" at bounding box center [100, 308] width 25 height 20
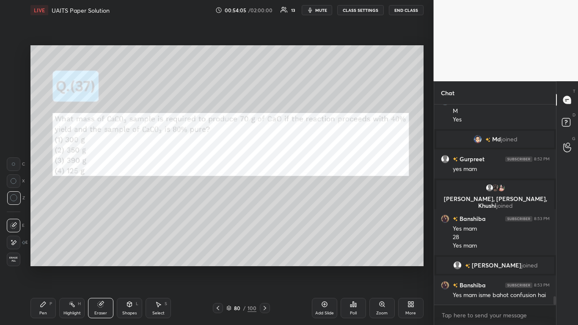
click at [41, 267] on icon at bounding box center [43, 304] width 5 height 5
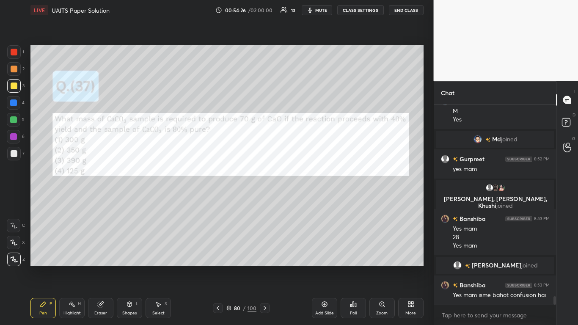
scroll to position [4641, 0]
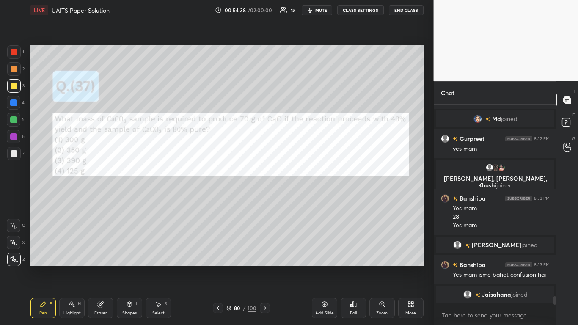
click at [322, 267] on icon at bounding box center [324, 304] width 7 height 7
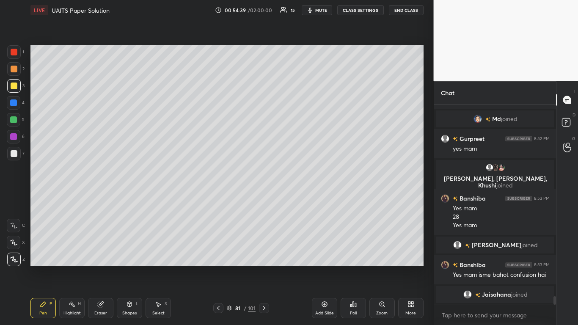
click at [215, 267] on div at bounding box center [218, 308] width 10 height 10
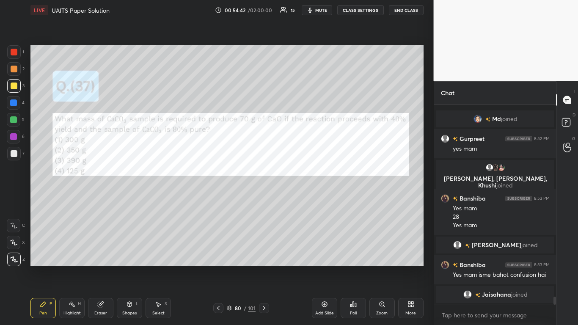
scroll to position [4670, 0]
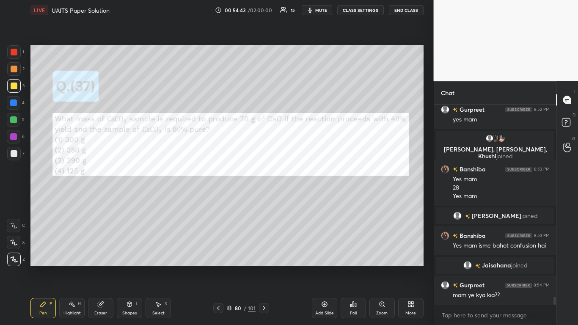
click at [264, 267] on icon at bounding box center [264, 308] width 7 height 7
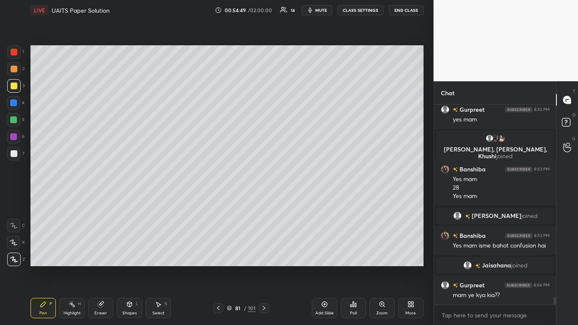
click at [215, 267] on div at bounding box center [218, 308] width 10 height 10
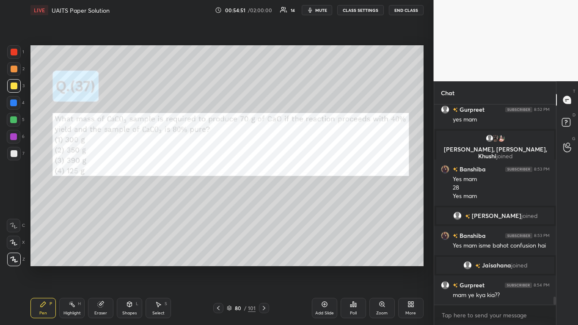
click at [263, 267] on icon at bounding box center [264, 308] width 7 height 7
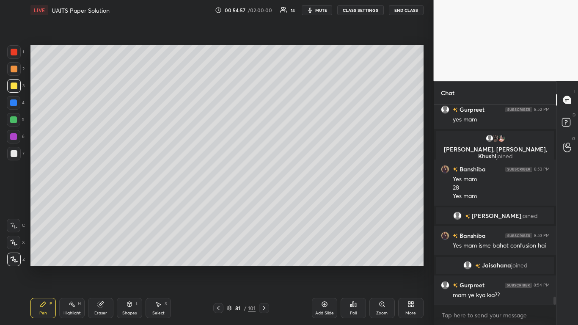
click at [218, 267] on icon at bounding box center [218, 308] width 7 height 7
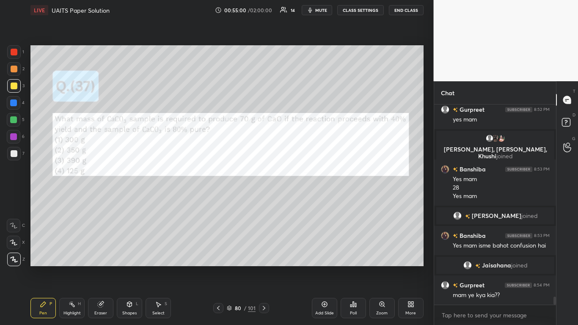
click at [264, 267] on icon at bounding box center [264, 308] width 7 height 7
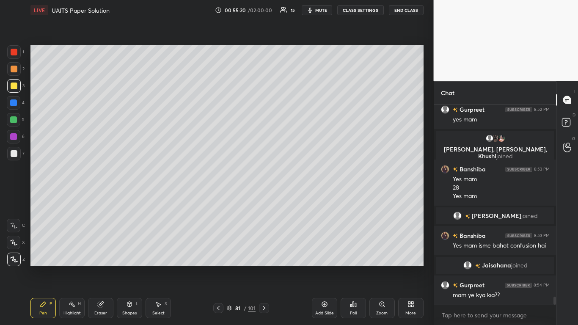
scroll to position [4707, 0]
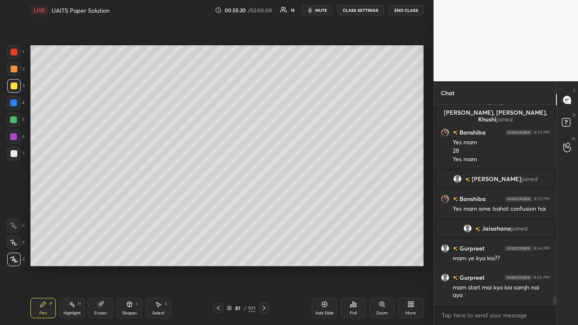
click at [219, 267] on icon at bounding box center [218, 308] width 7 height 7
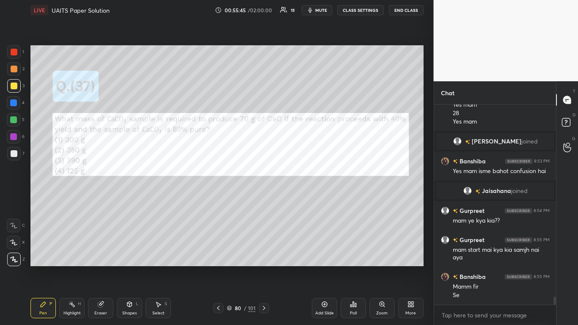
scroll to position [4781, 0]
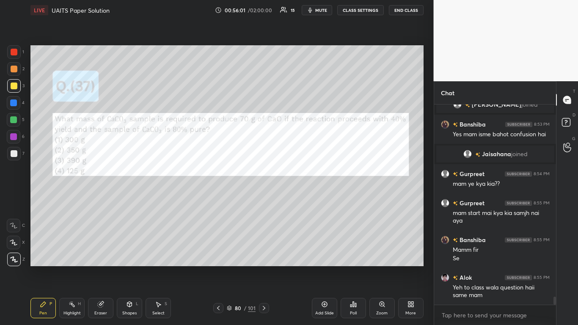
click at [264, 267] on icon at bounding box center [264, 308] width 7 height 7
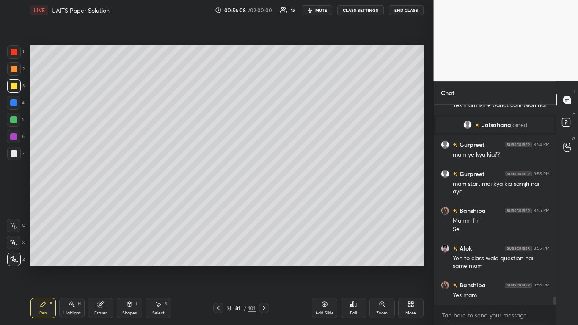
scroll to position [4839, 0]
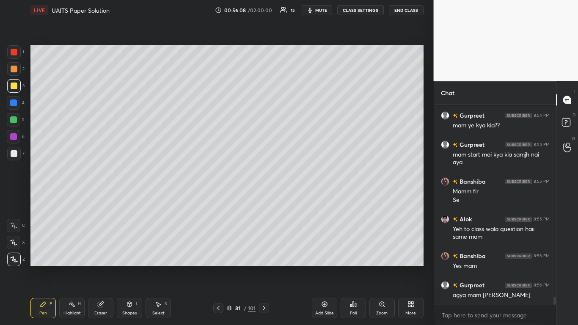
click at [230, 267] on icon at bounding box center [229, 307] width 5 height 5
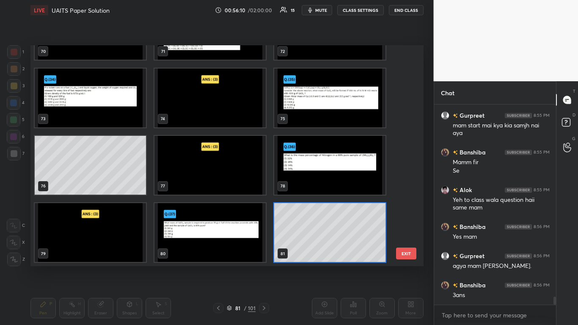
scroll to position [1790, 0]
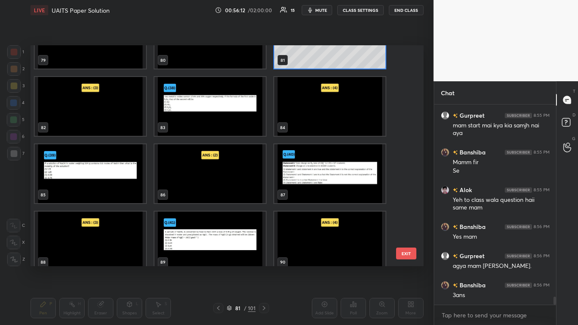
click at [198, 122] on img "grid" at bounding box center [209, 106] width 111 height 59
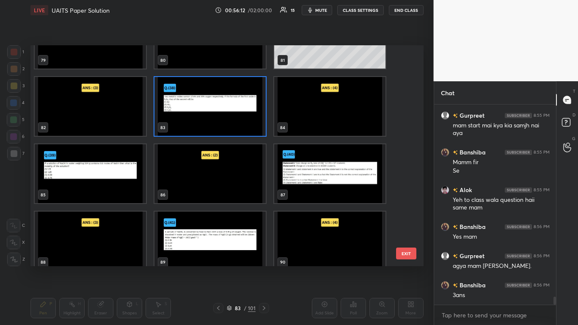
click at [199, 121] on img "grid" at bounding box center [209, 106] width 111 height 59
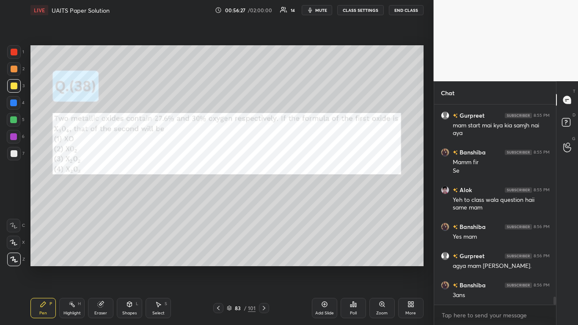
click at [13, 84] on div at bounding box center [14, 85] width 7 height 7
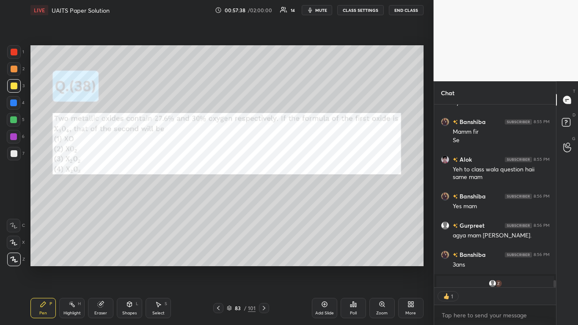
scroll to position [180, 119]
type textarea "x"
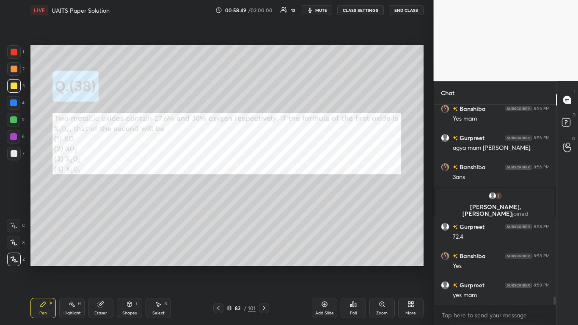
scroll to position [4942, 0]
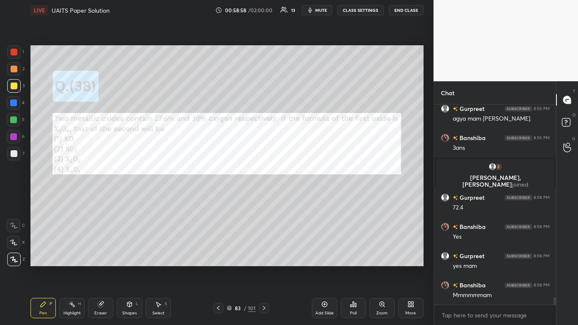
click at [229, 267] on icon at bounding box center [229, 307] width 5 height 5
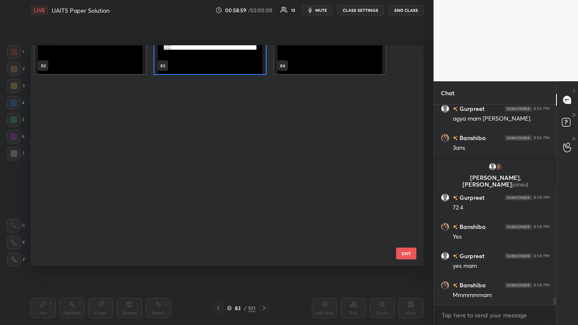
scroll to position [1858, 0]
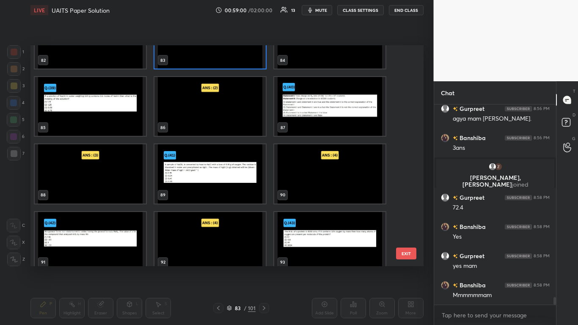
click at [106, 111] on img "grid" at bounding box center [90, 106] width 111 height 59
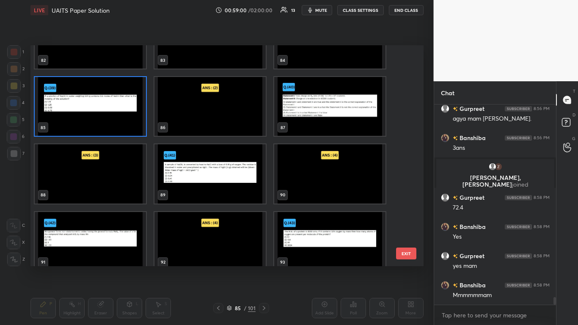
click at [106, 110] on img "grid" at bounding box center [90, 106] width 111 height 59
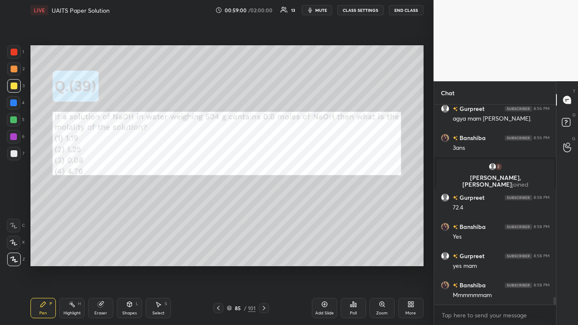
click at [110, 112] on img "grid" at bounding box center [90, 106] width 111 height 59
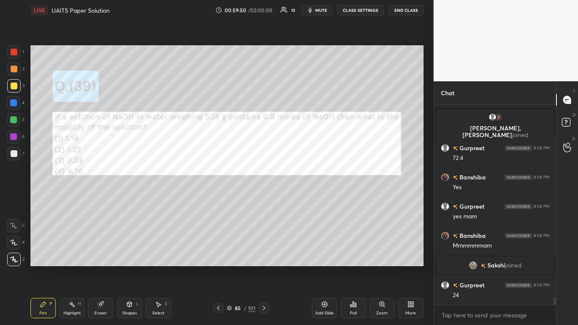
scroll to position [4996, 0]
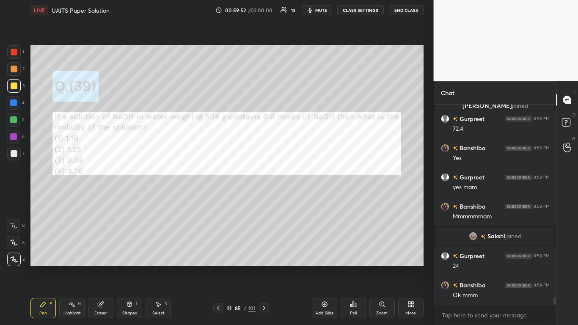
click at [231, 267] on icon at bounding box center [229, 307] width 5 height 5
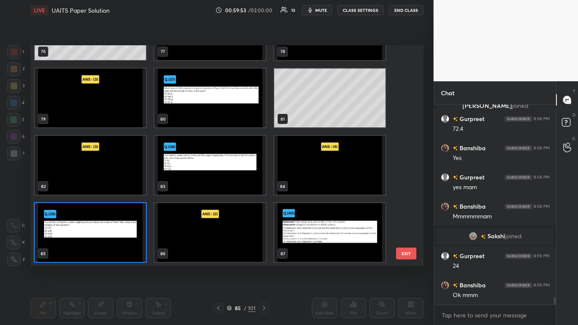
scroll to position [1925, 0]
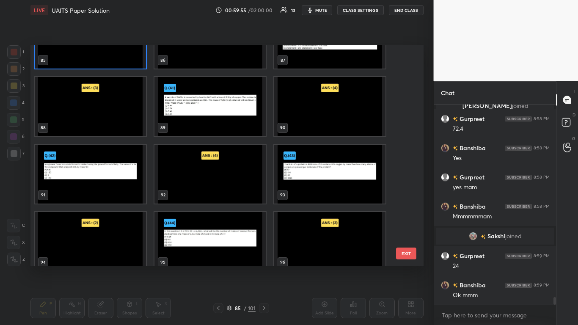
click at [214, 115] on img "grid" at bounding box center [209, 106] width 111 height 59
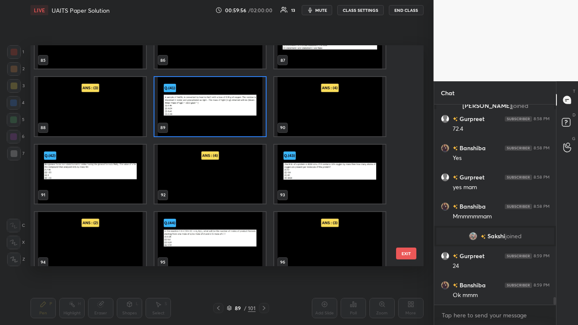
click at [214, 116] on img "grid" at bounding box center [209, 106] width 111 height 59
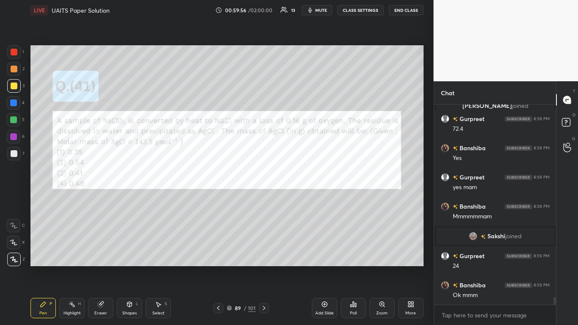
click at [212, 116] on img "grid" at bounding box center [209, 106] width 111 height 59
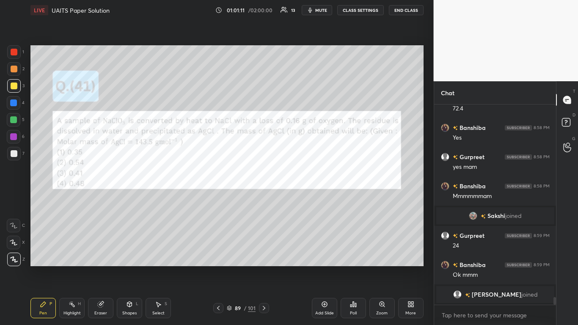
click at [425, 231] on div "Setting up your live class Poll for secs No correct answer Start poll" at bounding box center [227, 155] width 400 height 271
click at [322, 267] on icon at bounding box center [323, 304] width 5 height 5
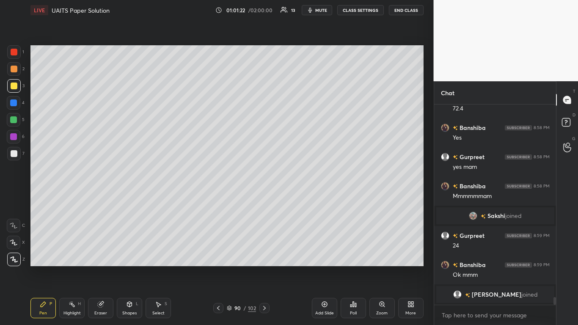
click at [221, 267] on icon at bounding box center [218, 308] width 7 height 7
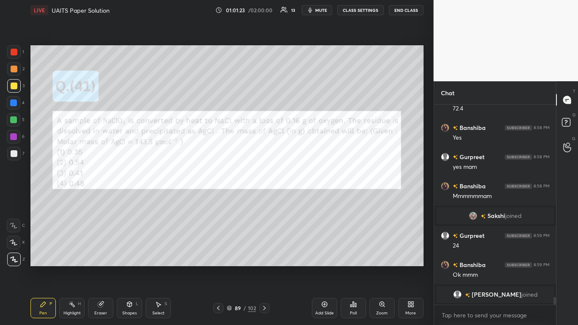
click at [263, 267] on icon at bounding box center [264, 308] width 7 height 7
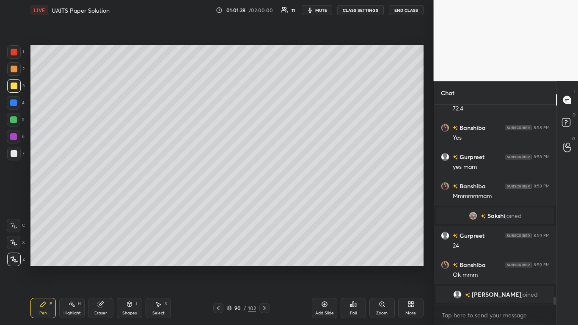
click at [218, 267] on div at bounding box center [218, 308] width 10 height 10
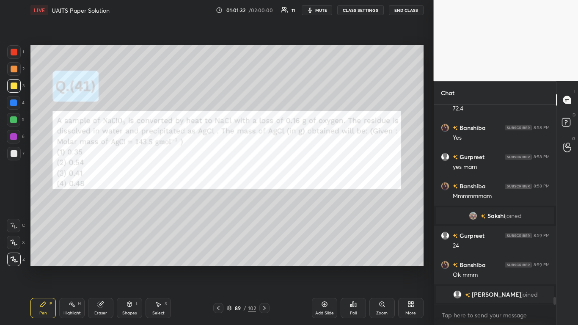
click at [265, 267] on icon at bounding box center [264, 308] width 3 height 4
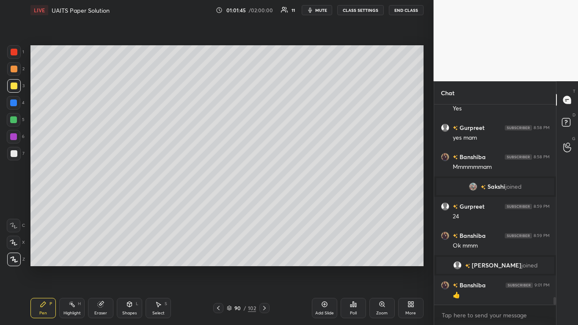
scroll to position [5059, 0]
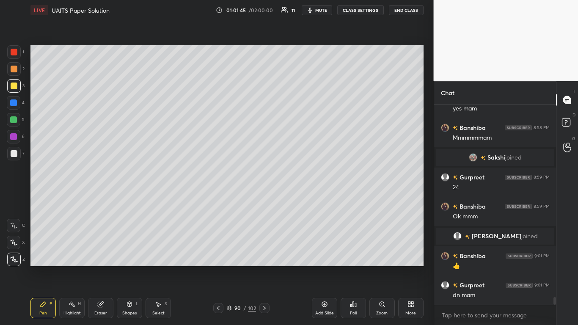
click at [231, 267] on icon at bounding box center [229, 307] width 5 height 5
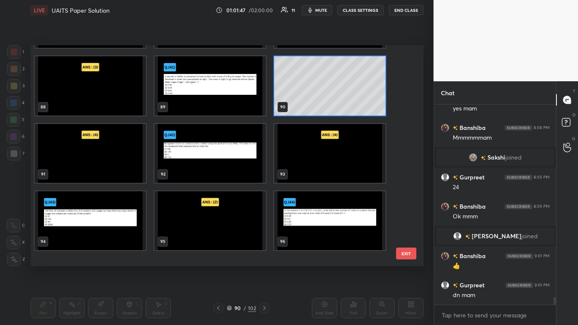
scroll to position [1993, 0]
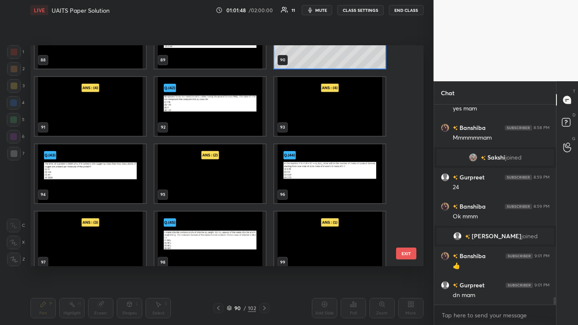
click at [200, 117] on img "grid" at bounding box center [209, 106] width 111 height 59
click at [201, 118] on img "grid" at bounding box center [209, 106] width 111 height 59
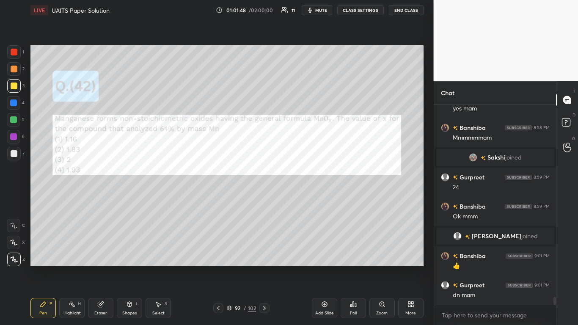
click at [202, 118] on img "grid" at bounding box center [209, 106] width 111 height 59
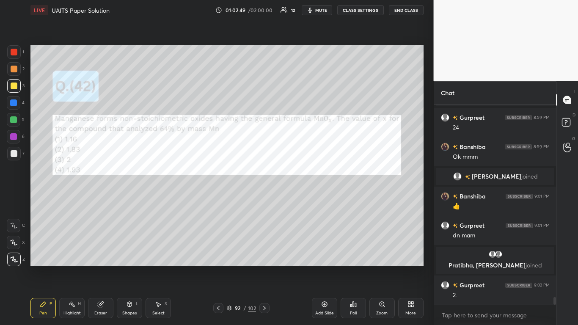
scroll to position [5086, 0]
click at [157, 267] on icon at bounding box center [158, 304] width 7 height 7
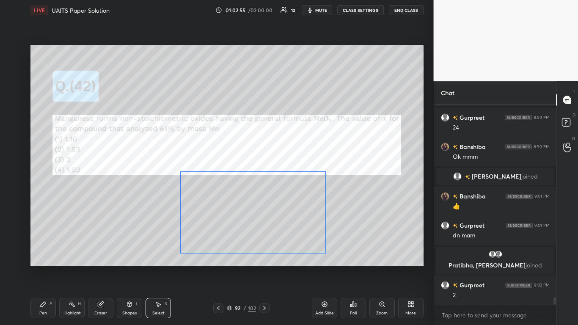
scroll to position [5106, 0]
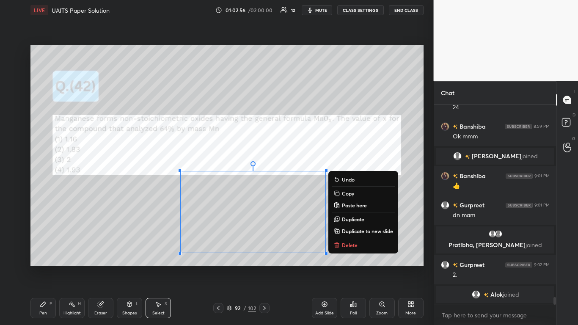
click at [44, 267] on icon at bounding box center [43, 304] width 5 height 5
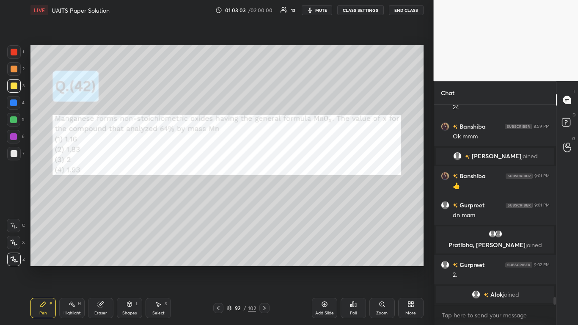
click at [327, 266] on div "Setting up your live class Poll for secs No correct answer Start poll" at bounding box center [227, 155] width 400 height 271
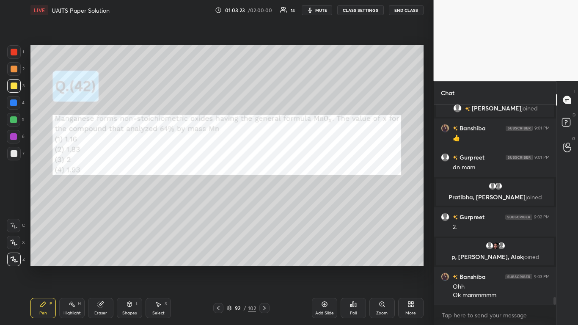
scroll to position [5184, 0]
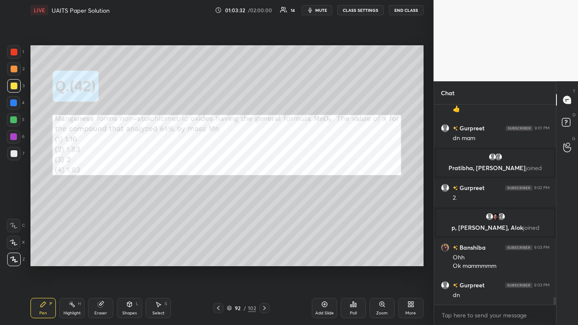
click at [14, 50] on div at bounding box center [14, 52] width 7 height 7
click at [228, 267] on icon at bounding box center [229, 307] width 5 height 5
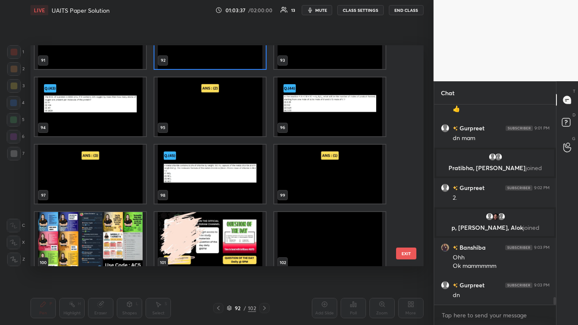
scroll to position [5204, 0]
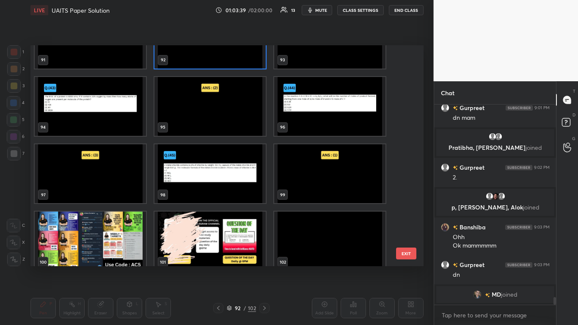
click at [113, 121] on img "grid" at bounding box center [90, 106] width 111 height 59
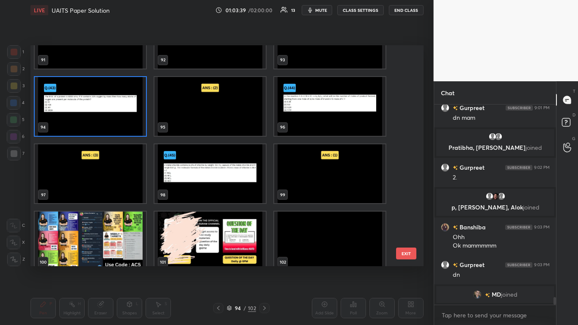
click at [113, 121] on img "grid" at bounding box center [90, 106] width 111 height 59
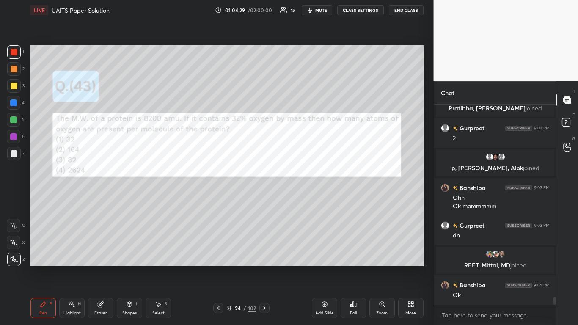
scroll to position [5192, 0]
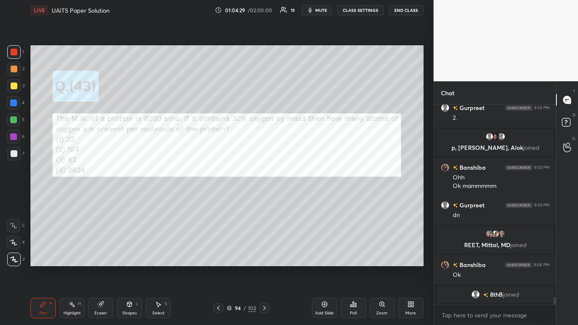
click at [103, 267] on icon at bounding box center [101, 303] width 5 height 4
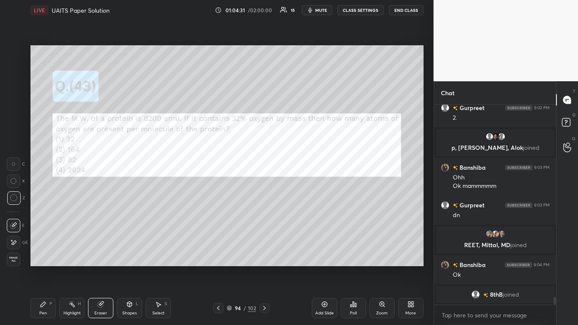
click at [47, 267] on div "Pen P" at bounding box center [42, 308] width 25 height 20
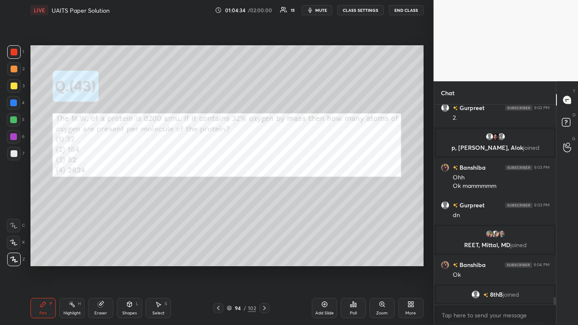
scroll to position [5204, 0]
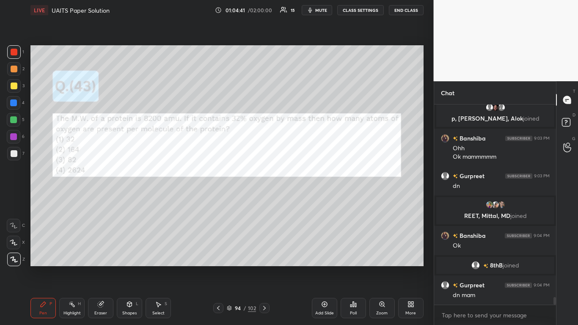
click at [231, 267] on icon at bounding box center [229, 307] width 5 height 5
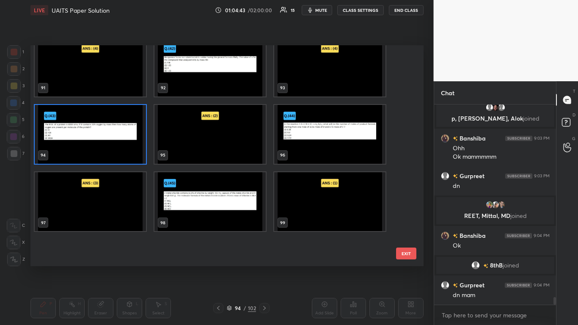
scroll to position [2068, 0]
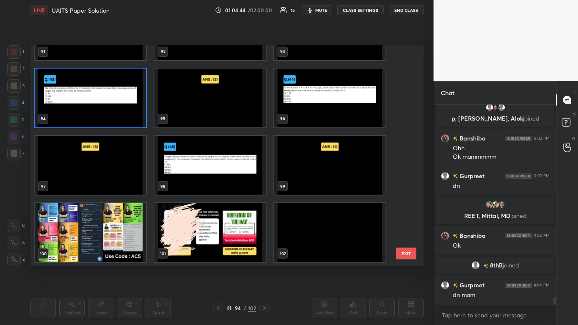
click at [322, 117] on img "grid" at bounding box center [329, 98] width 111 height 59
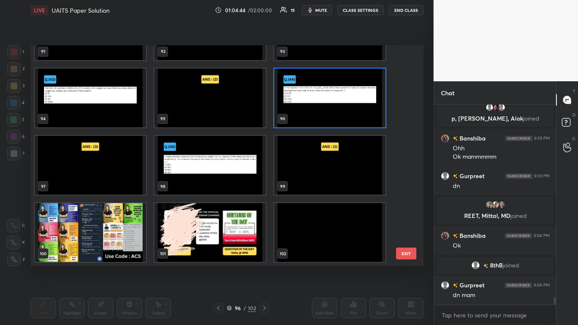
click at [321, 118] on img "grid" at bounding box center [329, 98] width 111 height 59
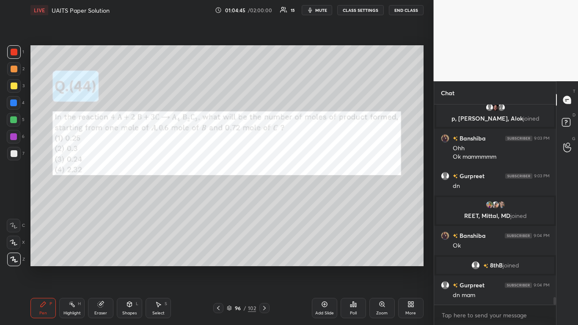
click at [323, 117] on img "grid" at bounding box center [329, 98] width 111 height 59
click at [13, 85] on div at bounding box center [14, 85] width 7 height 7
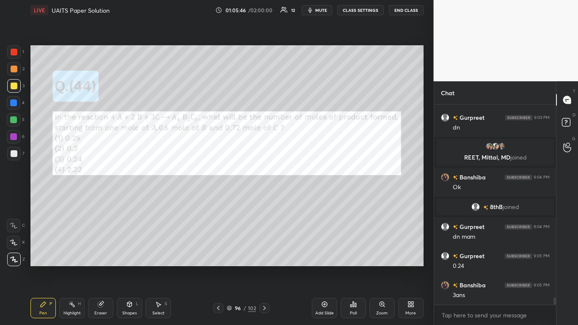
scroll to position [5292, 0]
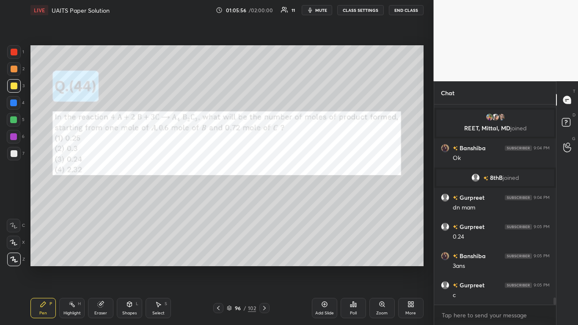
click at [17, 49] on div at bounding box center [14, 52] width 14 height 14
click at [235, 267] on div "96" at bounding box center [237, 307] width 8 height 5
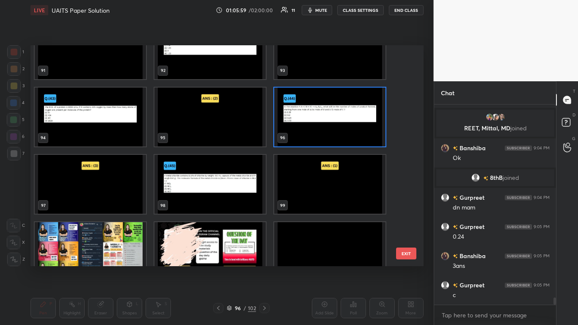
scroll to position [2068, 0]
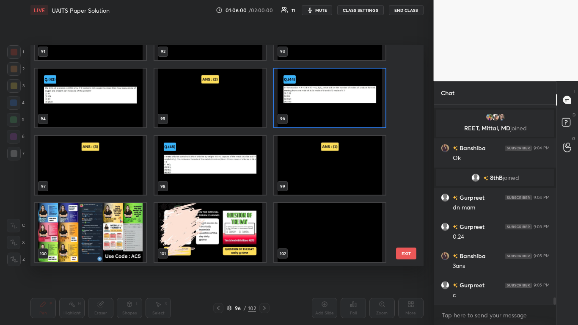
click at [216, 172] on img "grid" at bounding box center [209, 165] width 111 height 59
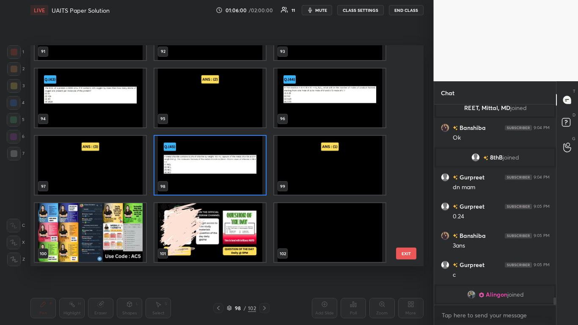
click at [216, 172] on img "grid" at bounding box center [209, 165] width 111 height 59
click at [215, 172] on img "grid" at bounding box center [209, 165] width 111 height 59
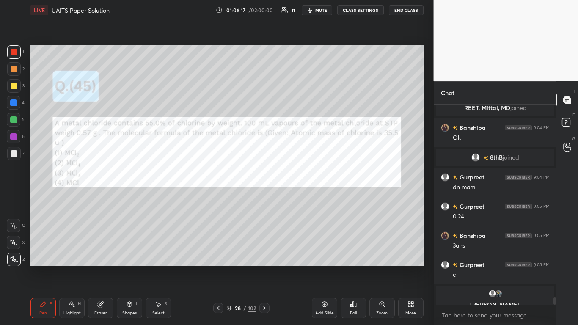
scroll to position [5322, 0]
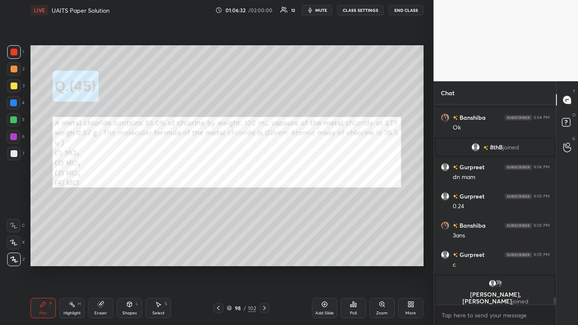
click at [99, 267] on icon at bounding box center [100, 304] width 5 height 5
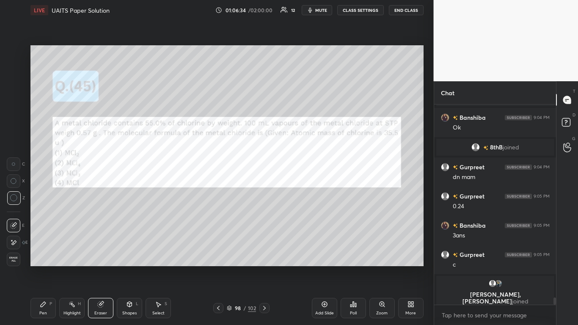
click at [36, 267] on div "Pen P" at bounding box center [42, 308] width 25 height 20
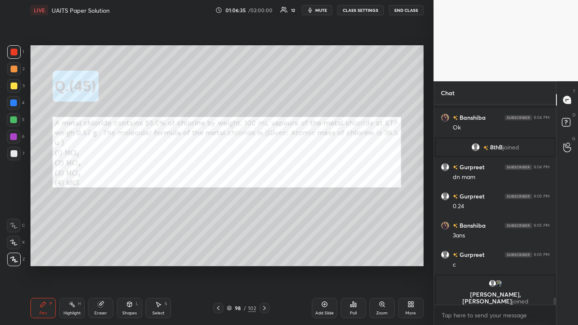
click at [14, 87] on div at bounding box center [14, 85] width 7 height 7
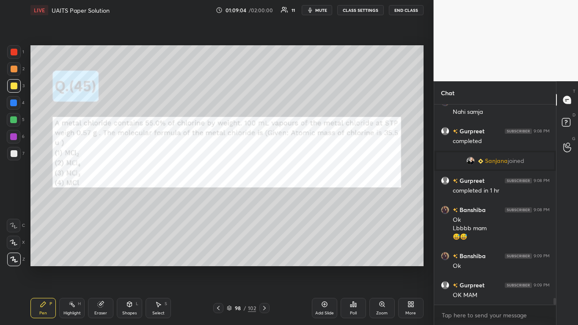
scroll to position [5553, 0]
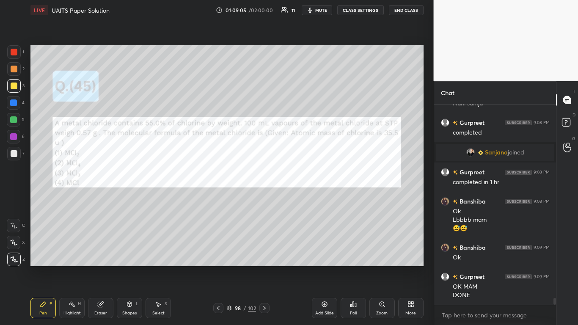
click at [319, 11] on span "mute" at bounding box center [321, 10] width 12 height 6
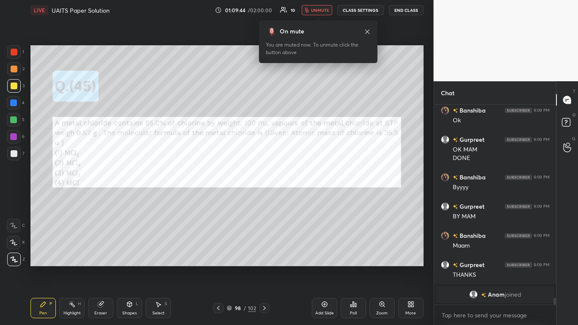
scroll to position [5636, 0]
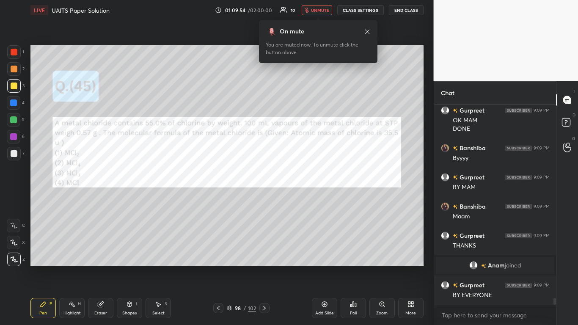
click at [360, 7] on button "CLASS SETTINGS" at bounding box center [360, 10] width 47 height 10
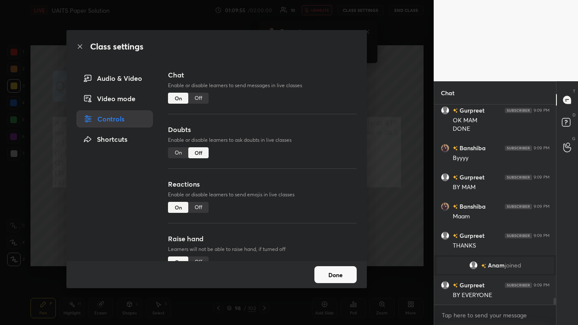
click at [197, 96] on div "Off" at bounding box center [198, 98] width 20 height 11
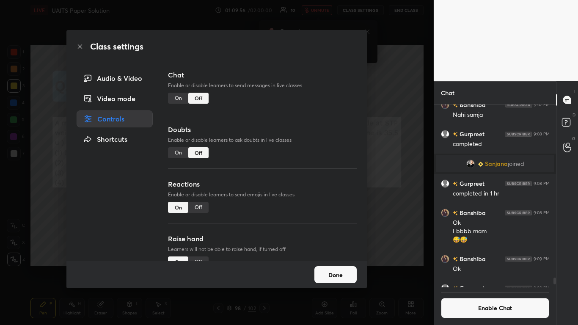
click at [329, 267] on button "Done" at bounding box center [335, 274] width 42 height 17
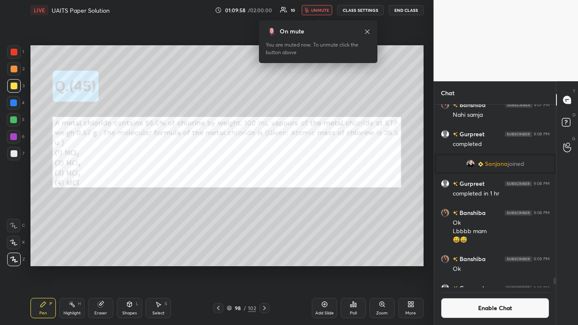
click at [320, 11] on span "unmute" at bounding box center [320, 10] width 18 height 6
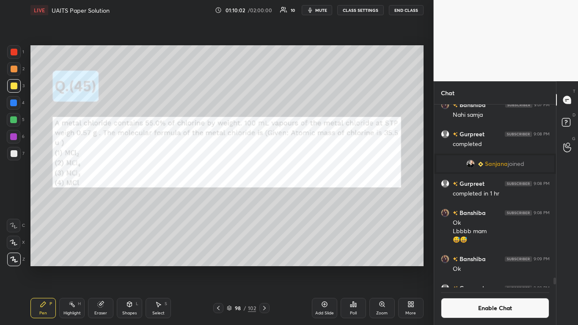
click at [399, 14] on button "End Class" at bounding box center [406, 10] width 35 height 10
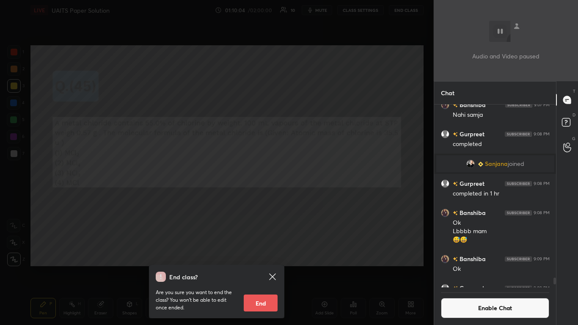
click at [261, 267] on button "End" at bounding box center [261, 302] width 34 height 17
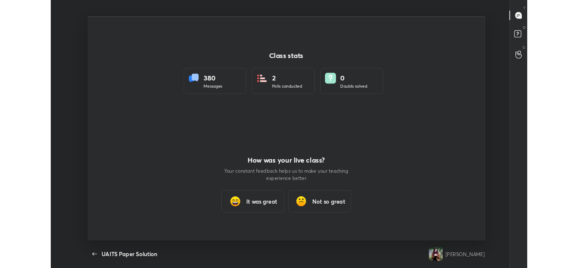
scroll to position [42082, 41724]
